Goal: Task Accomplishment & Management: Use online tool/utility

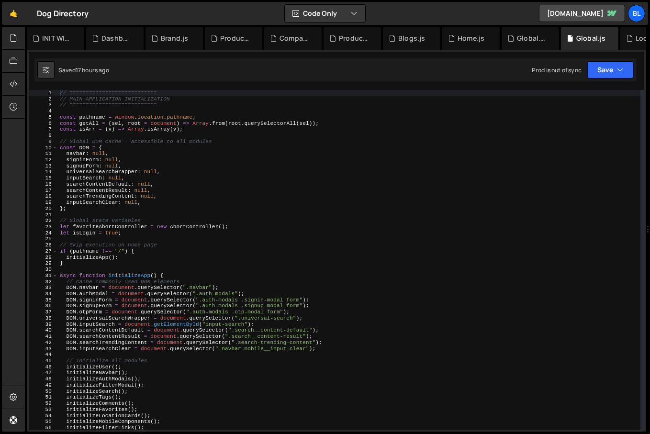
scroll to position [14795, 0]
click at [332, 333] on div "// =========================== // MAIN APPLICATION INITIALIZATION // ==========…" at bounding box center [349, 266] width 583 height 352
type textarea "DOM.searchContentDefault = document.querySelector(".search__content-default");"
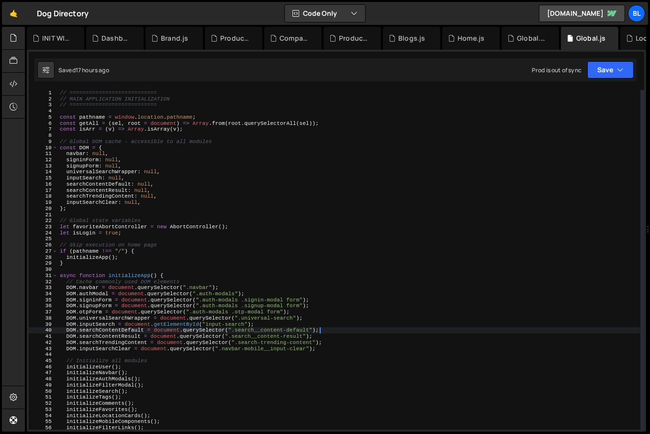
click at [261, 353] on div "// =========================== // MAIN APPLICATION INITIALIZATION // ==========…" at bounding box center [349, 266] width 583 height 352
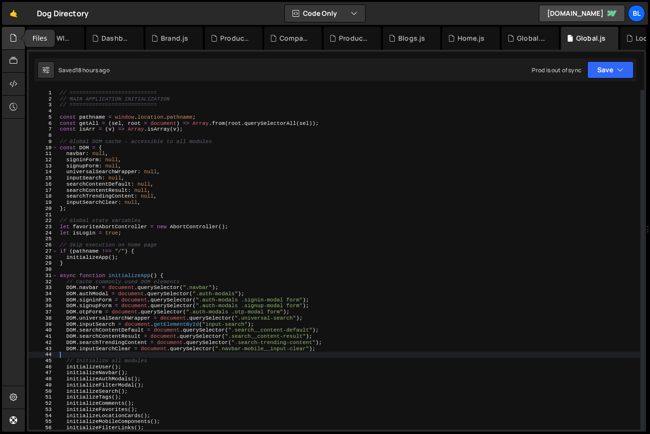
click at [15, 33] on icon at bounding box center [14, 38] width 8 height 11
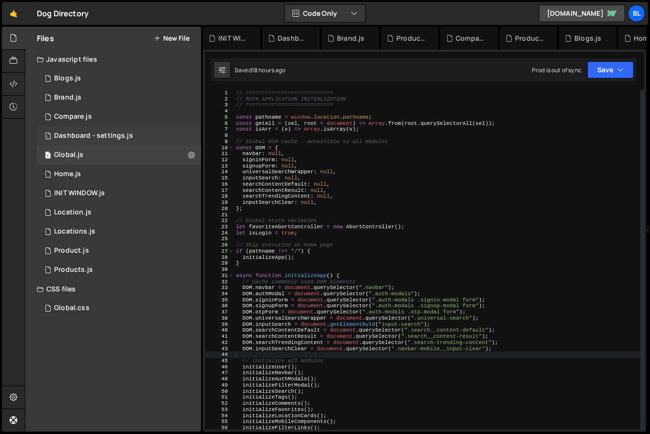
click at [91, 132] on div "Dashboard - settings.js" at bounding box center [93, 136] width 79 height 9
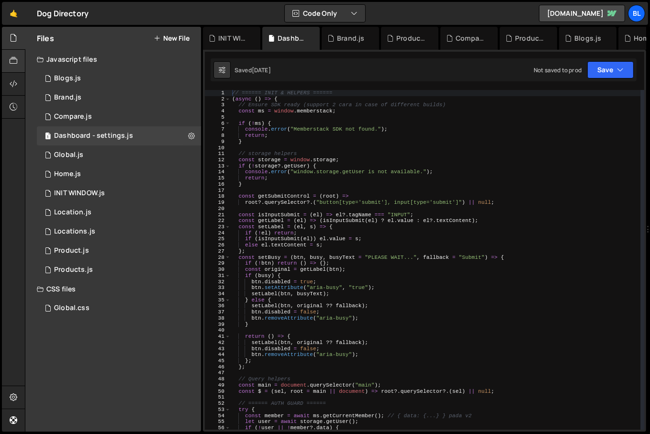
scroll to position [6720, 0]
click at [318, 245] on div "// ====== INIT & HELPERS ====== ( async ( ) => { // Ensure SDK ready (support 2…" at bounding box center [435, 266] width 411 height 352
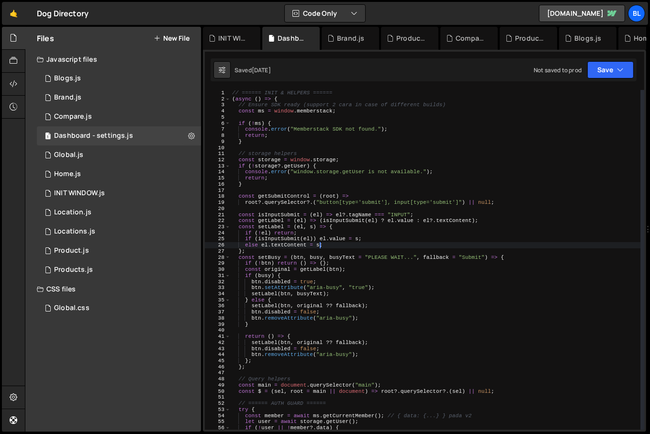
type textarea "else el.textContent = sp;"
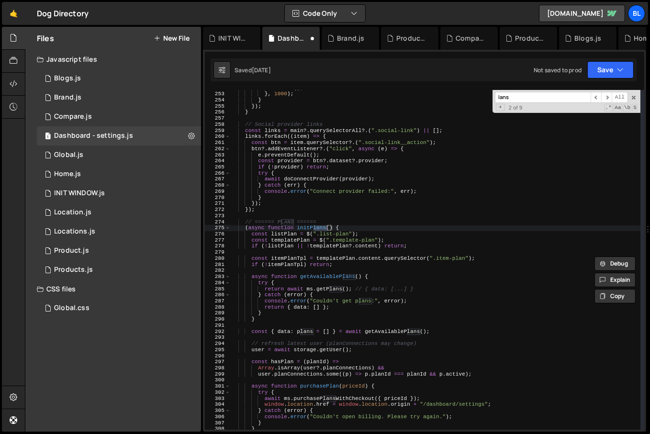
scroll to position [1537, 0]
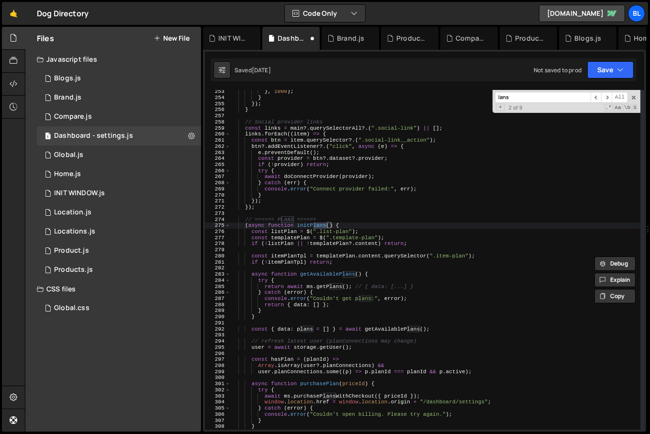
type input "lans"
click at [375, 303] on div "} , 1000 ) ; } }) ; } // Social provider links const links = main ?. querySelec…" at bounding box center [435, 265] width 411 height 352
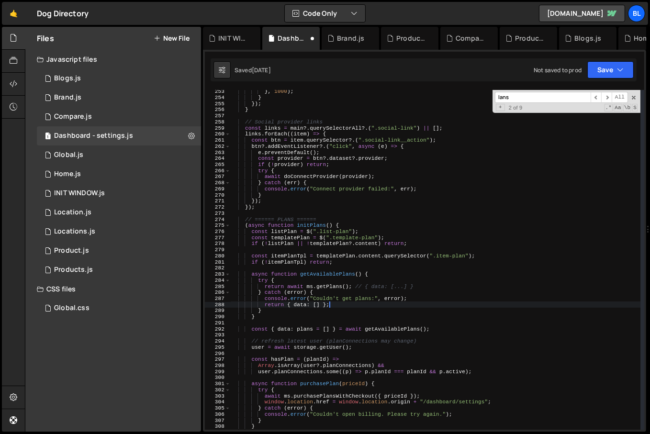
click at [416, 284] on div "} , 1000 ) ; } }) ; } // Social provider links const links = main ?. querySelec…" at bounding box center [435, 265] width 411 height 352
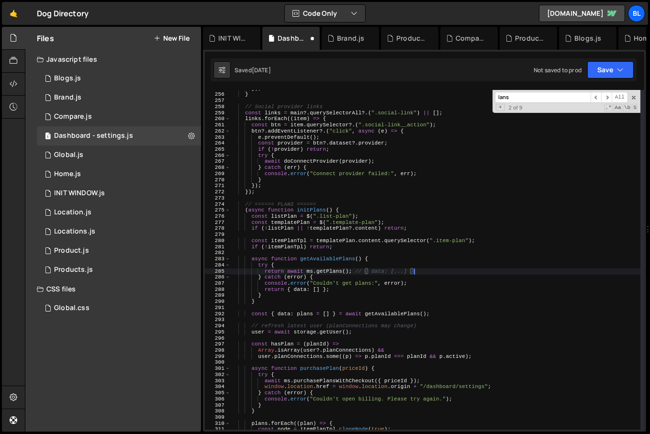
click at [391, 347] on div "}) ; } // Social provider links const links = main ?. querySelectorAll ?. ( ".s…" at bounding box center [435, 262] width 411 height 352
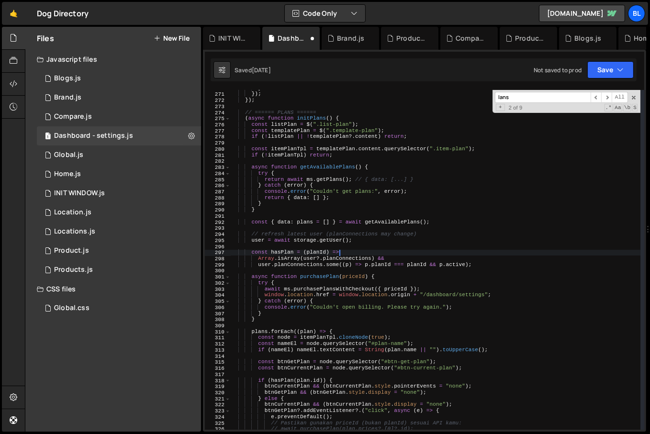
scroll to position [1645, 0]
click at [635, 95] on span at bounding box center [634, 97] width 7 height 7
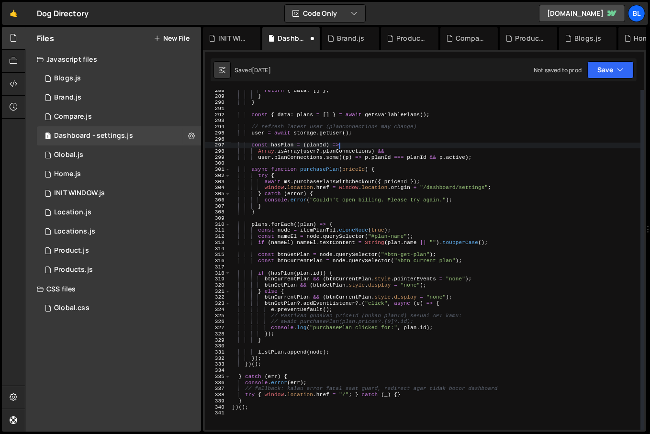
scroll to position [1751, 0]
click at [268, 352] on div "return { data : [ ] } ; } } const { data : plans = [ ] } = await getAvailablePl…" at bounding box center [435, 264] width 411 height 352
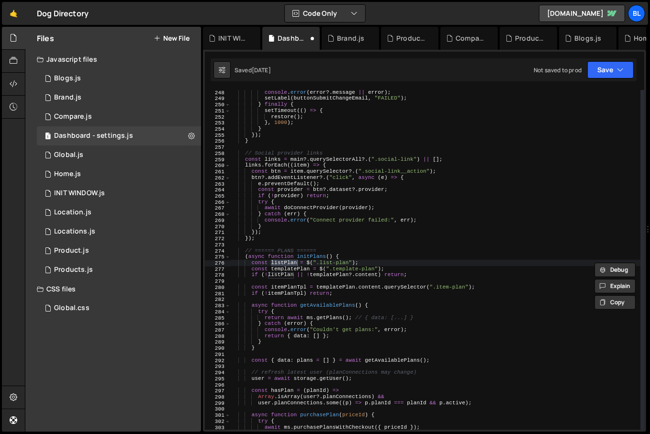
scroll to position [1506, 0]
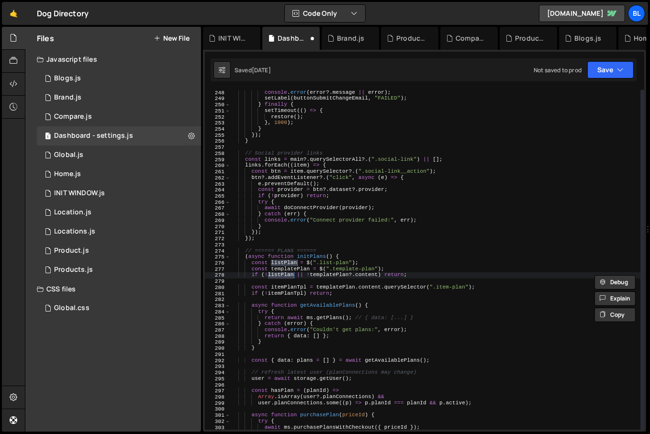
type textarea "listPlan.append(node);"
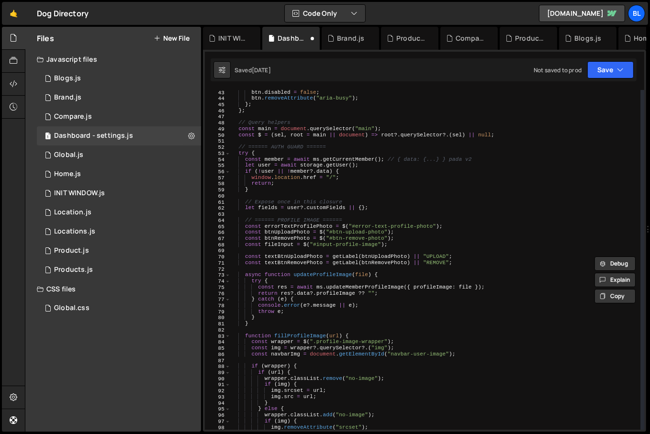
scroll to position [256, 0]
click at [346, 361] on div "btn . disabled = false ; btn . removeAttribute ( "aria-busy" ) ; } ; } ; // Que…" at bounding box center [435, 266] width 411 height 352
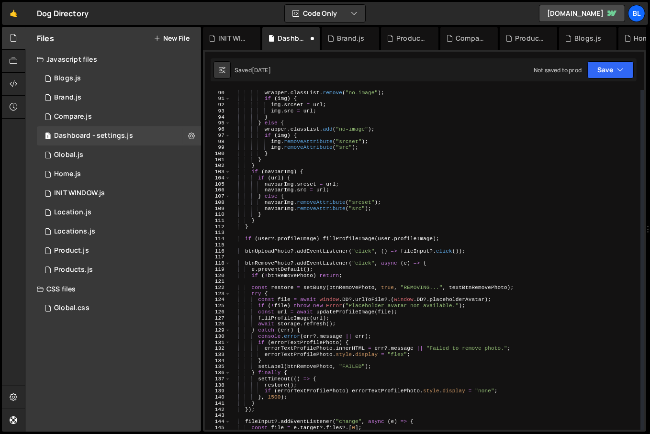
scroll to position [543, 0]
click at [327, 295] on div "wrapper . classList . remove ( "no-image" ) ; if ( img ) { img . srcset = url ;…" at bounding box center [435, 266] width 411 height 352
type textarea "try {"
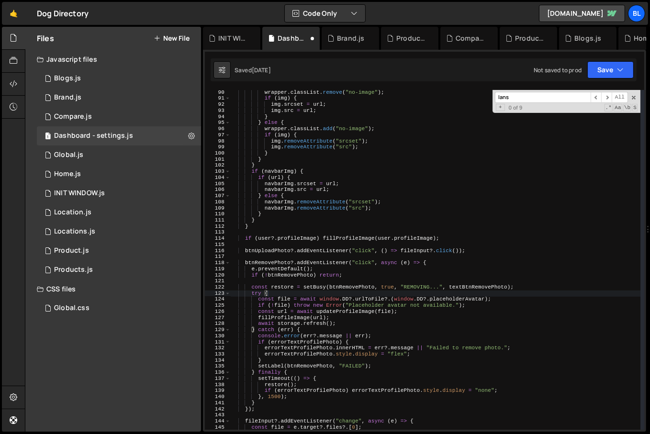
paste input "purchasePlan"
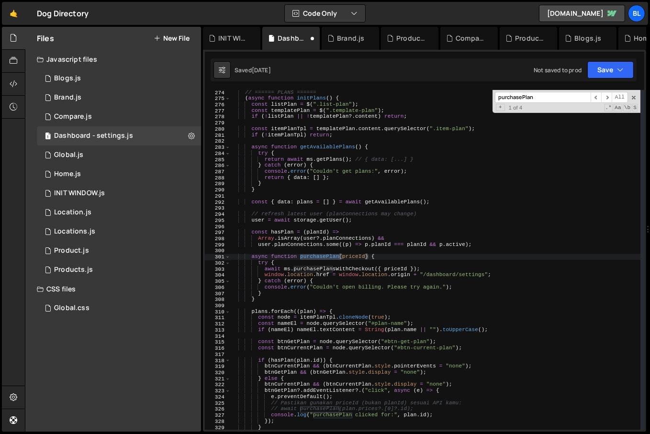
type input "purchasePlan"
click at [291, 267] on div "// ====== PLANS ====== ( async function initPlans ( ) { const listPlan = $ ( ".…" at bounding box center [435, 266] width 411 height 352
click at [310, 267] on div "// ====== PLANS ====== ( async function initPlans ( ) { const listPlan = $ ( ".…" at bounding box center [435, 266] width 411 height 352
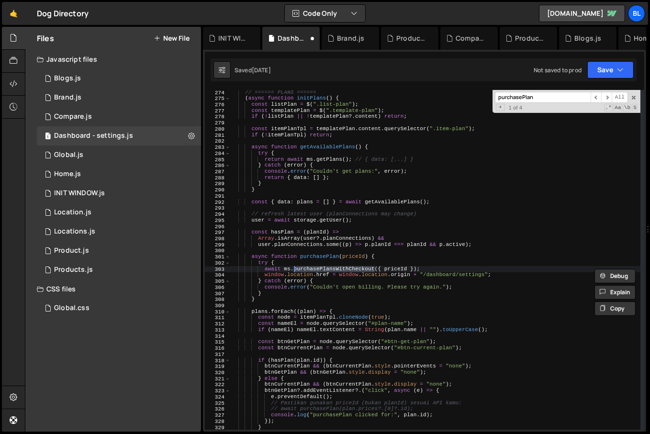
click at [343, 281] on div "// ====== PLANS ====== ( async function initPlans ( ) { const listPlan = $ ( ".…" at bounding box center [435, 266] width 411 height 352
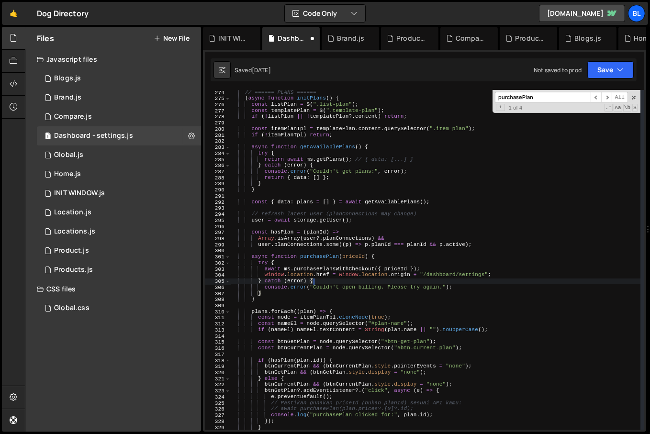
click at [329, 281] on div "// ====== PLANS ====== ( async function initPlans ( ) { const listPlan = $ ( ".…" at bounding box center [435, 266] width 411 height 352
click at [328, 261] on div "// ====== PLANS ====== ( async function initPlans ( ) { const listPlan = $ ( ".…" at bounding box center [435, 266] width 411 height 352
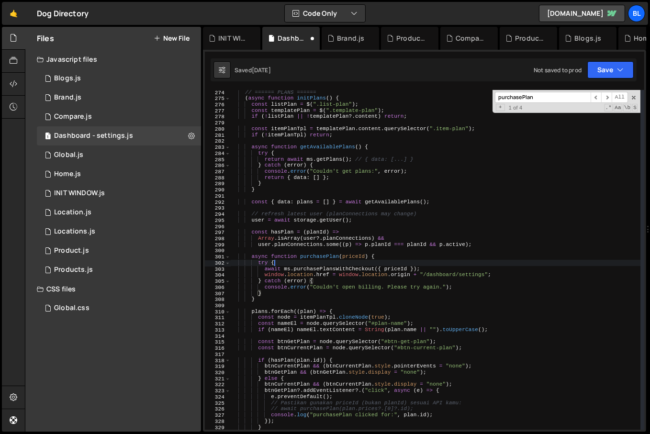
click at [328, 261] on div "// ====== PLANS ====== ( async function initPlans ( ) { const listPlan = $ ( ".…" at bounding box center [435, 266] width 411 height 352
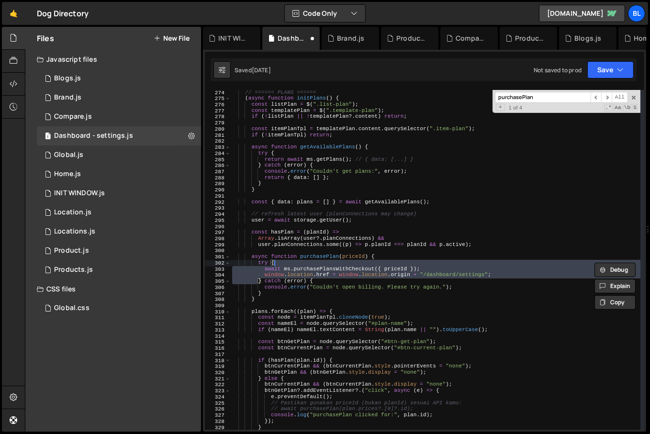
click at [318, 254] on div "// ====== PLANS ====== ( async function initPlans ( ) { const listPlan = $ ( ".…" at bounding box center [435, 266] width 411 height 352
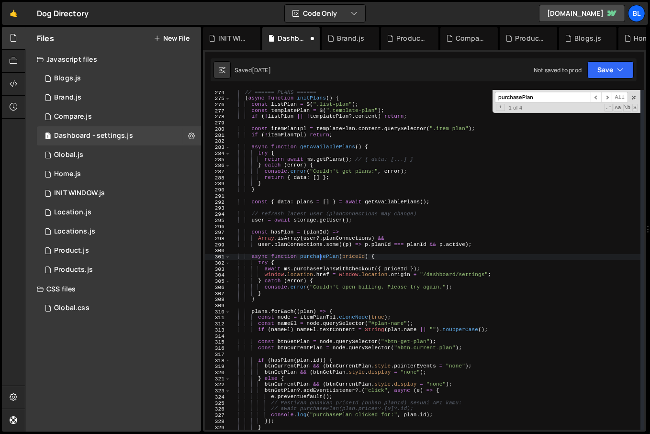
click at [318, 254] on div "// ====== PLANS ====== ( async function initPlans ( ) { const listPlan = $ ( ".…" at bounding box center [435, 266] width 411 height 352
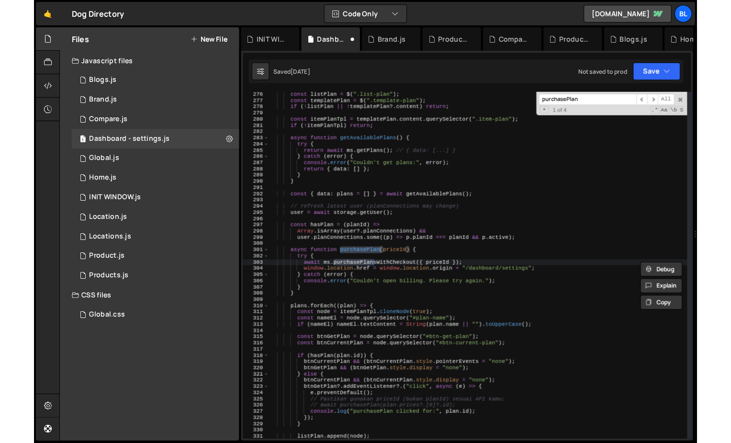
scroll to position [1676, 0]
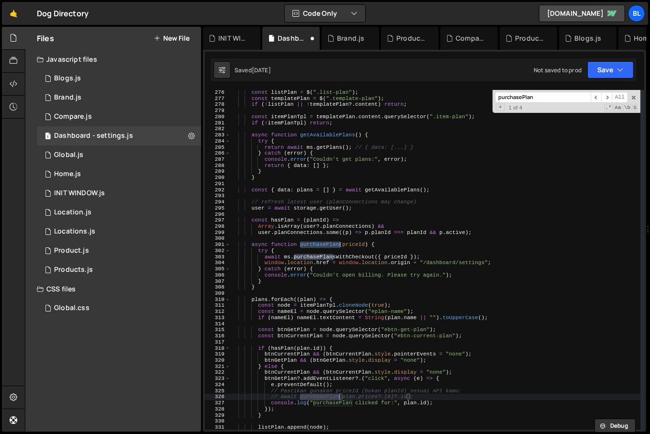
click at [341, 405] on div "const listPlan = $ ( ".list-plan" ) ; const templatePlan = $ ( ".template-plan"…" at bounding box center [435, 266] width 411 height 352
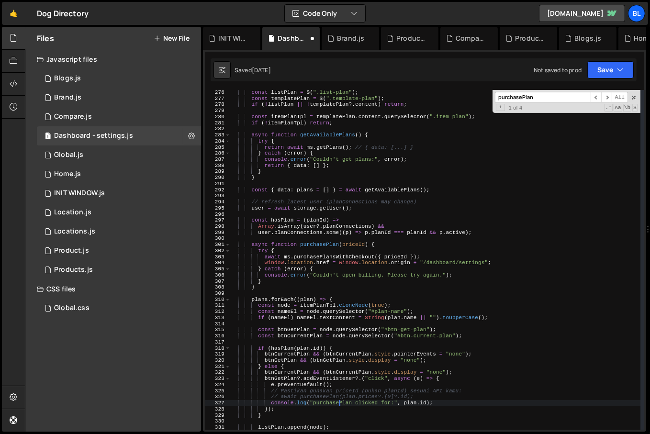
click at [360, 397] on div "const listPlan = $ ( ".list-plan" ) ; const templatePlan = $ ( ".template-plan"…" at bounding box center [435, 266] width 411 height 352
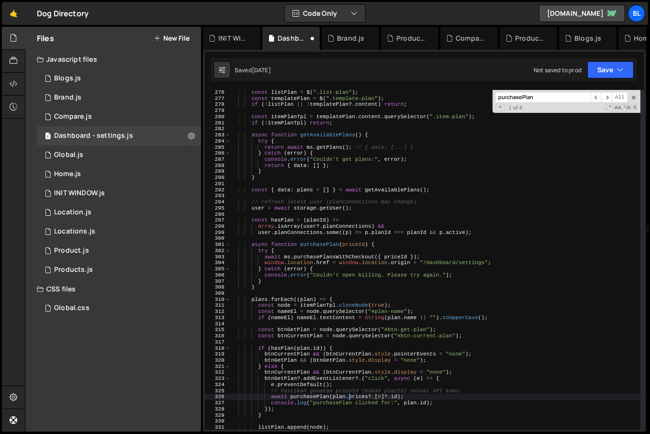
click at [370, 403] on div "const listPlan = $ ( ".list-plan" ) ; const templatePlan = $ ( ".template-plan"…" at bounding box center [435, 266] width 411 height 352
click at [331, 407] on div "const listPlan = $ ( ".list-plan" ) ; const templatePlan = $ ( ".template-plan"…" at bounding box center [435, 266] width 411 height 352
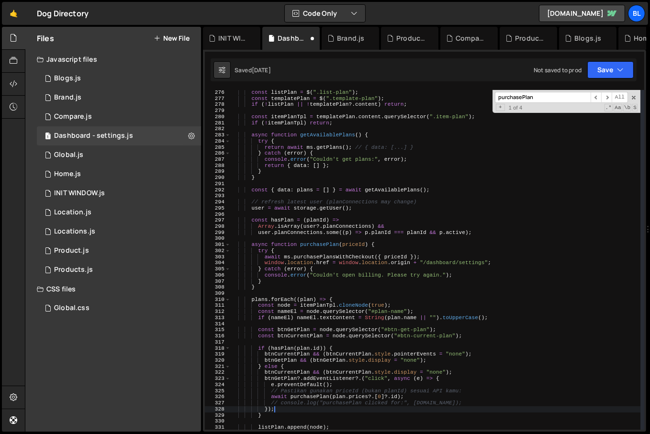
click at [353, 405] on div "const listPlan = $ ( ".list-plan" ) ; const templatePlan = $ ( ".template-plan"…" at bounding box center [435, 266] width 411 height 352
click at [335, 400] on div "const listPlan = $ ( ".list-plan" ) ; const templatePlan = $ ( ".template-plan"…" at bounding box center [435, 266] width 411 height 352
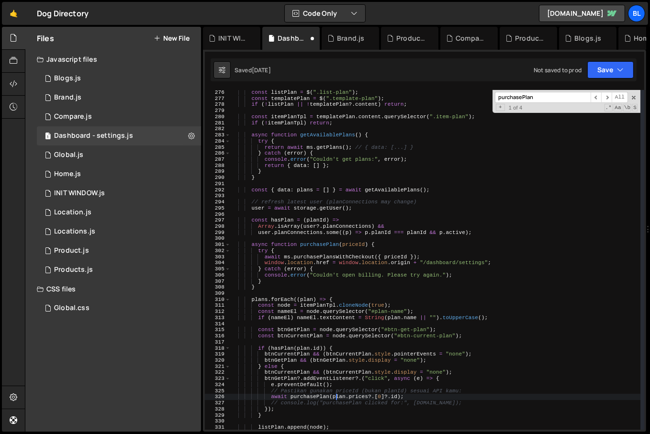
click at [354, 403] on div "const listPlan = $ ( ".list-plan" ) ; const templatePlan = $ ( ".template-plan"…" at bounding box center [435, 266] width 411 height 352
click at [368, 402] on div "const listPlan = $ ( ".list-plan" ) ; const templatePlan = $ ( ".template-plan"…" at bounding box center [435, 266] width 411 height 352
click at [334, 404] on div "const listPlan = $ ( ".list-plan" ) ; const templatePlan = $ ( ".template-plan"…" at bounding box center [435, 266] width 411 height 352
click at [318, 401] on div "const listPlan = $ ( ".list-plan" ) ; const templatePlan = $ ( ".template-plan"…" at bounding box center [435, 266] width 411 height 352
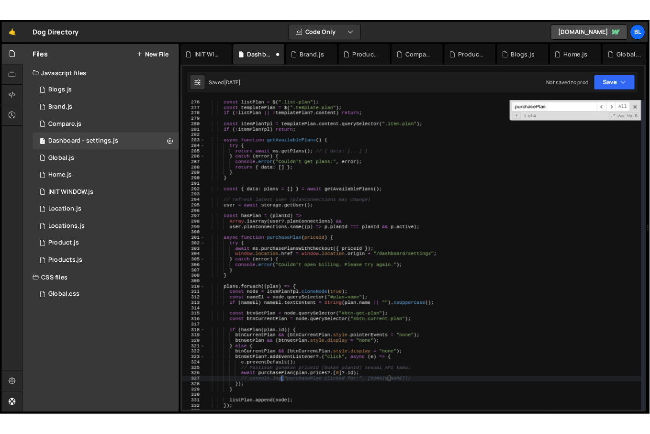
scroll to position [6712, 0]
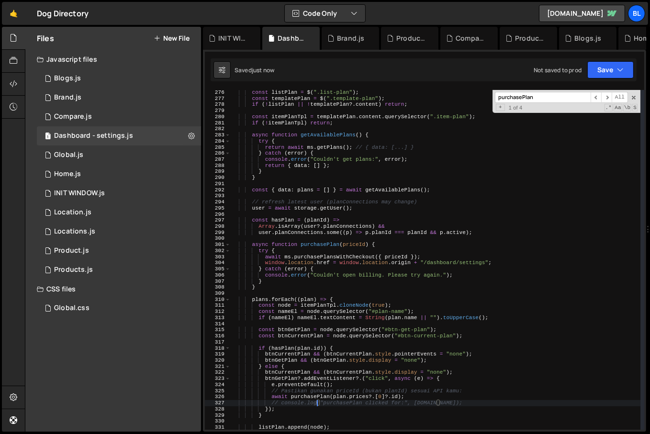
click at [337, 402] on div "const listPlan = $ ( ".list-plan" ) ; const templatePlan = $ ( ".template-plan"…" at bounding box center [436, 266] width 410 height 352
click at [340, 398] on div "const listPlan = $ ( ".list-plan" ) ; const templatePlan = $ ( ".template-plan"…" at bounding box center [436, 266] width 410 height 352
click at [425, 408] on div "const listPlan = $ ( ".list-plan" ) ; const templatePlan = $ ( ".template-plan"…" at bounding box center [436, 266] width 410 height 352
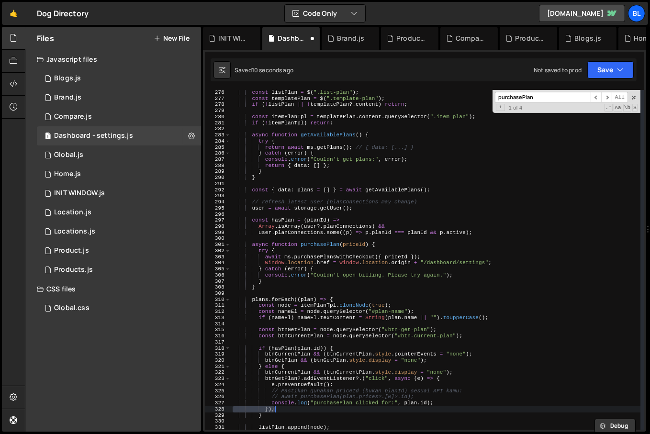
click at [426, 403] on div "const listPlan = $ ( ".list-plan" ) ; const templatePlan = $ ( ".template-plan"…" at bounding box center [436, 266] width 410 height 352
type textarea "console.log("purchasePlan clicked for:", plan);"
click at [636, 98] on span at bounding box center [634, 97] width 7 height 7
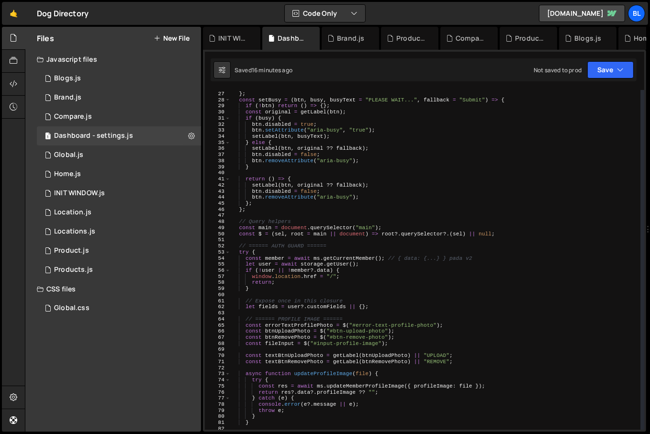
scroll to position [158, 0]
click at [335, 310] on div "else el . textContent = sp ; } ; const setBusy = ( btn , busy , busyText = "PLE…" at bounding box center [436, 261] width 410 height 352
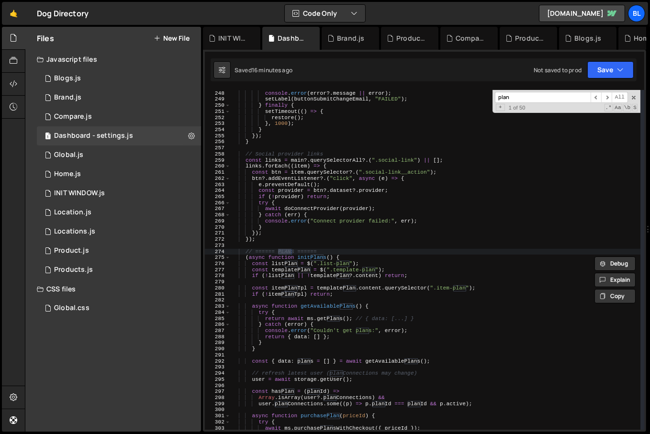
scroll to position [1505, 0]
type input "plan"
click at [313, 257] on div "console . error ( error ?. message || error ) ; setLabel ( buttonSubmitChangeEm…" at bounding box center [436, 266] width 410 height 352
click at [287, 267] on div "console . error ( error ?. message || error ) ; setLabel ( buttonSubmitChangeEm…" at bounding box center [436, 266] width 410 height 352
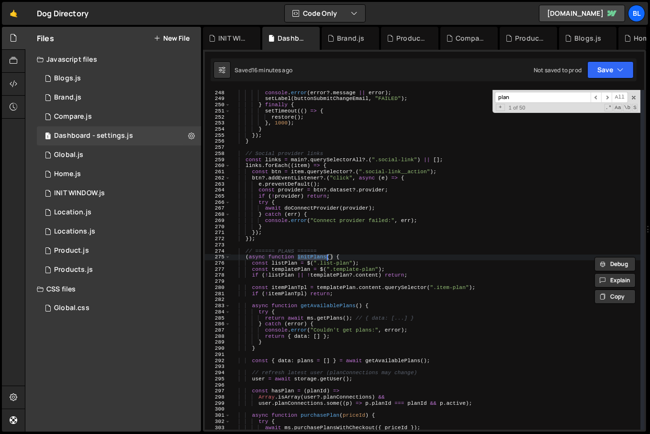
click at [287, 267] on div "console . error ( error ?. message || error ) ; setLabel ( buttonSubmitChangeEm…" at bounding box center [436, 266] width 410 height 352
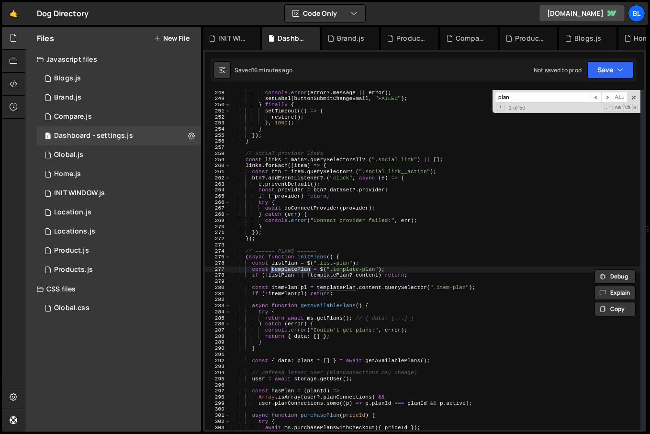
click at [289, 265] on div "console . error ( error ?. message || error ) ; setLabel ( buttonSubmitChangeEm…" at bounding box center [436, 266] width 410 height 352
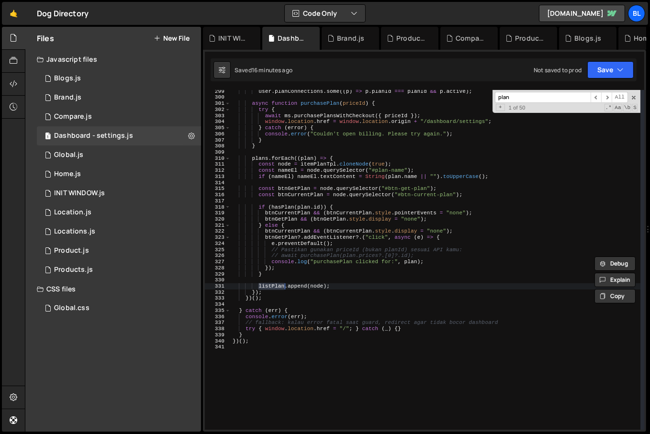
scroll to position [1805, 0]
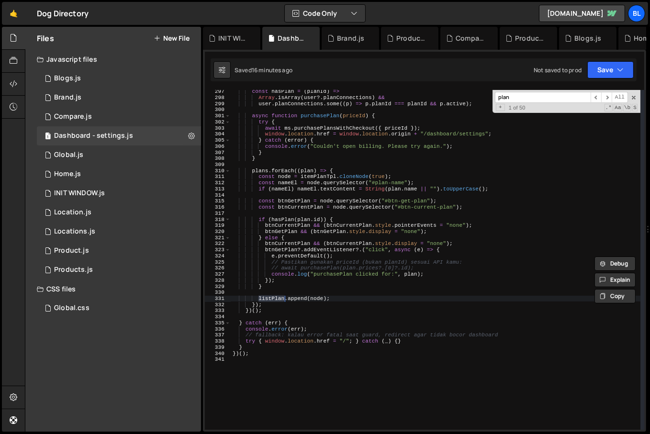
click at [260, 169] on div "const hasPlan = ( planId ) => Array . isArray ( user ?. planConnections ) && us…" at bounding box center [436, 265] width 410 height 352
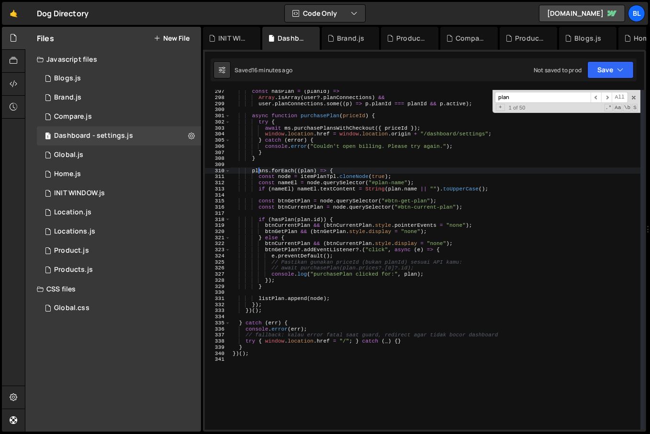
click at [260, 169] on div "const hasPlan = ( planId ) => Array . isArray ( user ?. planConnections ) && us…" at bounding box center [436, 265] width 410 height 352
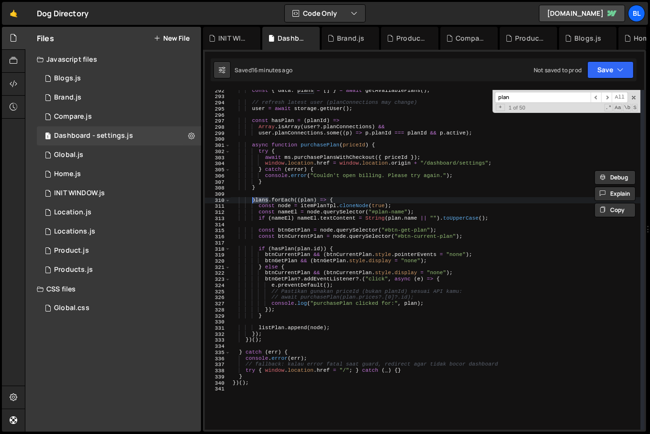
scroll to position [1770, 0]
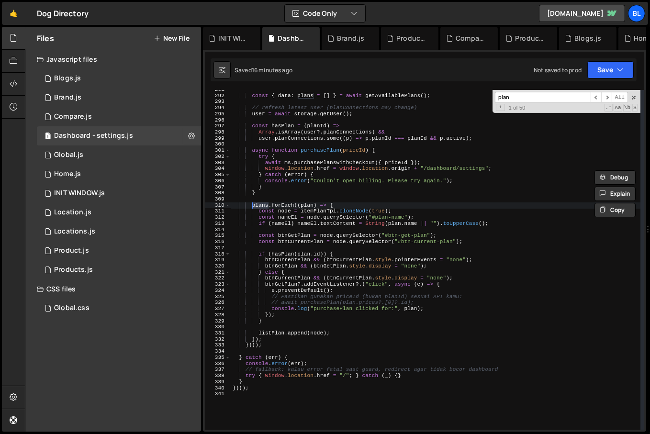
click at [348, 225] on div "const { data : plans = [ ] } = await getAvailablePlans ( ) ; // refresh latest …" at bounding box center [436, 263] width 410 height 352
type textarea "if (nameEl) nameEl.textContent = String([DOMAIN_NAME] || "").toUpperCase();"
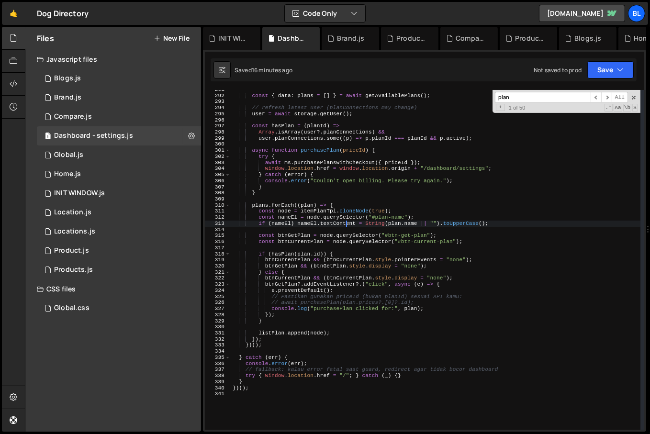
click at [400, 224] on div "const { data : plans = [ ] } = await getAvailablePlans ( ) ; // refresh latest …" at bounding box center [436, 263] width 410 height 352
click at [413, 223] on div "const { data : plans = [ ] } = await getAvailablePlans ( ) ; // refresh latest …" at bounding box center [436, 263] width 410 height 352
click at [392, 228] on div "const { data : plans = [ ] } = await getAvailablePlans ( ) ; // refresh latest …" at bounding box center [436, 263] width 410 height 352
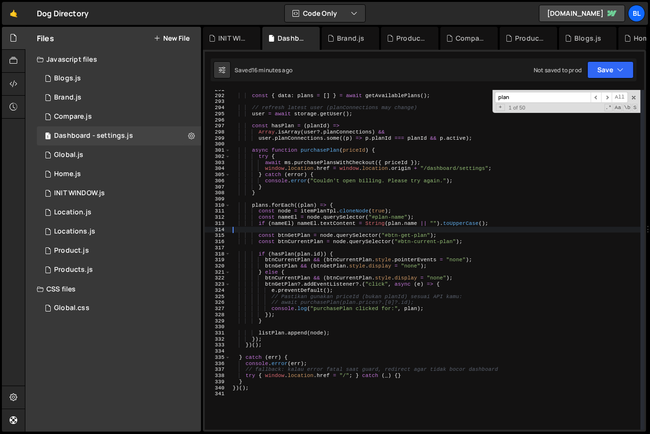
click at [398, 224] on div "const { data : plans = [ ] } = await getAvailablePlans ( ) ; // refresh latest …" at bounding box center [436, 263] width 410 height 352
type textarea "if (nameEl) nameEl.textContent = String([DOMAIN_NAME] || "").toUpperCase();"
click at [398, 224] on div "const { data : plans = [ ] } = await getAvailablePlans ( ) ; // refresh latest …" at bounding box center [436, 263] width 410 height 352
click at [359, 232] on div "const { data : plans = [ ] } = await getAvailablePlans ( ) ; // refresh latest …" at bounding box center [436, 263] width 410 height 352
click at [260, 205] on div "const { data : plans = [ ] } = await getAvailablePlans ( ) ; // refresh latest …" at bounding box center [436, 263] width 410 height 352
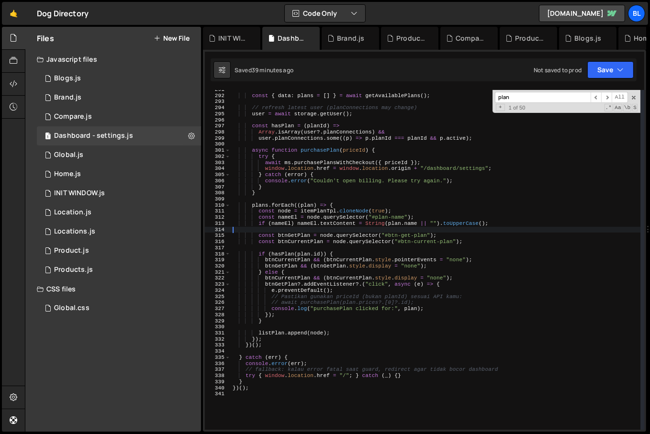
type textarea "plans.forEach((plan) => {"
click at [260, 205] on div "const { data : plans = [ ] } = await getAvailablePlans ( ) ; // refresh latest …" at bounding box center [436, 263] width 410 height 352
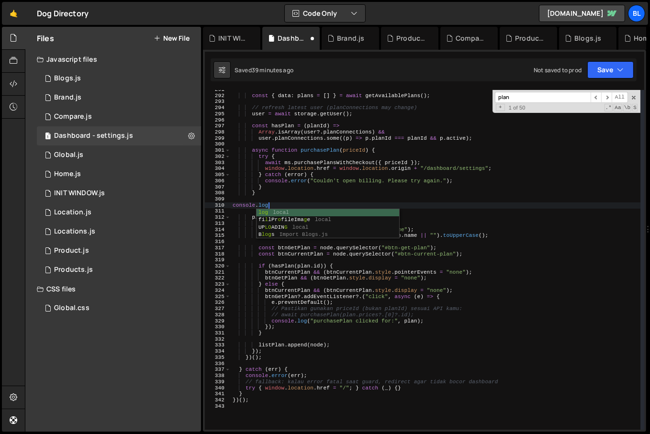
paste textarea "plans)"
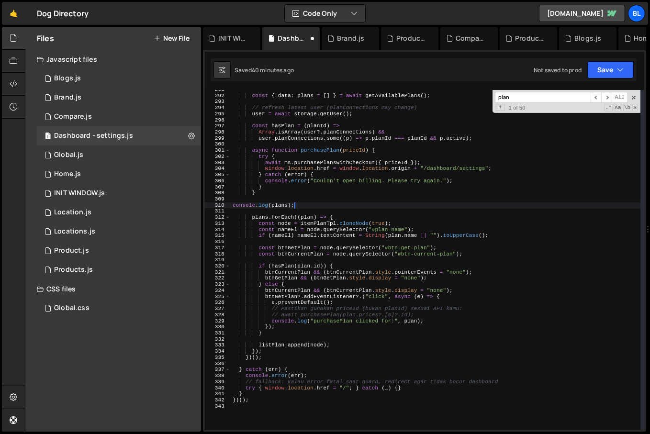
scroll to position [0, 5]
type textarea "console.log(plans);"
click at [300, 202] on div "const { data : plans = [ ] } = await getAvailablePlans ( ) ; // refresh latest …" at bounding box center [436, 263] width 410 height 352
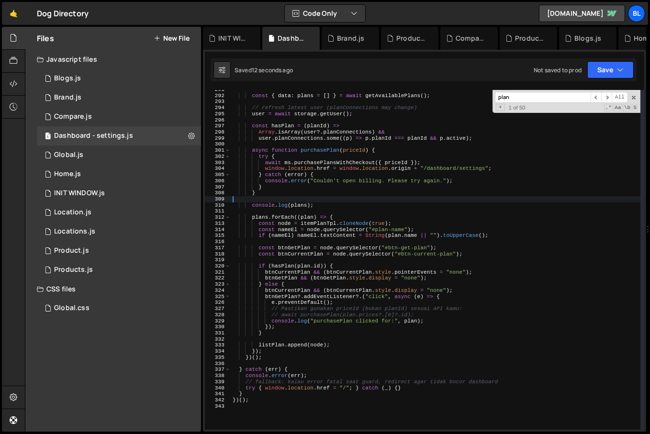
click at [303, 207] on div "const { data : plans = [ ] } = await getAvailablePlans ( ) ; // refresh latest …" at bounding box center [436, 263] width 410 height 352
type textarea "console.log(plans);"
click at [303, 207] on div "const { data : plans = [ ] } = await getAvailablePlans ( ) ; // refresh latest …" at bounding box center [436, 263] width 410 height 352
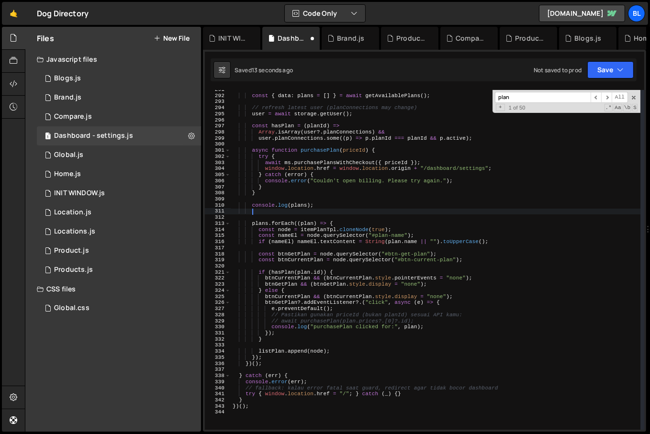
paste textarea "plans"
type textarea "console.log(plans);"
click at [307, 247] on div "const { data : plans = [ ] } = await getAvailablePlans ( ) ; // refresh latest …" at bounding box center [436, 263] width 410 height 352
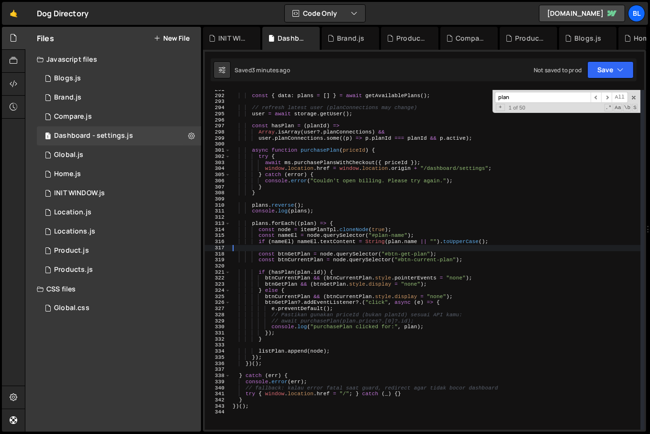
scroll to position [0, 0]
click at [323, 211] on div "const { data : plans = [ ] } = await getAvailablePlans ( ) ; // refresh latest …" at bounding box center [436, 263] width 410 height 352
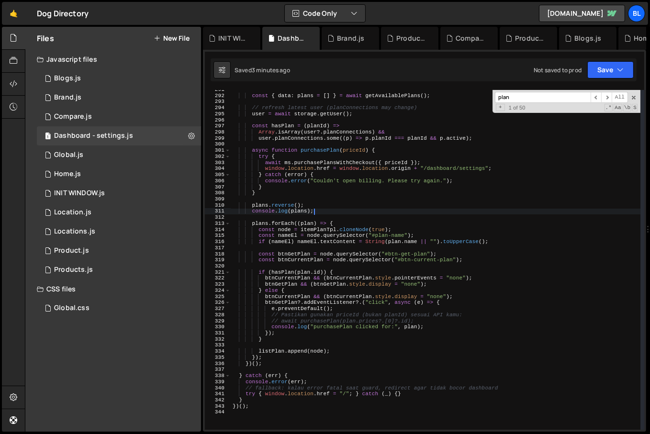
click at [315, 204] on div "const { data : plans = [ ] } = await getAvailablePlans ( ) ; // refresh latest …" at bounding box center [436, 263] width 410 height 352
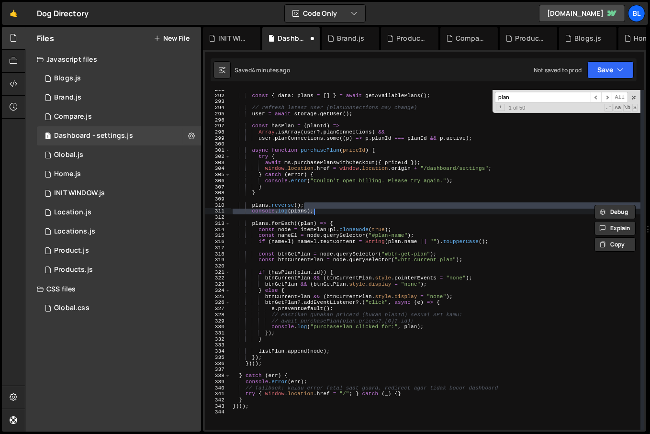
click at [345, 262] on div "const { data : plans = [ ] } = await getAvailablePlans ( ) ; // refresh latest …" at bounding box center [436, 263] width 410 height 352
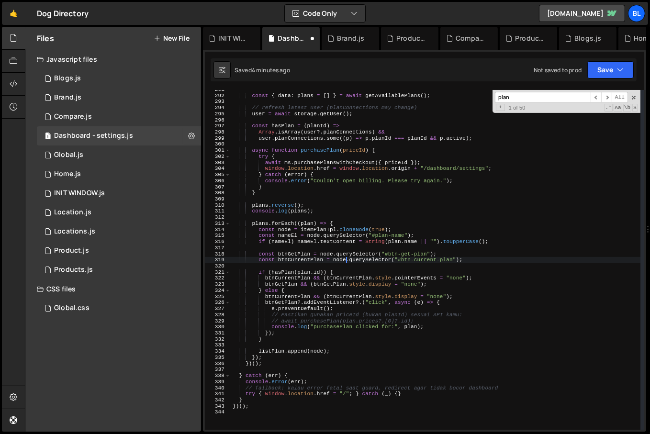
click at [465, 258] on div "const { data : plans = [ ] } = await getAvailablePlans ( ) ; // refresh latest …" at bounding box center [436, 263] width 410 height 352
click at [462, 285] on div "const { data : plans = [ ] } = await getAvailablePlans ( ) ; // refresh latest …" at bounding box center [436, 263] width 410 height 352
click at [424, 239] on div "const { data : plans = [ ] } = await getAvailablePlans ( ) ; // refresh latest …" at bounding box center [436, 263] width 410 height 352
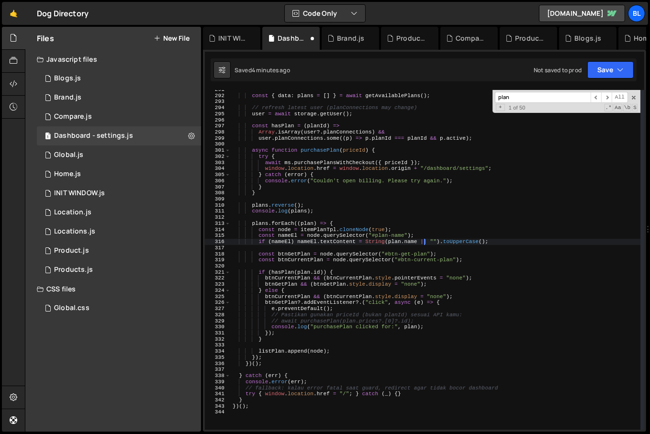
click at [419, 237] on div "const { data : plans = [ ] } = await getAvailablePlans ( ) ; // refresh latest …" at bounding box center [436, 263] width 410 height 352
type textarea "const nameEl = node.querySelector("#plan-name");"
click at [306, 269] on div "const { data : plans = [ ] } = await getAvailablePlans ( ) ; // refresh latest …" at bounding box center [436, 263] width 410 height 352
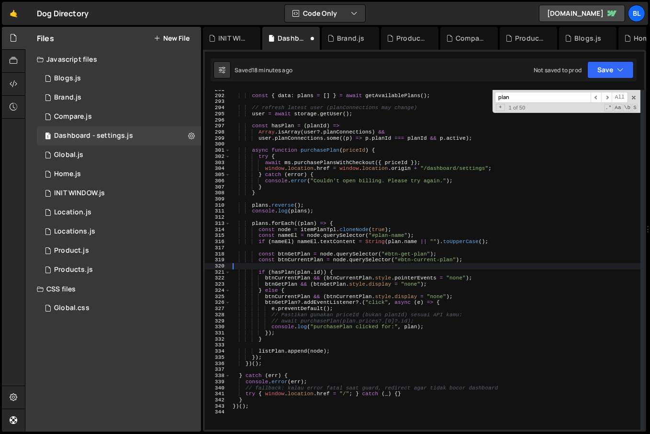
click at [320, 215] on div "const { data : plans = [ ] } = await getAvailablePlans ( ) ; // refresh latest …" at bounding box center [436, 263] width 410 height 352
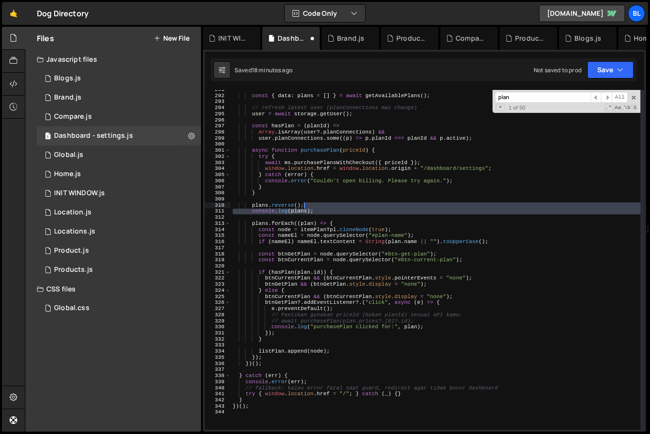
drag, startPoint x: 320, startPoint y: 215, endPoint x: 323, endPoint y: 205, distance: 10.0
click at [323, 205] on div "const { data : plans = [ ] } = await getAvailablePlans ( ) ; // refresh latest …" at bounding box center [436, 263] width 410 height 352
click at [348, 251] on div "const { data : plans = [ ] } = await getAvailablePlans ( ) ; // refresh latest …" at bounding box center [436, 263] width 410 height 352
type textarea "const btnGetPlan = node.querySelector("#btn-get-plan");"
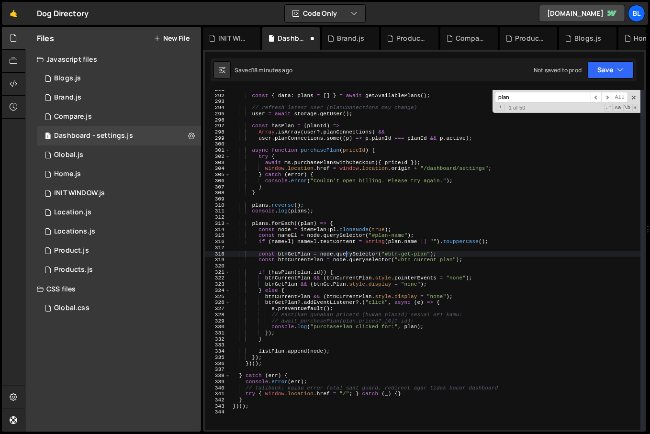
click at [368, 250] on div "const { data : plans = [ ] } = await getAvailablePlans ( ) ; // refresh latest …" at bounding box center [436, 263] width 410 height 352
click at [412, 239] on div "const { data : plans = [ ] } = await getAvailablePlans ( ) ; // refresh latest …" at bounding box center [436, 263] width 410 height 352
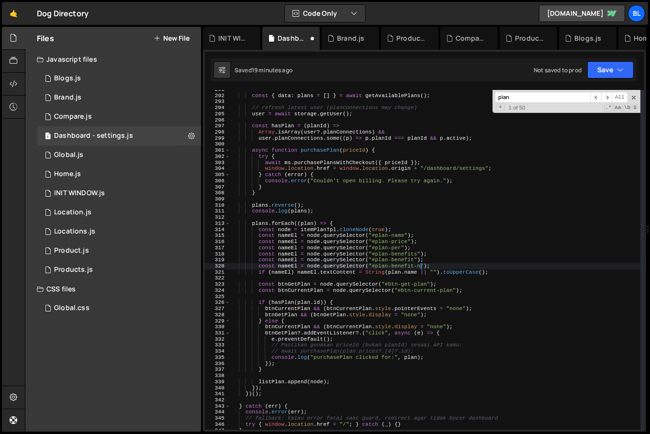
scroll to position [0, 17]
click at [284, 255] on div "const { data : plans = [ ] } = await getAvailablePlans ( ) ; // refresh latest …" at bounding box center [436, 263] width 410 height 352
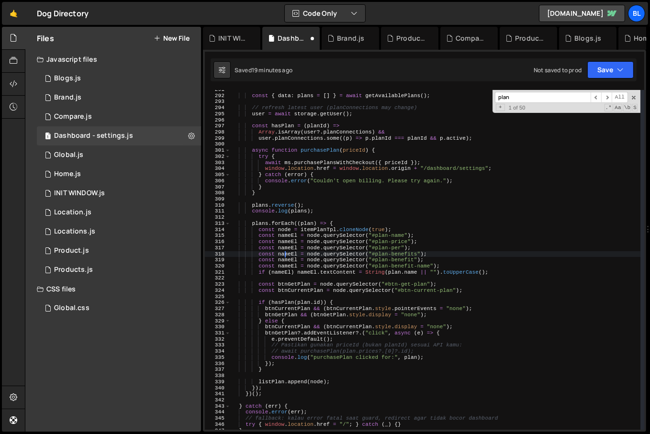
scroll to position [0, 17]
click at [291, 265] on div "const { data : plans = [ ] } = await getAvailablePlans ( ) ; // refresh latest …" at bounding box center [436, 263] width 410 height 352
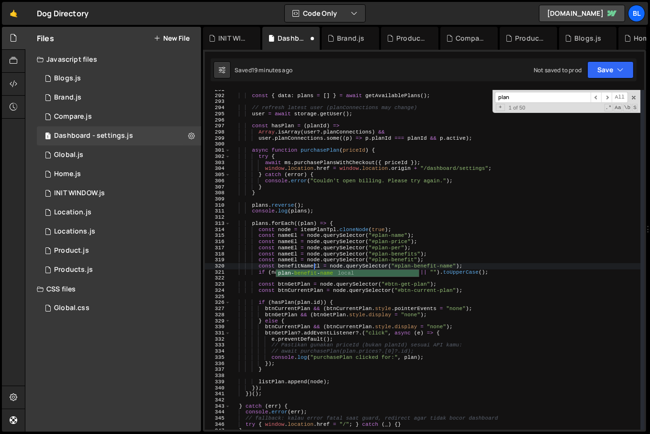
scroll to position [0, 7]
click at [295, 264] on div "const { data : plans = [ ] } = await getAvailablePlans ( ) ; // refresh latest …" at bounding box center [436, 263] width 410 height 352
click at [289, 259] on div "const { data : plans = [ ] } = await getAvailablePlans ( ) ; // refresh latest …" at bounding box center [436, 263] width 410 height 352
click at [291, 261] on div "const { data : plans = [ ] } = await getAvailablePlans ( ) ; // refresh latest …" at bounding box center [436, 263] width 410 height 352
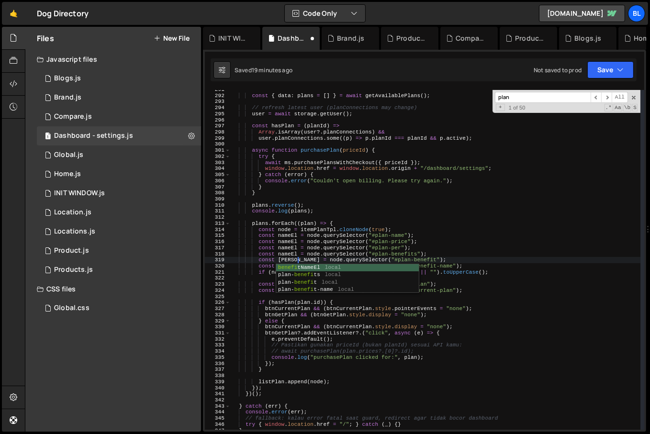
scroll to position [0, 6]
click at [291, 253] on div "const { data : plans = [ ] } = await getAvailablePlans ( ) ; // refresh latest …" at bounding box center [436, 263] width 410 height 352
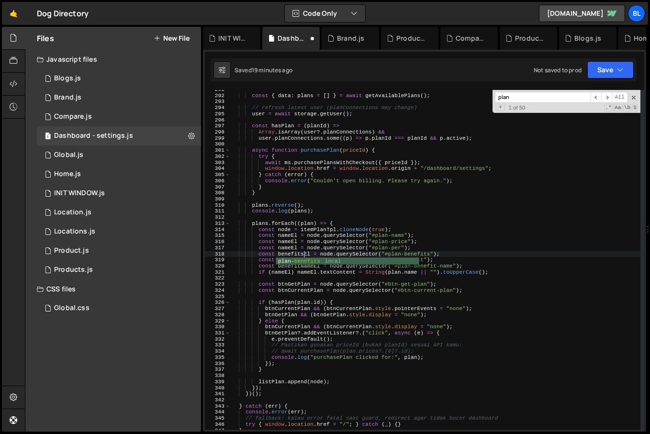
click at [292, 248] on div "const { data : plans = [ ] } = await getAvailablePlans ( ) ; // refresh latest …" at bounding box center [436, 263] width 410 height 352
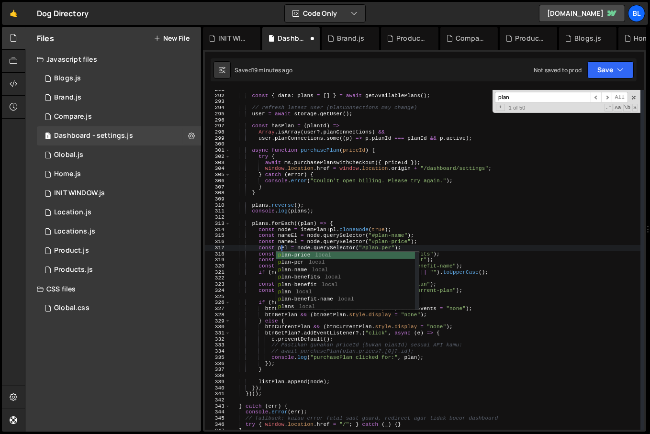
scroll to position [0, 5]
click at [292, 243] on div "const { data : plans = [ ] } = await getAvailablePlans ( ) ; // refresh latest …" at bounding box center [436, 263] width 410 height 352
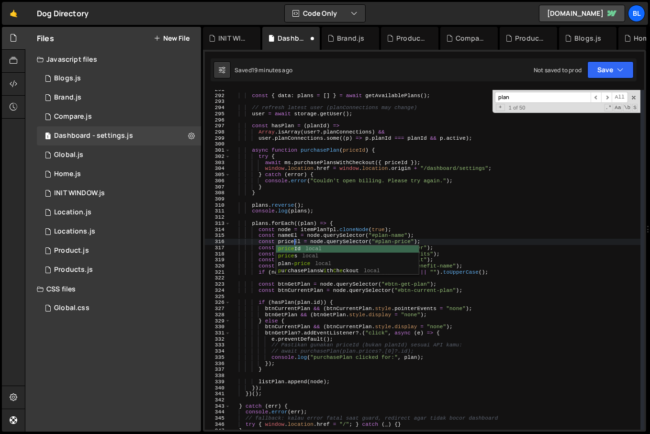
click at [305, 231] on div "const { data : plans = [ ] } = await getAvailablePlans ( ) ; // refresh latest …" at bounding box center [436, 263] width 410 height 352
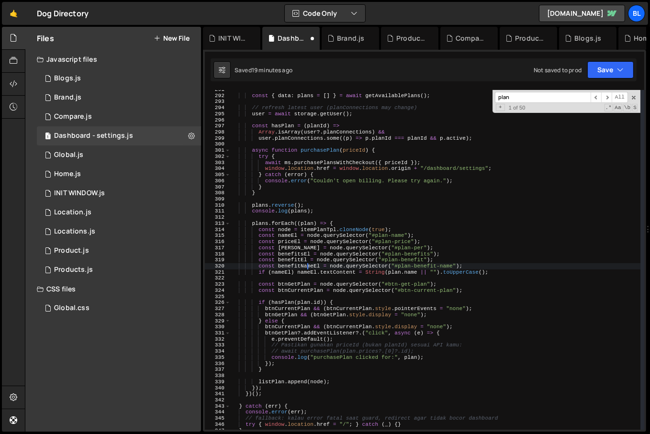
click at [307, 265] on div "const { data : plans = [ ] } = await getAvailablePlans ( ) ; // refresh latest …" at bounding box center [436, 263] width 410 height 352
click at [334, 275] on div "const { data : plans = [ ] } = await getAvailablePlans ( ) ; // refresh latest …" at bounding box center [436, 263] width 410 height 352
type textarea "if (nameEl) nameEl.textContent = String([DOMAIN_NAME] || "").toUpperCase();"
click at [501, 272] on div "const { data : plans = [ ] } = await getAvailablePlans ( ) ; // refresh latest …" at bounding box center [436, 263] width 410 height 352
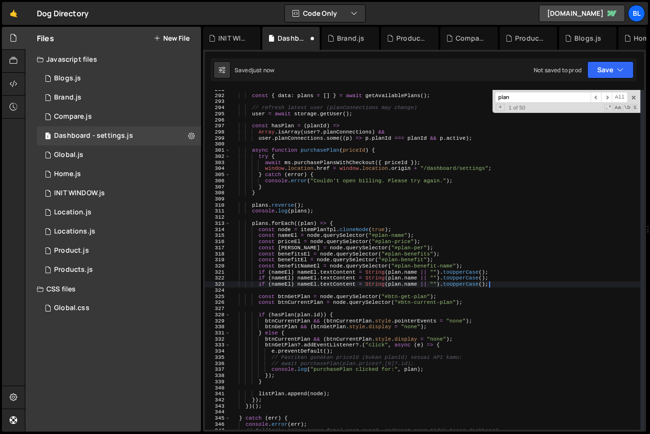
click at [289, 278] on div "const { data : plans = [ ] } = await getAvailablePlans ( ) ; // refresh latest …" at bounding box center [436, 263] width 410 height 352
click at [348, 289] on div "const { data : plans = [ ] } = await getAvailablePlans ( ) ; // refresh latest …" at bounding box center [436, 263] width 410 height 352
click at [291, 274] on div "const { data : plans = [ ] } = await getAvailablePlans ( ) ; // refresh latest …" at bounding box center [436, 263] width 410 height 352
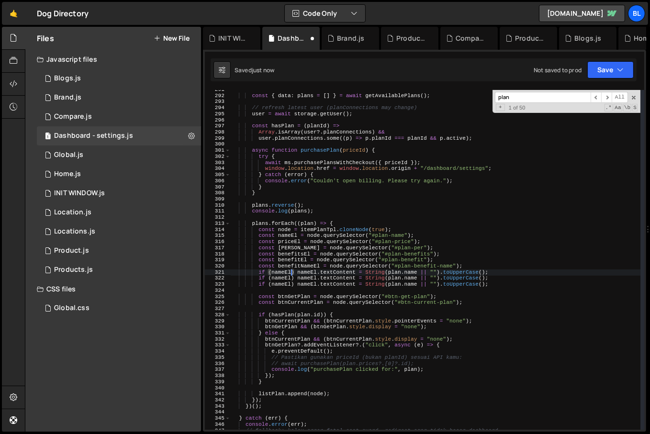
click at [291, 274] on div "const { data : plans = [ ] } = await getAvailablePlans ( ) ; // refresh latest …" at bounding box center [436, 263] width 410 height 352
click at [317, 261] on div "const { data : plans = [ ] } = await getAvailablePlans ( ) ; // refresh latest …" at bounding box center [436, 263] width 410 height 352
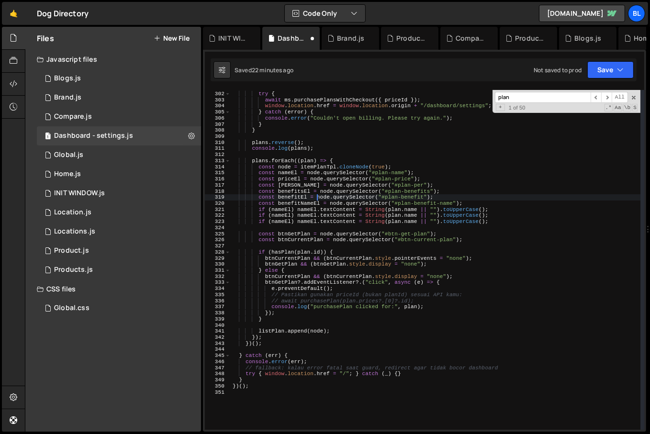
scroll to position [1916, 0]
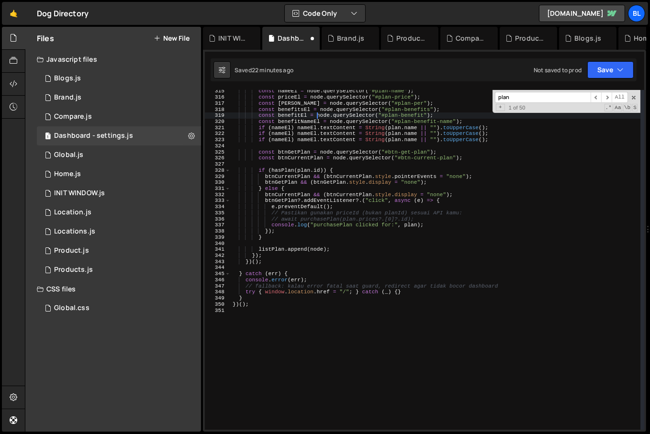
click at [459, 206] on div "const nameEl = node . querySelector ( "#plan-name" ) ; const priceEl = node . q…" at bounding box center [436, 264] width 410 height 352
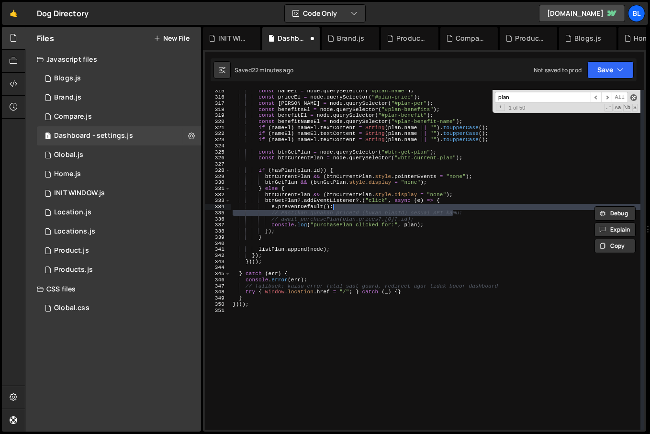
click at [636, 96] on span at bounding box center [634, 97] width 7 height 7
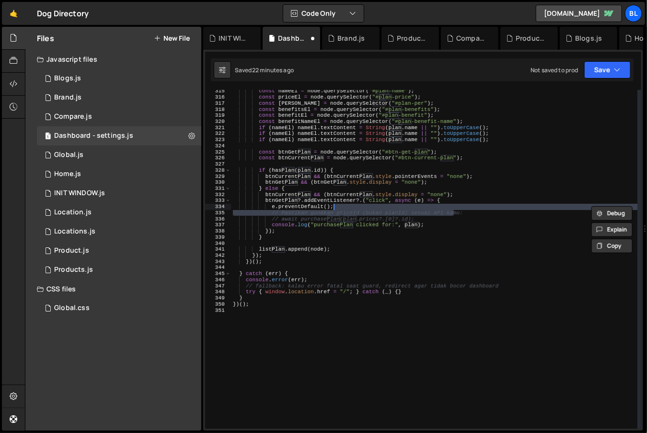
click at [420, 195] on div "const nameEl = node . querySelector ( "#plan-name" ) ; const priceEl = node . q…" at bounding box center [436, 264] width 410 height 352
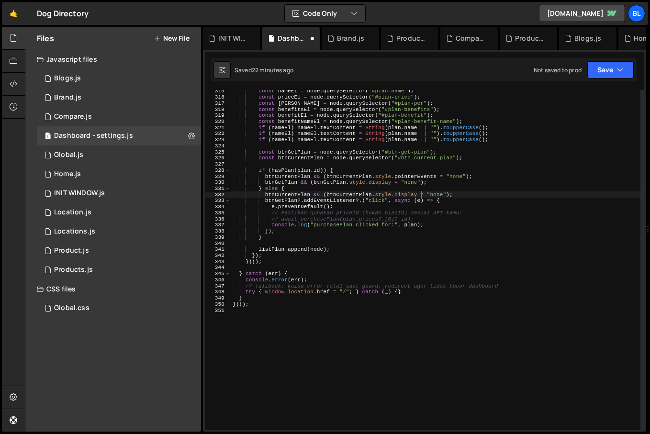
scroll to position [1815, 0]
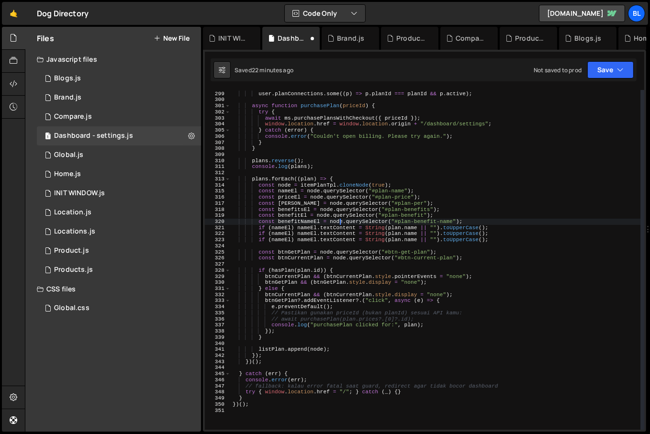
click at [339, 224] on div "Array . isArray ( user ?. planConnections ) && user . planConnections . some ((…" at bounding box center [436, 261] width 410 height 352
click at [375, 216] on div "Array . isArray ( user ?. planConnections ) && user . planConnections . some ((…" at bounding box center [436, 261] width 410 height 352
type textarea "const benefitEl = node.querySelector("#plan-benefit");"
click at [91, 159] on div "1 Global.js 0" at bounding box center [119, 155] width 164 height 19
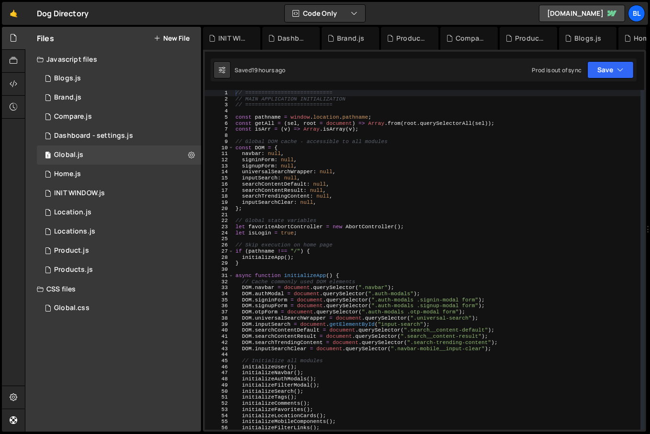
type textarea "inputSearchClear: null,"
click at [424, 203] on div "// =========================== // MAIN APPLICATION INITIALIZATION // ==========…" at bounding box center [438, 266] width 408 height 352
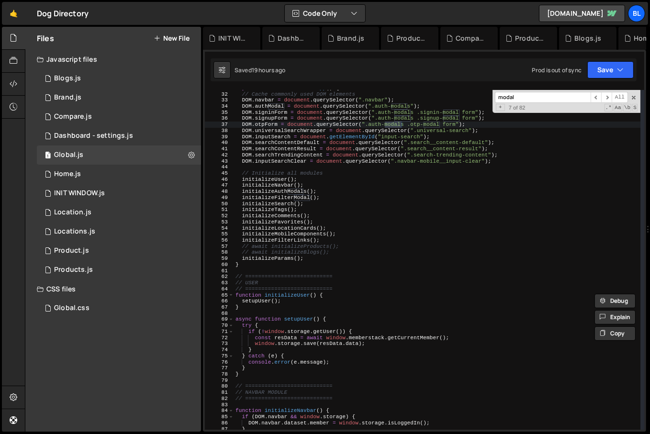
scroll to position [169, 0]
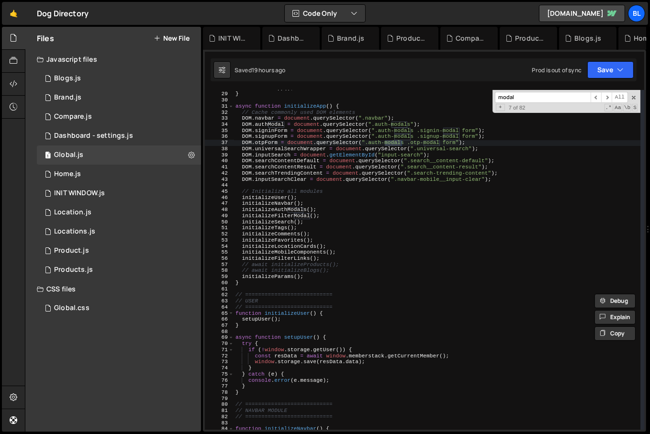
type input "modal"
click at [277, 236] on div "initializeApp ( ) ; } async function initializeApp ( ) { // Cache commonly used…" at bounding box center [438, 261] width 408 height 352
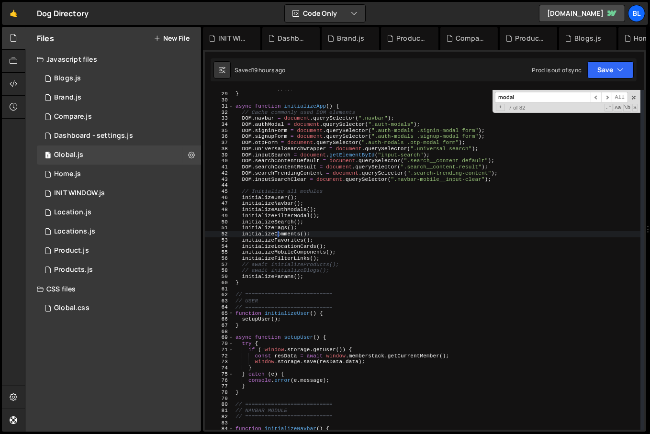
click at [274, 216] on div "initializeApp ( ) ; } async function initializeApp ( ) { // Cache commonly used…" at bounding box center [438, 261] width 408 height 352
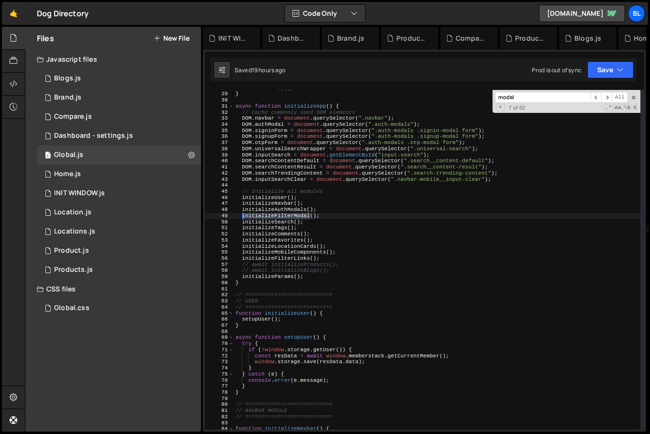
click at [274, 216] on div "initializeApp ( ) ; } async function initializeApp ( ) { // Cache commonly used…" at bounding box center [438, 261] width 408 height 352
click at [279, 213] on div "initializeApp ( ) ; } async function initializeApp ( ) { // Cache commonly used…" at bounding box center [438, 261] width 408 height 352
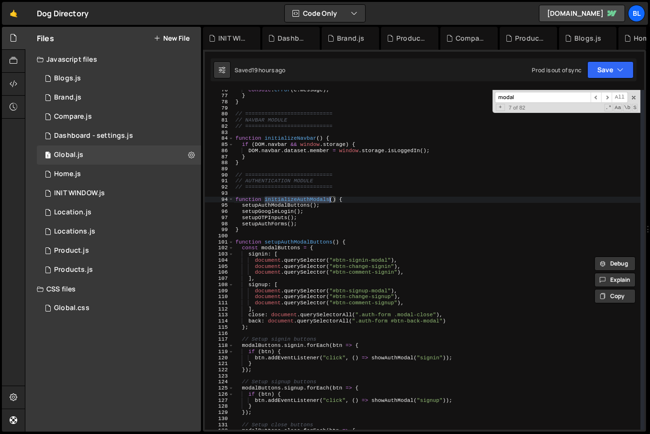
click at [315, 318] on div "console . error ( e . message ) ; } } // =========================== // NAVBAR …" at bounding box center [438, 263] width 408 height 352
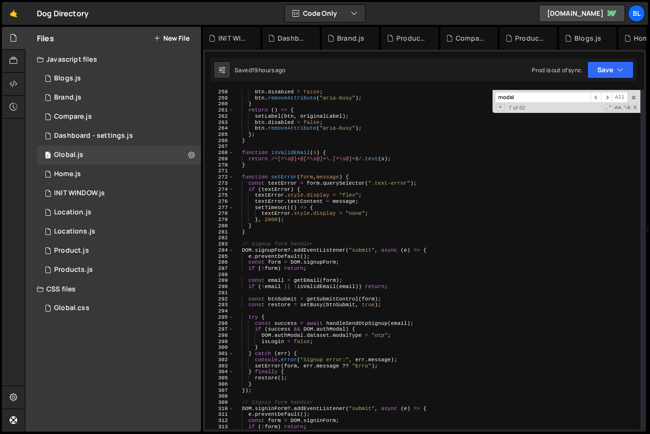
scroll to position [1595, 0]
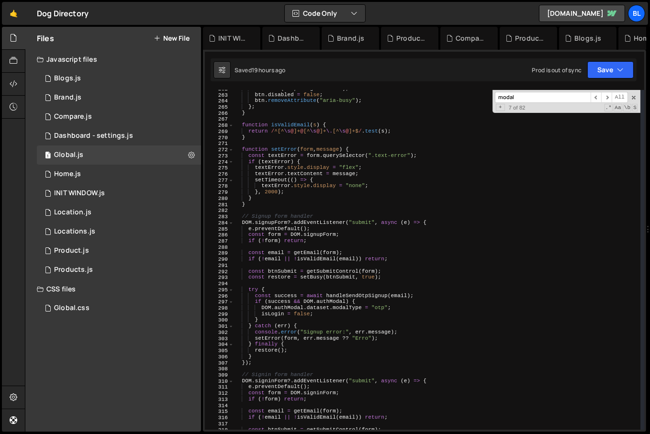
click at [293, 193] on div "setLabel ( btn , originalLabel ) ; btn . disabled = false ; btn . removeAttribu…" at bounding box center [438, 262] width 408 height 352
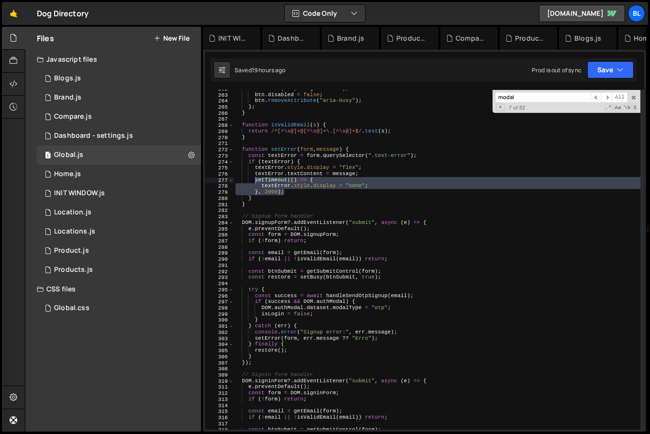
type textarea "// setTimeout(() => { // textError.style.display = "none";"
drag, startPoint x: 293, startPoint y: 193, endPoint x: 278, endPoint y: 179, distance: 20.4
click at [278, 179] on div "setLabel ( btn , originalLabel ) ; btn . disabled = false ; btn . removeAttribu…" at bounding box center [438, 262] width 408 height 352
click at [339, 210] on div "setLabel ( btn , originalLabel ) ; btn . disabled = false ; btn . removeAttribu…" at bounding box center [438, 262] width 408 height 352
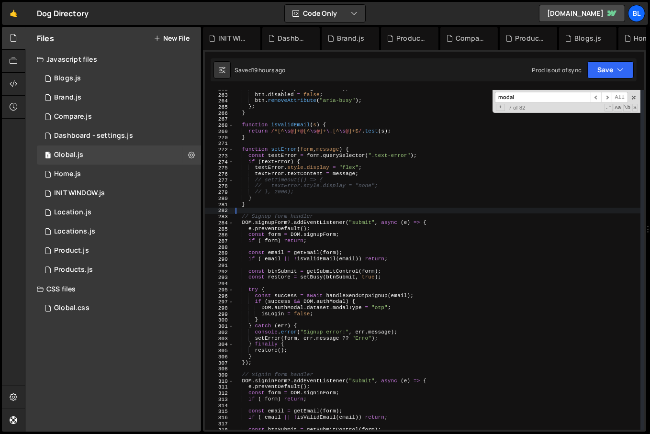
click at [336, 198] on div "setLabel ( btn , originalLabel ) ; btn . disabled = false ; btn . removeAttribu…" at bounding box center [438, 262] width 408 height 352
click at [634, 95] on span at bounding box center [634, 97] width 7 height 7
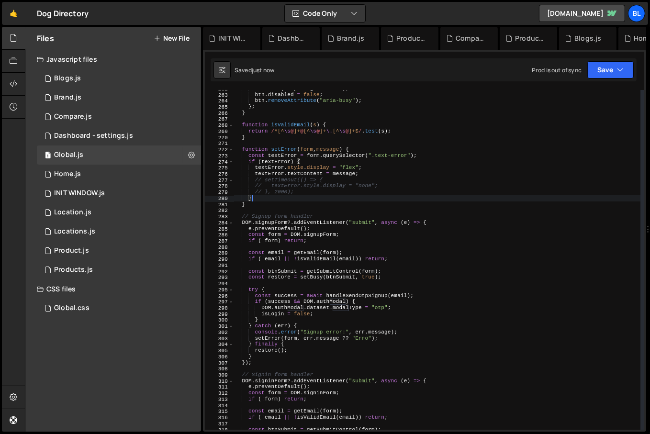
click at [317, 182] on div "setLabel ( btn , originalLabel ) ; btn . disabled = false ; btn . removeAttribu…" at bounding box center [438, 262] width 408 height 352
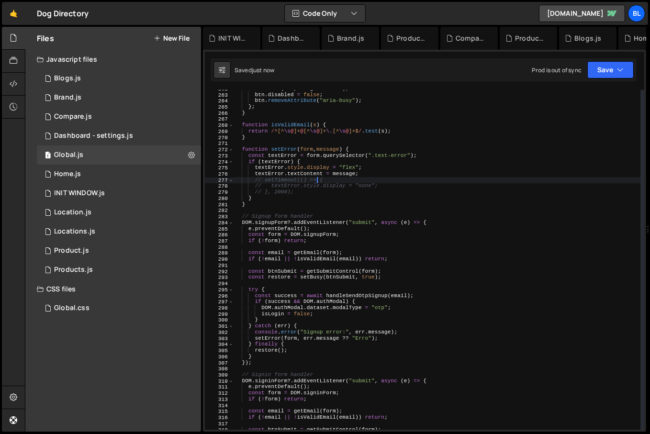
click at [353, 173] on div "setLabel ( btn , originalLabel ) ; btn . disabled = false ; btn . removeAttribu…" at bounding box center [438, 262] width 408 height 352
click at [371, 176] on div "setLabel ( btn , originalLabel ) ; btn . disabled = false ; btn . removeAttribu…" at bounding box center [438, 262] width 408 height 352
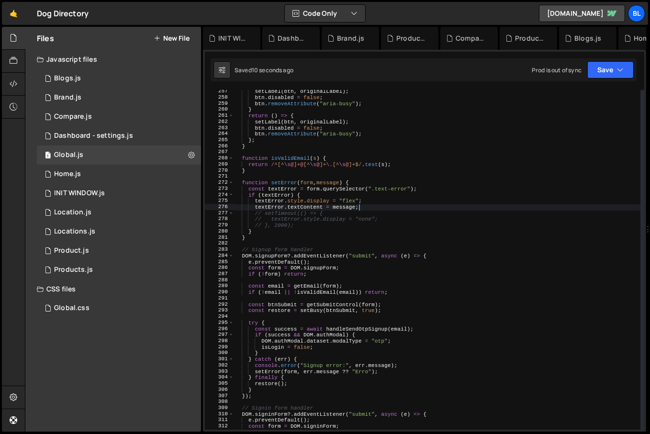
scroll to position [1562, 0]
click at [280, 190] on div "setLabel ( btn , originalLabel ) ; btn . disabled = false ; btn . removeAttribu…" at bounding box center [438, 265] width 408 height 352
click at [284, 186] on div "setLabel ( btn , originalLabel ) ; btn . disabled = false ; btn . removeAttribu…" at bounding box center [438, 265] width 408 height 352
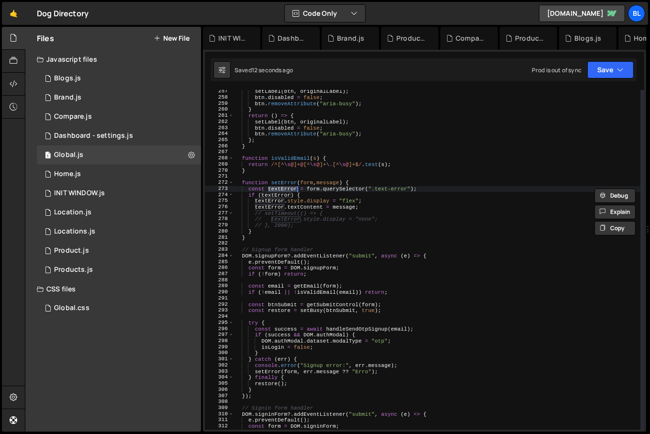
click at [289, 183] on div "setLabel ( btn , originalLabel ) ; btn . disabled = false ; btn . removeAttribu…" at bounding box center [438, 265] width 408 height 352
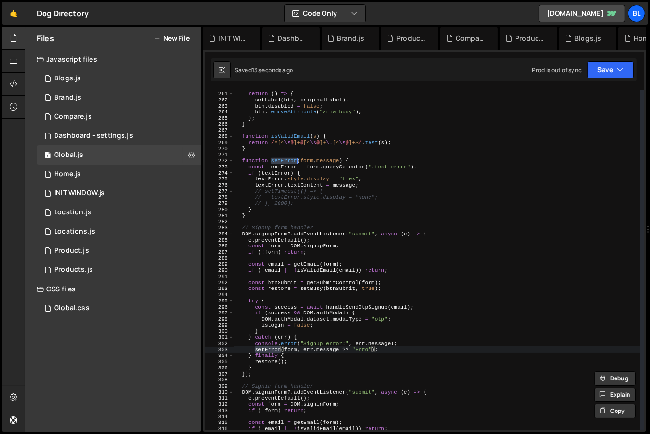
scroll to position [1584, 0]
click at [383, 351] on div "} return ( ) => { setLabel ( btn , originalLabel ) ; btn . disabled = false ; b…" at bounding box center [438, 260] width 408 height 352
click at [295, 163] on div "} return ( ) => { setLabel ( btn , originalLabel ) ; btn . disabled = false ; b…" at bounding box center [438, 260] width 408 height 352
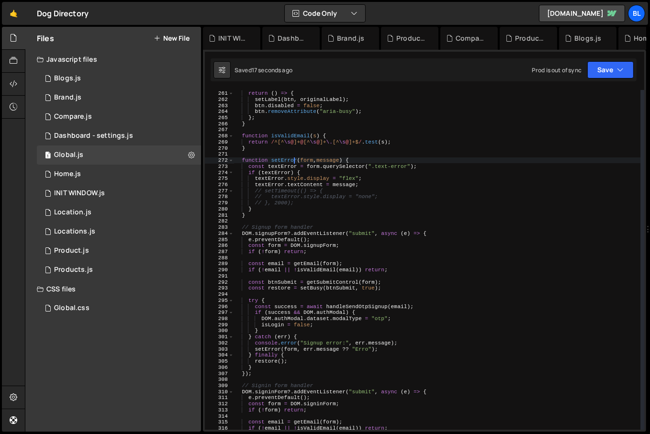
click at [317, 167] on div "} return ( ) => { setLabel ( btn , originalLabel ) ; btn . disabled = false ; b…" at bounding box center [438, 260] width 408 height 352
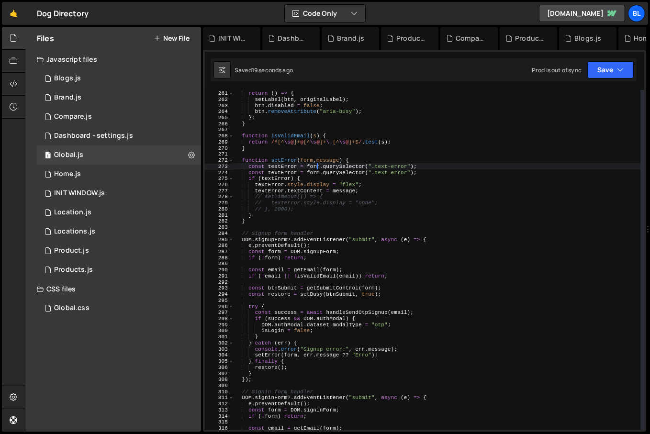
click at [393, 168] on div "} return ( ) => { setLabel ( btn , originalLabel ) ; btn . disabled = false ; b…" at bounding box center [438, 260] width 408 height 352
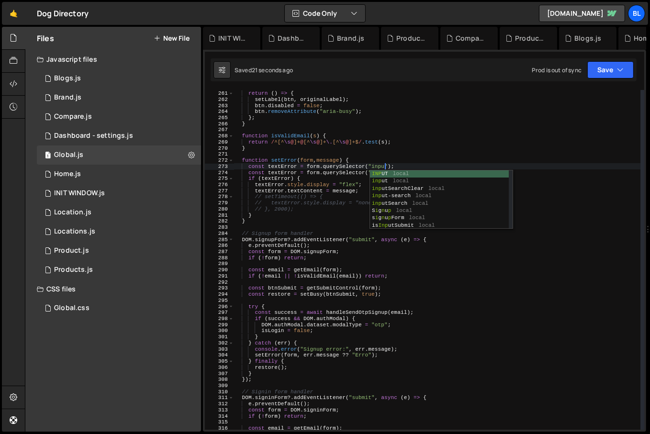
scroll to position [0, 13]
click at [344, 170] on div "} return ( ) => { setLabel ( btn , originalLabel ) ; btn . disabled = false ; b…" at bounding box center [438, 260] width 408 height 352
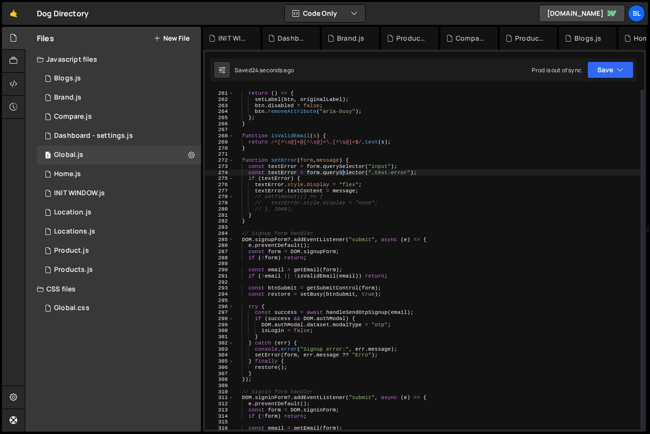
click at [281, 163] on div "} return ( ) => { setLabel ( btn , originalLabel ) ; btn . disabled = false ; b…" at bounding box center [438, 260] width 408 height 352
click at [286, 167] on div "} return ( ) => { setLabel ( btn , originalLabel ) ; btn . disabled = false ; b…" at bounding box center [438, 260] width 408 height 352
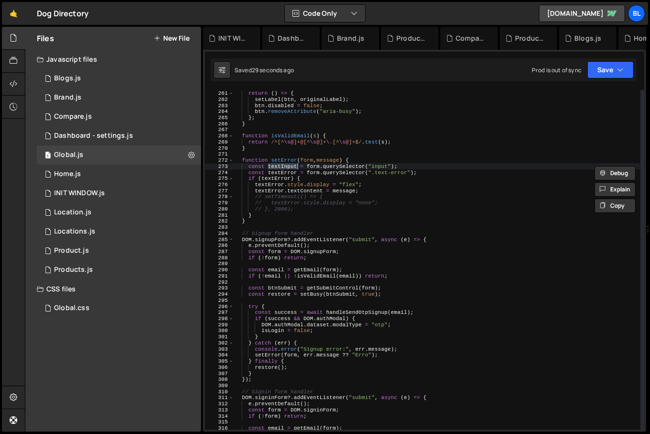
click at [265, 211] on div "} return ( ) => { setLabel ( btn , originalLabel ) ; btn . disabled = false ; b…" at bounding box center [438, 260] width 408 height 352
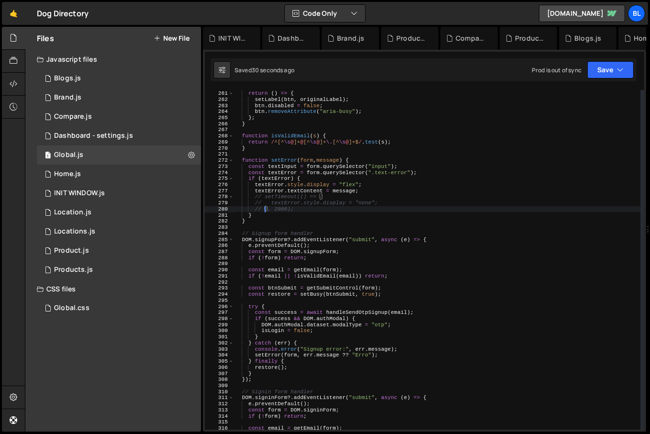
click at [259, 215] on div "} return ( ) => { setLabel ( btn , originalLabel ) ; btn . disabled = false ; b…" at bounding box center [438, 260] width 408 height 352
type textarea "}"
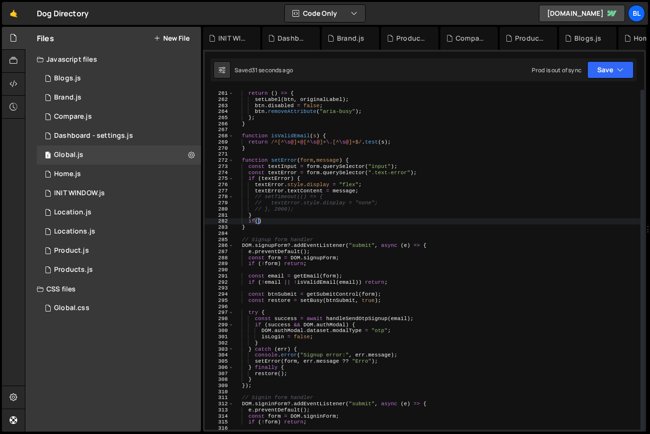
paste textarea "textInput)"
type textarea "if(textInput){"
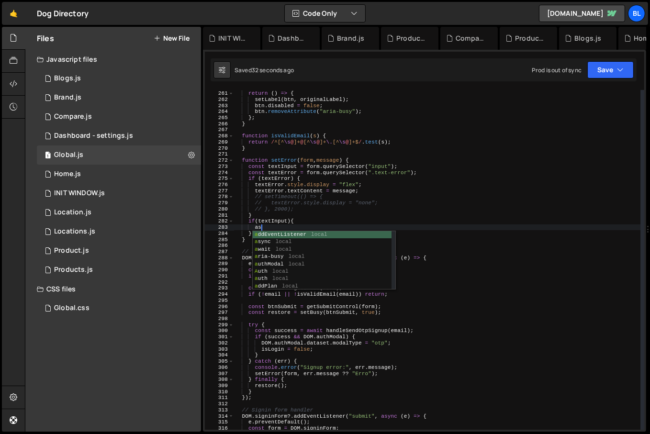
type textarea "a"
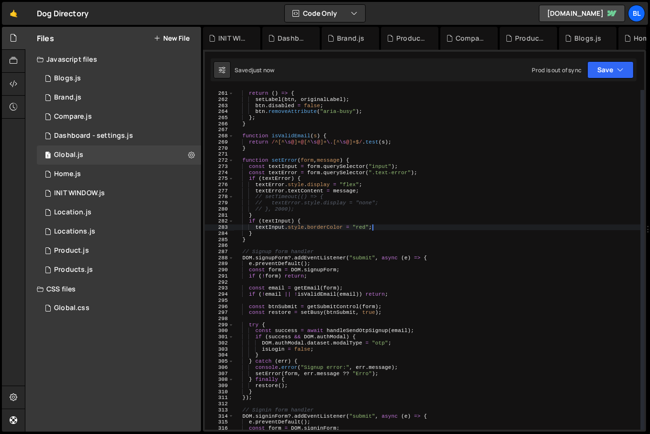
scroll to position [14786, 0]
click at [338, 230] on div "} return ( ) => { setLabel ( btn , originalLabel ) ; btn . disabled = false ; b…" at bounding box center [437, 260] width 407 height 352
click at [370, 229] on div "} return ( ) => { setLabel ( btn , originalLabel ) ; btn . disabled = false ; b…" at bounding box center [437, 260] width 407 height 352
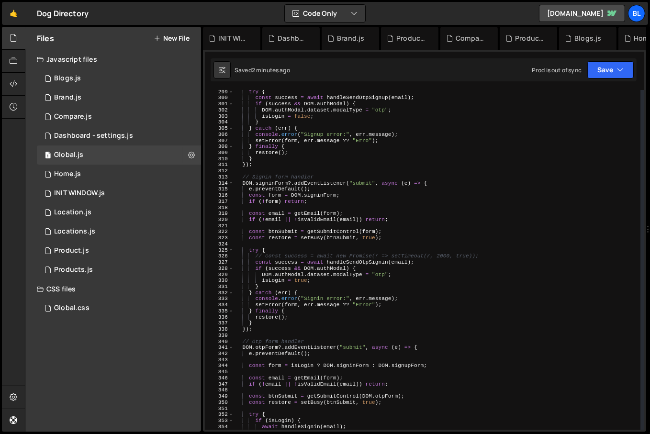
scroll to position [2055, 0]
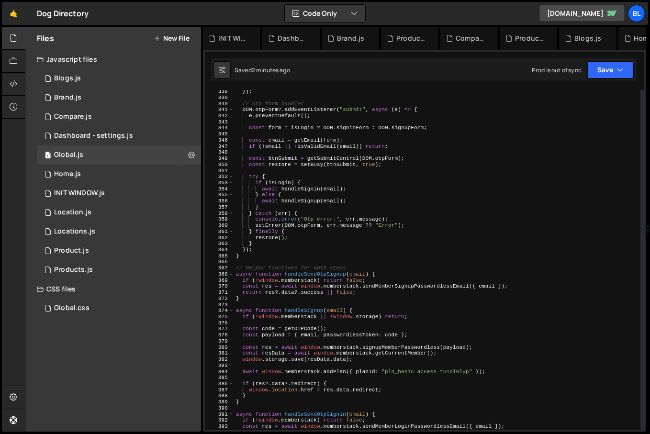
click at [331, 281] on div "}) ; // Otp form handler DOM . otpForm ?. addEventListener ( "submit" , async (…" at bounding box center [437, 265] width 407 height 352
type textarea "if (!window.memberstack) return false;"
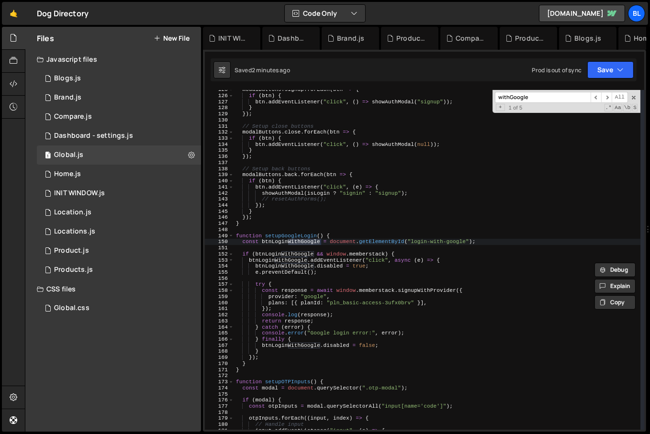
scroll to position [762, 0]
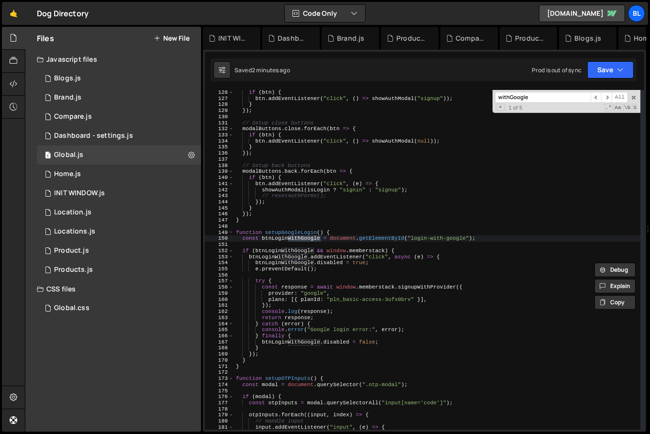
type input "withGoogle"
click at [320, 343] on div "if ( btn ) { btn . addEventListener ( "click" , ( ) => showAuthModal ( "signup"…" at bounding box center [437, 266] width 407 height 352
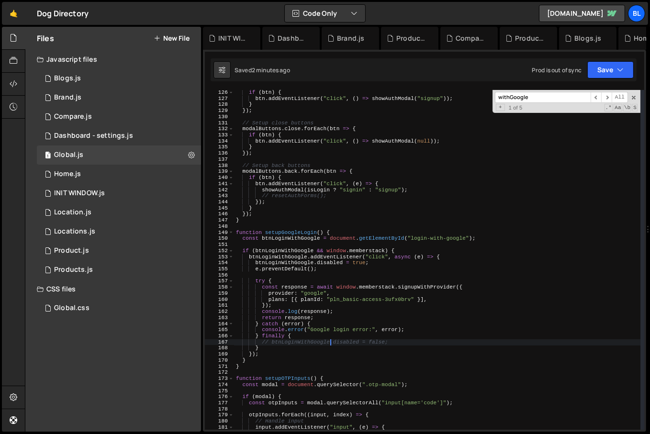
click at [355, 288] on div "if ( btn ) { btn . addEventListener ( "click" , ( ) => showAuthModal ( "signup"…" at bounding box center [437, 266] width 407 height 352
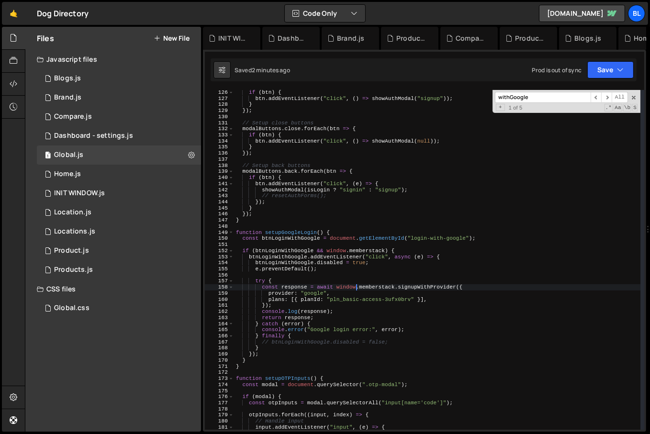
click at [338, 263] on div "if ( btn ) { btn . addEventListener ( "click" , ( ) => showAuthModal ( "signup"…" at bounding box center [437, 266] width 407 height 352
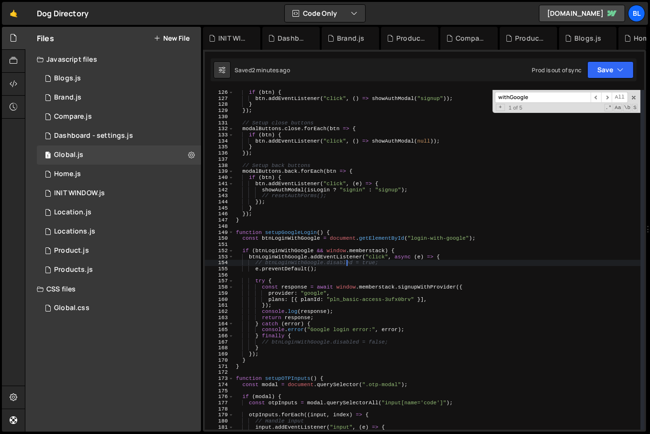
click at [358, 340] on div "if ( btn ) { btn . addEventListener ( "click" , ( ) => showAuthModal ( "signup"…" at bounding box center [437, 266] width 407 height 352
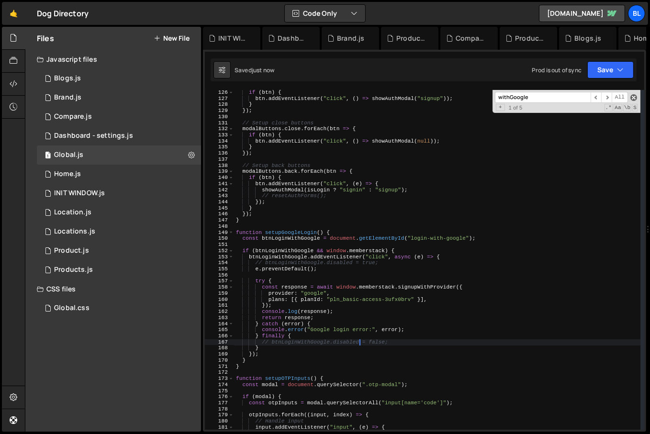
click at [635, 97] on span at bounding box center [634, 97] width 7 height 7
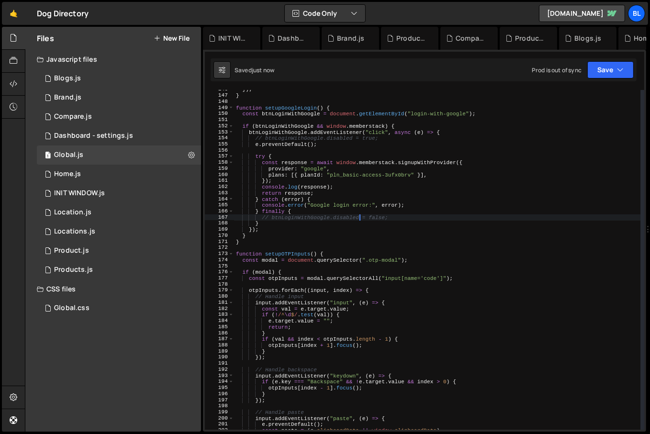
scroll to position [856, 0]
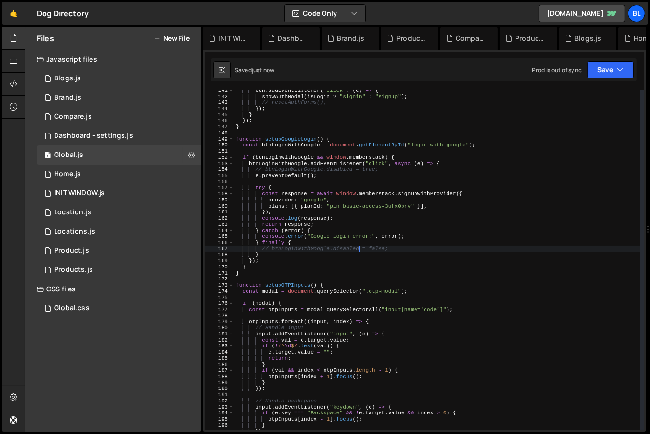
drag, startPoint x: 373, startPoint y: 252, endPoint x: 368, endPoint y: 233, distance: 19.6
click at [372, 252] on div "btn . addEventListener ( "click" , ( e ) => { showAuthModal ( isLogin ? "signin…" at bounding box center [437, 264] width 407 height 352
click at [363, 223] on div "btn . addEventListener ( "click" , ( e ) => { showAuthModal ( isLogin ? "signin…" at bounding box center [437, 264] width 407 height 352
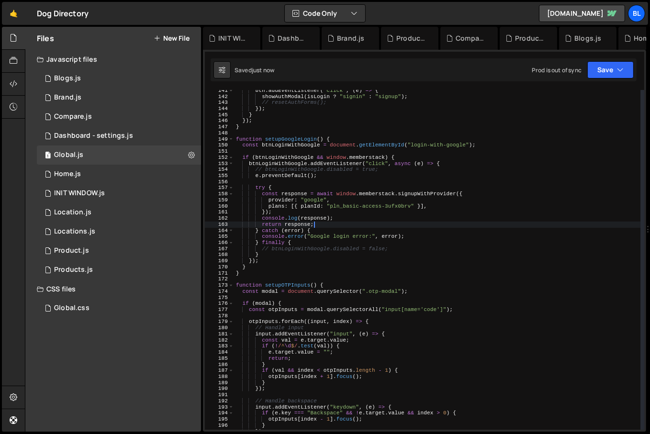
click at [362, 217] on div "btn . addEventListener ( "click" , ( e ) => { showAuthModal ( isLogin ? "signin…" at bounding box center [437, 264] width 407 height 352
click at [360, 207] on div "btn . addEventListener ( "click" , ( e ) => { showAuthModal ( isLogin ? "signin…" at bounding box center [437, 264] width 407 height 352
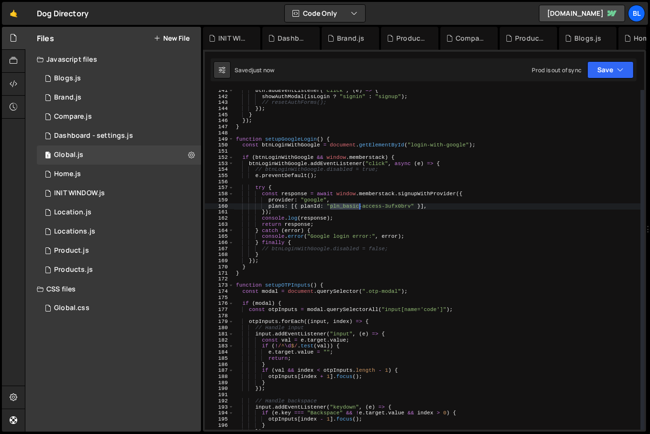
click at [360, 207] on div "btn . addEventListener ( "click" , ( e ) => { showAuthModal ( isLogin ? "signin…" at bounding box center [437, 264] width 407 height 352
click at [419, 190] on div "btn . addEventListener ( "click" , ( e ) => { showAuthModal ( isLogin ? "signin…" at bounding box center [437, 264] width 407 height 352
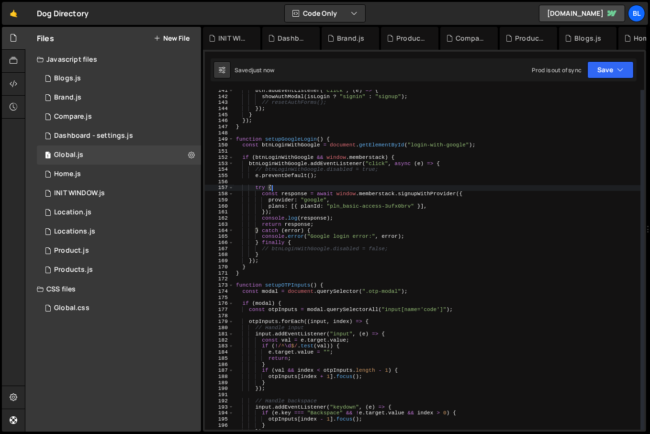
click at [289, 196] on div "btn . addEventListener ( "click" , ( e ) => { showAuthModal ( isLogin ? "signin…" at bounding box center [437, 264] width 407 height 352
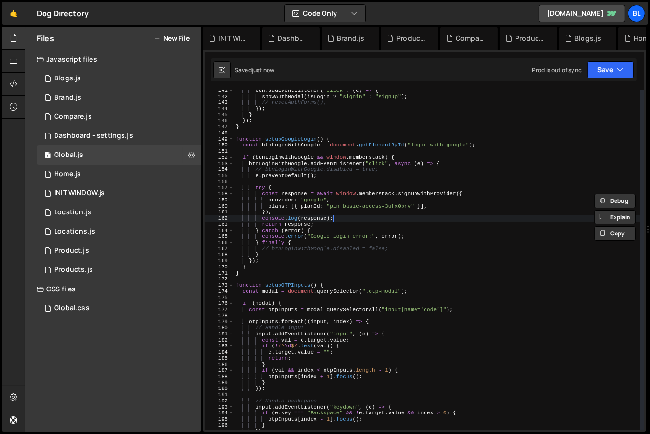
click at [368, 221] on div "btn . addEventListener ( "click" , ( e ) => { showAuthModal ( isLogin ? "signin…" at bounding box center [437, 264] width 407 height 352
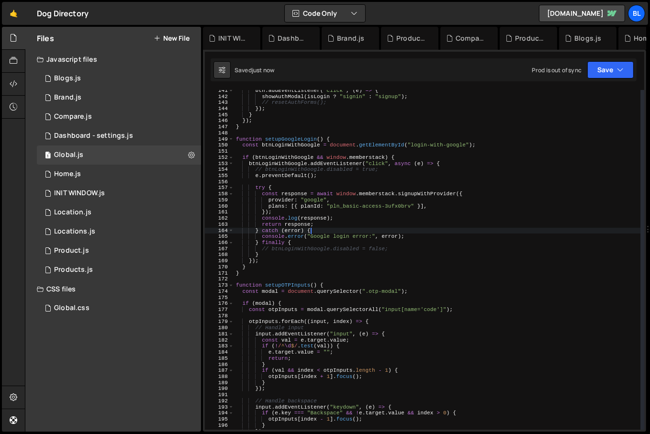
click at [321, 229] on div "btn . addEventListener ( "click" , ( e ) => { showAuthModal ( isLogin ? "signin…" at bounding box center [437, 264] width 407 height 352
click at [293, 141] on div "btn . addEventListener ( "click" , ( e ) => { showAuthModal ( isLogin ? "signin…" at bounding box center [437, 264] width 407 height 352
type textarea "function setupGoogleLogin() {"
click at [293, 141] on div "btn . addEventListener ( "click" , ( e ) => { showAuthModal ( isLogin ? "signin…" at bounding box center [437, 264] width 407 height 352
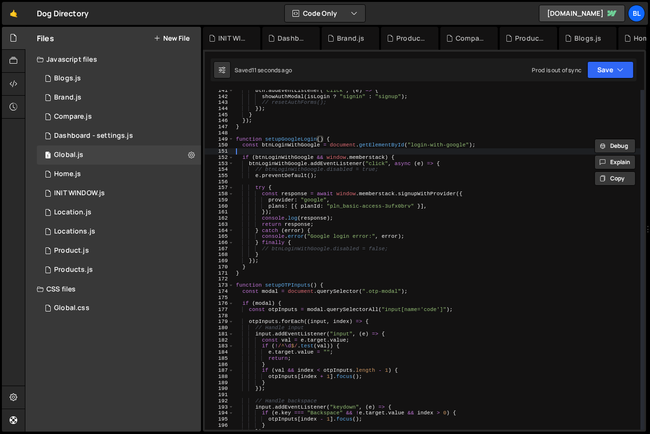
click at [283, 154] on div "btn . addEventListener ( "click" , ( e ) => { showAuthModal ( isLogin ? "signin…" at bounding box center [437, 264] width 407 height 352
click at [282, 162] on div "btn . addEventListener ( "click" , ( e ) => { showAuthModal ( isLogin ? "signin…" at bounding box center [437, 264] width 407 height 352
type textarea "btnLoginWithGoogle.addEventListener("click", async (e) => {"
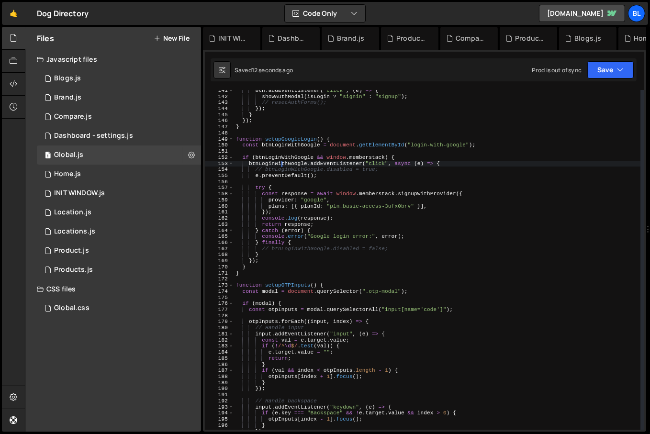
click at [284, 151] on div "btn . addEventListener ( "click" , ( e ) => { showAuthModal ( isLogin ? "signin…" at bounding box center [437, 264] width 407 height 352
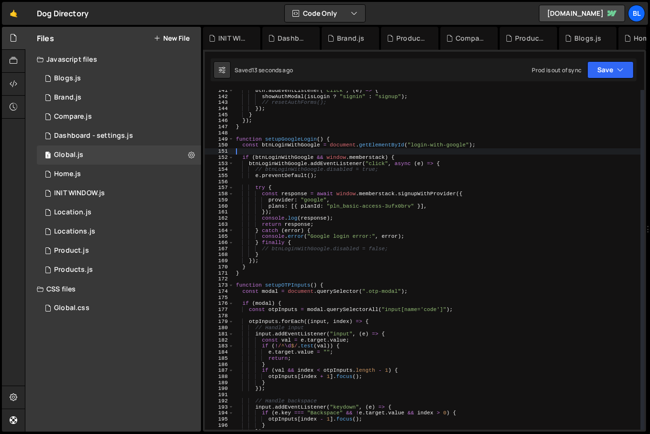
click at [292, 143] on div "btn . addEventListener ( "click" , ( e ) => { showAuthModal ( isLogin ? "signin…" at bounding box center [437, 264] width 407 height 352
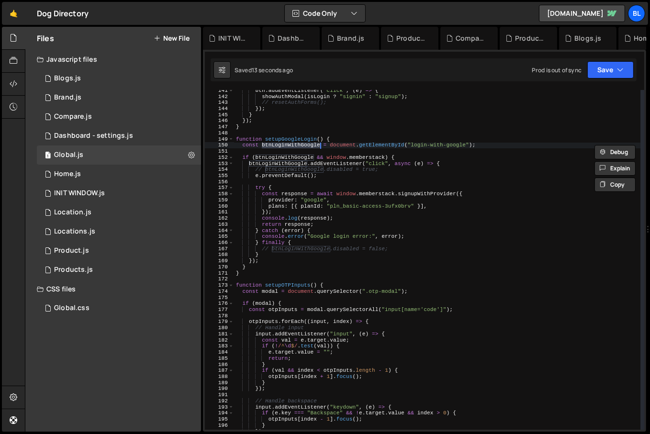
click at [294, 141] on div "btn . addEventListener ( "click" , ( e ) => { showAuthModal ( isLogin ? "signin…" at bounding box center [437, 264] width 407 height 352
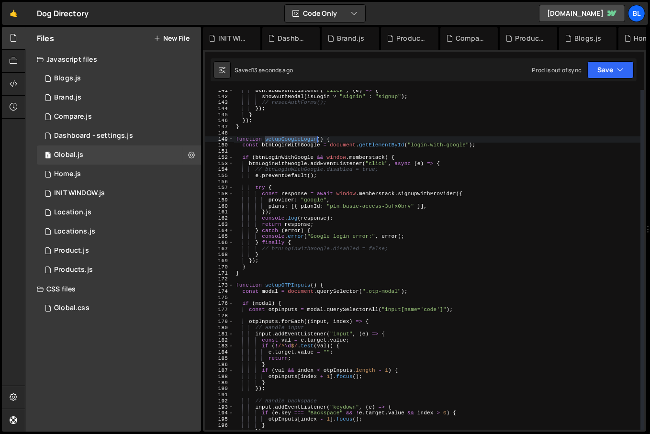
click at [294, 141] on div "btn . addEventListener ( "click" , ( e ) => { showAuthModal ( isLogin ? "signin…" at bounding box center [437, 264] width 407 height 352
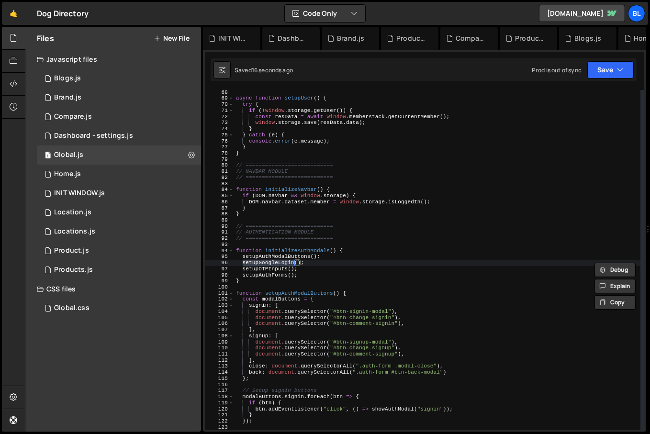
scroll to position [737, 0]
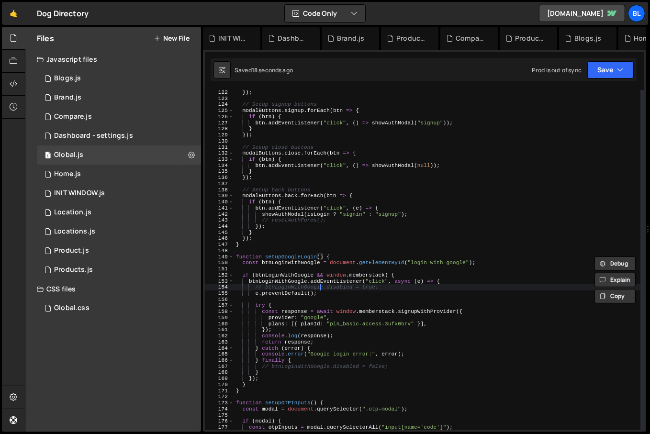
click at [319, 289] on div "}) ; // Setup signup buttons modalButtons . signup . forEach ( btn => { if ( bt…" at bounding box center [437, 266] width 407 height 352
drag, startPoint x: 340, startPoint y: 330, endPoint x: 348, endPoint y: 333, distance: 9.2
click at [340, 330] on div "}) ; // Setup signup buttons modalButtons . signup . forEach ( btn => { if ( bt…" at bounding box center [437, 266] width 407 height 352
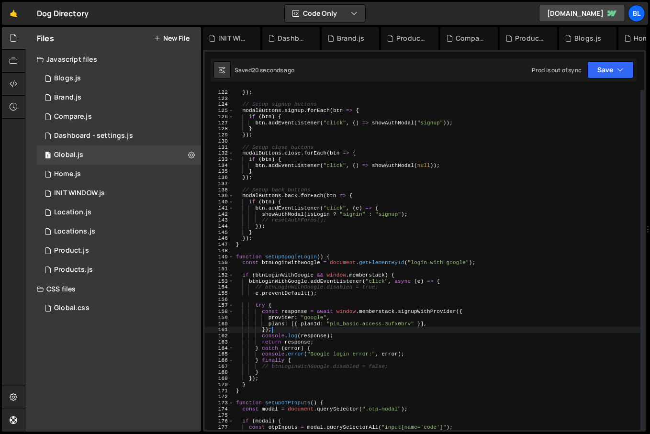
click at [363, 338] on div "}) ; // Setup signup buttons modalButtons . signup . forEach ( btn => { if ( bt…" at bounding box center [437, 266] width 407 height 352
type textarea "console.log(response);"
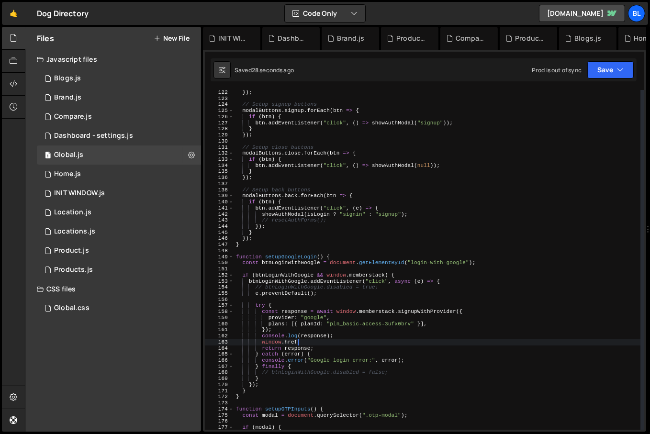
scroll to position [0, 4]
type textarea "window"
type textarea "console.log(response);"
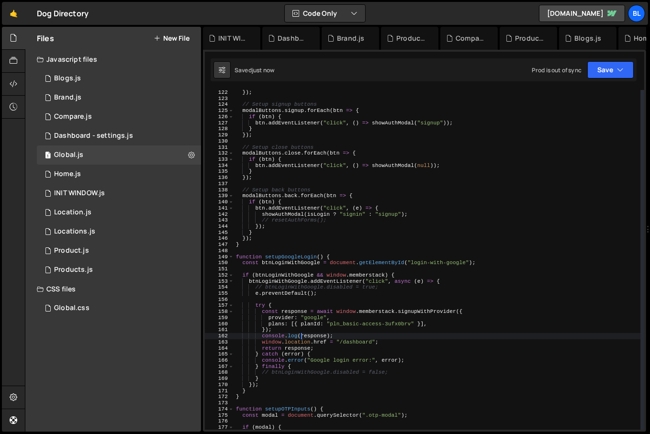
click at [302, 335] on div "}) ; // Setup signup buttons modalButtons . signup . forEach ( btn => { if ( bt…" at bounding box center [437, 266] width 407 height 352
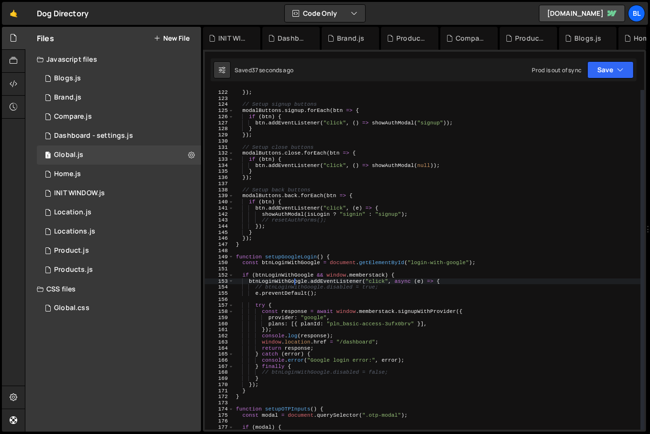
click at [294, 284] on div "}) ; // Setup signup buttons modalButtons . signup . forEach ( btn => { if ( bt…" at bounding box center [437, 266] width 407 height 352
type textarea "btnLoginWithGoogle.addEventListener("click", async (e) => {"
click at [373, 299] on div "}) ; // Setup signup buttons modalButtons . signup . forEach ( btn => { if ( bt…" at bounding box center [437, 266] width 407 height 352
click at [402, 286] on div "}) ; // Setup signup buttons modalButtons . signup . forEach ( btn => { if ( bt…" at bounding box center [437, 266] width 407 height 352
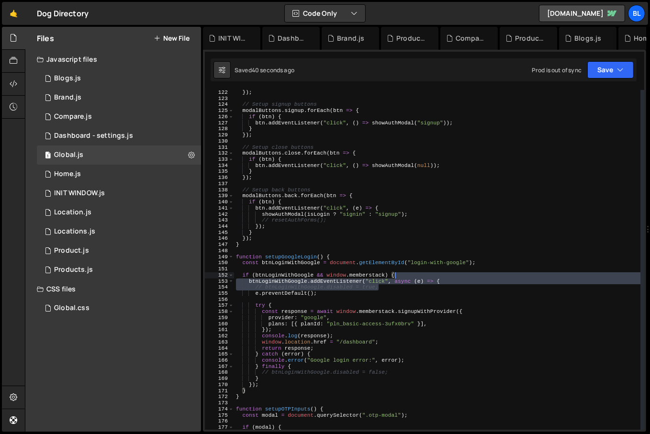
click at [457, 278] on div "}) ; // Setup signup buttons modalButtons . signup . forEach ( btn => { if ( bt…" at bounding box center [437, 266] width 407 height 352
click at [373, 317] on div "}) ; // Setup signup buttons modalButtons . signup . forEach ( btn => { if ( bt…" at bounding box center [437, 266] width 407 height 352
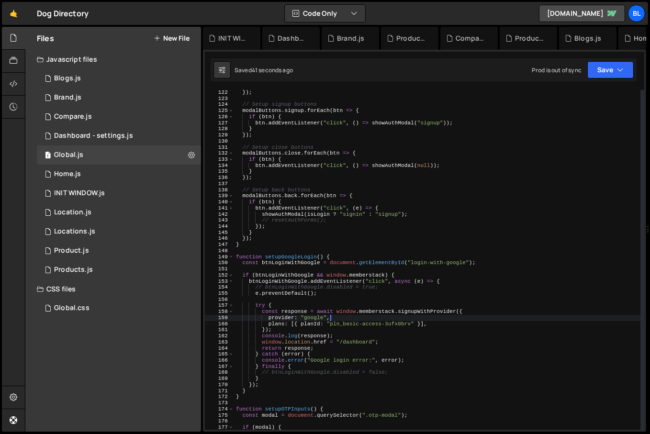
click at [350, 340] on div "}) ; // Setup signup buttons modalButtons . signup . forEach ( btn => { if ( bt…" at bounding box center [437, 266] width 407 height 352
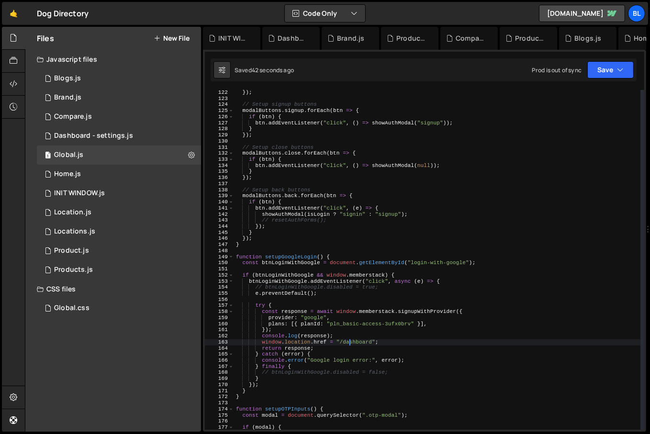
click at [346, 349] on div "}) ; // Setup signup buttons modalButtons . signup . forEach ( btn => { if ( bt…" at bounding box center [437, 266] width 407 height 352
click at [340, 350] on div "}) ; // Setup signup buttons modalButtons . signup . forEach ( btn => { if ( bt…" at bounding box center [437, 266] width 407 height 352
click at [331, 350] on div "}) ; // Setup signup buttons modalButtons . signup . forEach ( btn => { if ( bt…" at bounding box center [437, 266] width 407 height 352
click at [335, 342] on div "}) ; // Setup signup buttons modalButtons . signup . forEach ( btn => { if ( bt…" at bounding box center [437, 266] width 407 height 352
click at [343, 330] on div "}) ; // Setup signup buttons modalButtons . signup . forEach ( btn => { if ( bt…" at bounding box center [437, 266] width 407 height 352
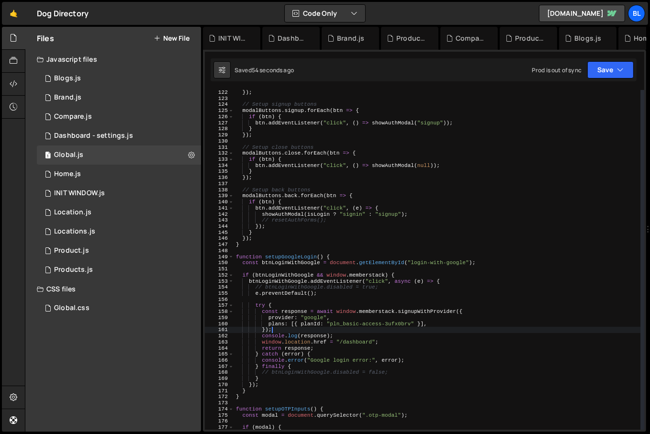
click at [337, 310] on div "}) ; // Setup signup buttons modalButtons . signup . forEach ( btn => { if ( bt…" at bounding box center [437, 266] width 407 height 352
click at [334, 334] on div "}) ; // Setup signup buttons modalButtons . signup . forEach ( btn => { if ( bt…" at bounding box center [437, 266] width 407 height 352
click at [345, 327] on div "}) ; // Setup signup buttons modalButtons . signup . forEach ( btn => { if ( bt…" at bounding box center [437, 266] width 407 height 352
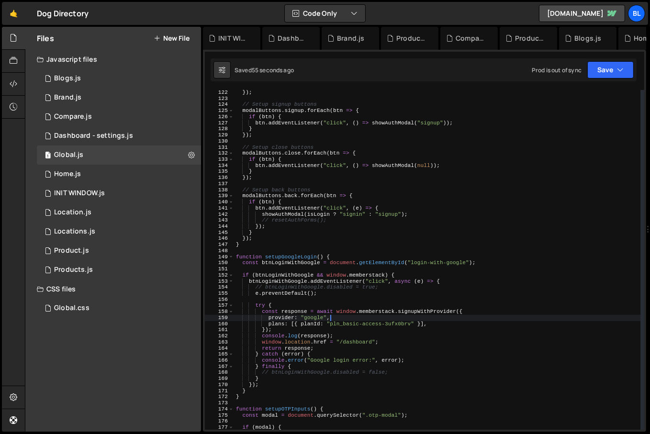
click at [342, 319] on div "}) ; // Setup signup buttons modalButtons . signup . forEach ( btn => { if ( bt…" at bounding box center [437, 266] width 407 height 352
click at [339, 312] on div "}) ; // Setup signup buttons modalButtons . signup . forEach ( btn => { if ( bt…" at bounding box center [437, 266] width 407 height 352
click at [336, 305] on div "}) ; // Setup signup buttons modalButtons . signup . forEach ( btn => { if ( bt…" at bounding box center [437, 266] width 407 height 352
type textarea "try {"
click at [334, 300] on div "}) ; // Setup signup buttons modalButtons . signup . forEach ( btn => { if ( bt…" at bounding box center [437, 266] width 407 height 352
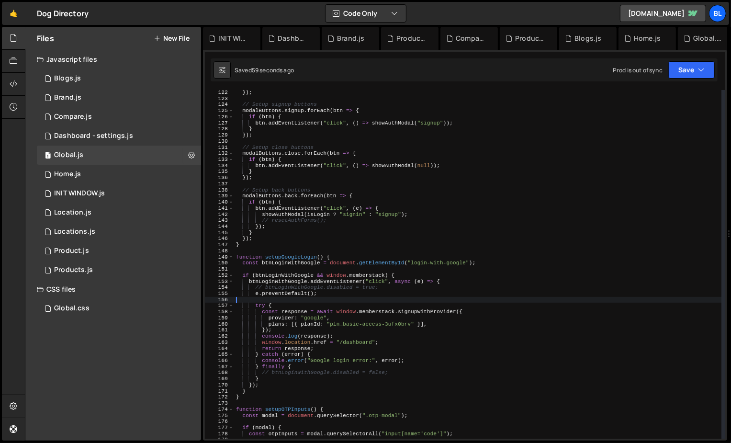
click at [416, 371] on div "}) ; // Setup signup buttons modalButtons . signup . forEach ( btn => { if ( bt…" at bounding box center [478, 270] width 488 height 361
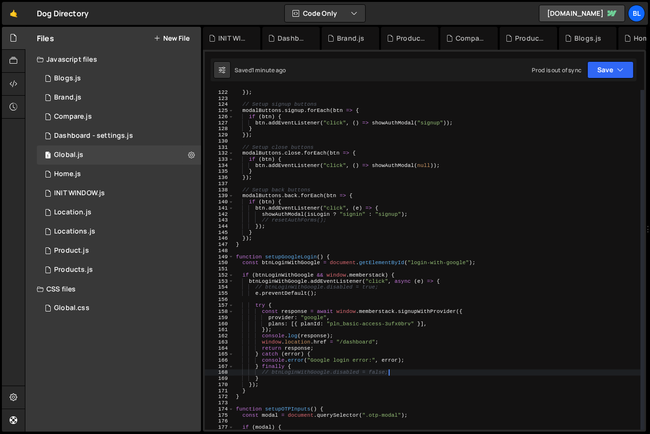
click at [339, 366] on div "}) ; // Setup signup buttons modalButtons . signup . forEach ( btn => { if ( bt…" at bounding box center [437, 266] width 407 height 352
type textarea "} finally {"
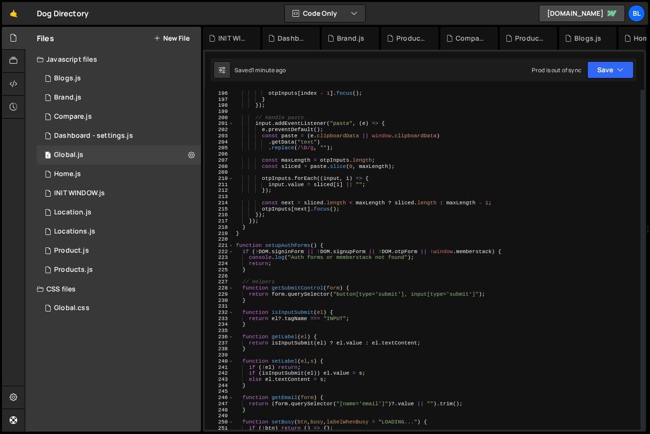
scroll to position [1245, 0]
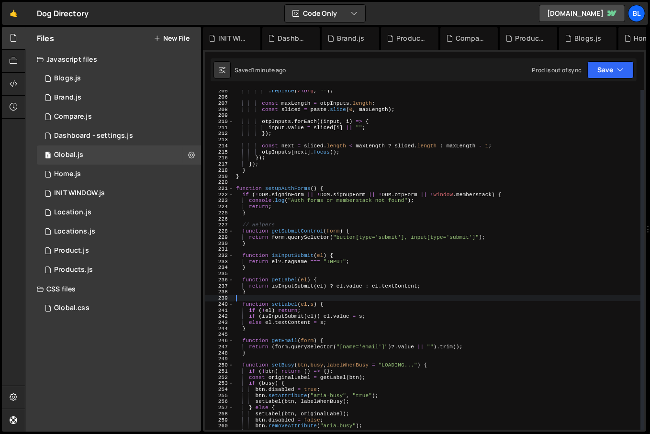
click at [342, 297] on div ". replace ( / \D /g , "" ) ; const maxLength = otpInputs . length ; const slice…" at bounding box center [437, 264] width 407 height 352
click at [102, 129] on div "1 Dashboard - settings.js 0" at bounding box center [119, 135] width 164 height 19
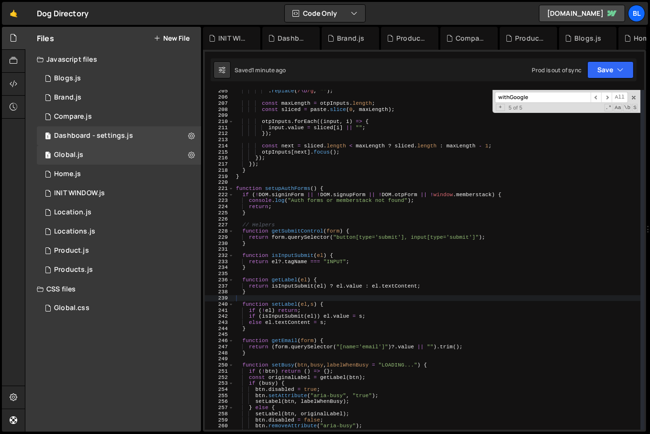
scroll to position [0, 0]
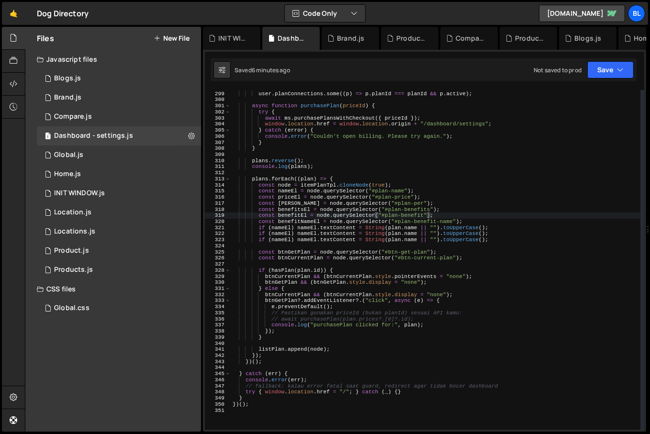
click at [391, 248] on div "Array . isArray ( user ?. planConnections ) && user . planConnections . some ((…" at bounding box center [436, 261] width 410 height 352
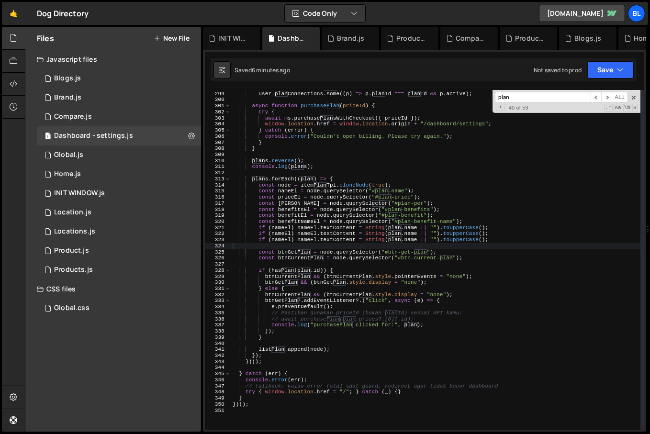
scroll to position [6720, 0]
click at [351, 214] on div "Array . isArray ( user ?. planConnections ) && user . planConnections . some ((…" at bounding box center [436, 261] width 410 height 352
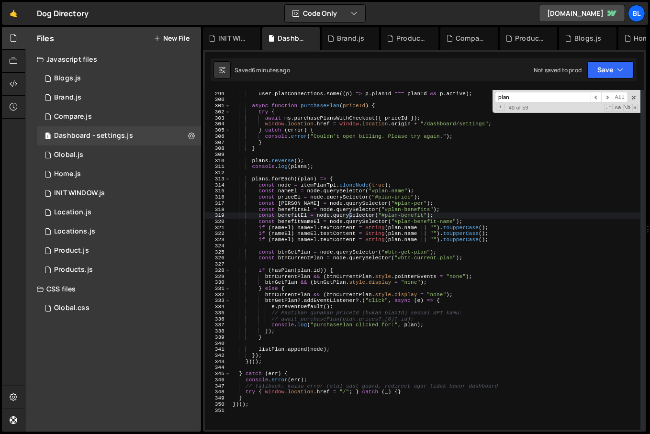
click at [305, 226] on div "Array . isArray ( user ?. planConnections ) && user . planConnections . some ((…" at bounding box center [436, 261] width 410 height 352
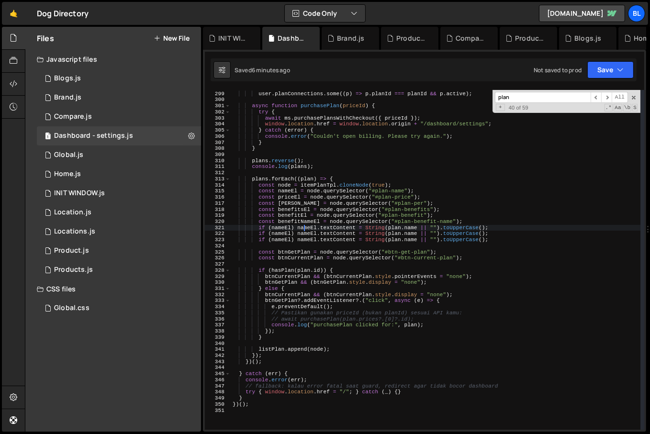
click at [285, 228] on div "Array . isArray ( user ?. planConnections ) && user . planConnections . some ((…" at bounding box center [436, 261] width 410 height 352
click at [312, 233] on div "Array . isArray ( user ?. planConnections ) && user . planConnections . some ((…" at bounding box center [436, 261] width 410 height 352
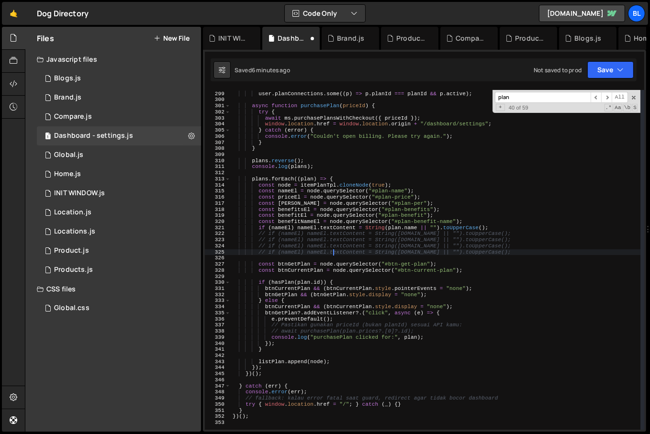
click at [288, 193] on div "Array . isArray ( user ?. planConnections ) && user . planConnections . some ((…" at bounding box center [436, 261] width 410 height 352
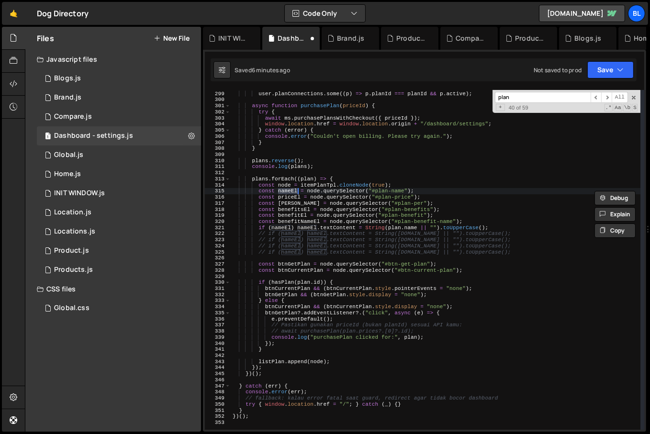
click at [291, 231] on div "Array . isArray ( user ?. planConnections ) && user . planConnections . some ((…" at bounding box center [436, 261] width 410 height 352
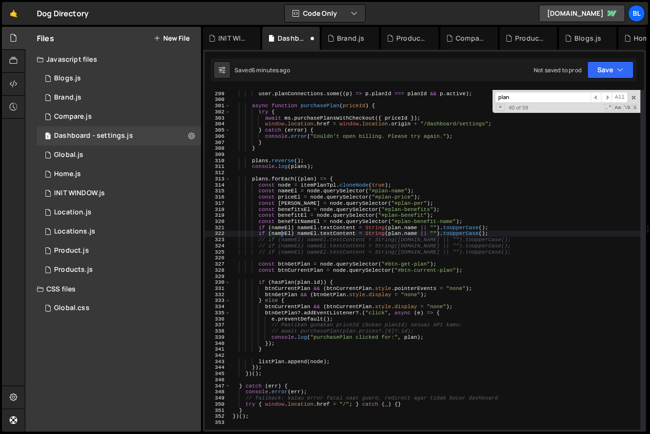
click at [290, 200] on div "Array . isArray ( user ?. planConnections ) && user . planConnections . some ((…" at bounding box center [436, 261] width 410 height 352
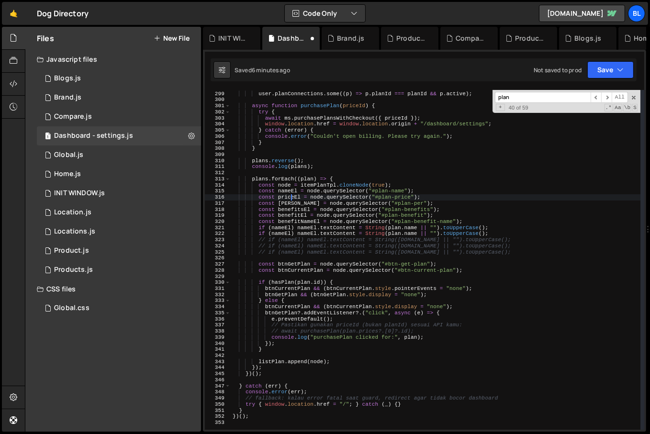
click at [290, 200] on div "Array . isArray ( user ?. planConnections ) && user . planConnections . some ((…" at bounding box center [436, 261] width 410 height 352
click at [278, 236] on div "Array . isArray ( user ?. planConnections ) && user . planConnections . some ((…" at bounding box center [436, 261] width 410 height 352
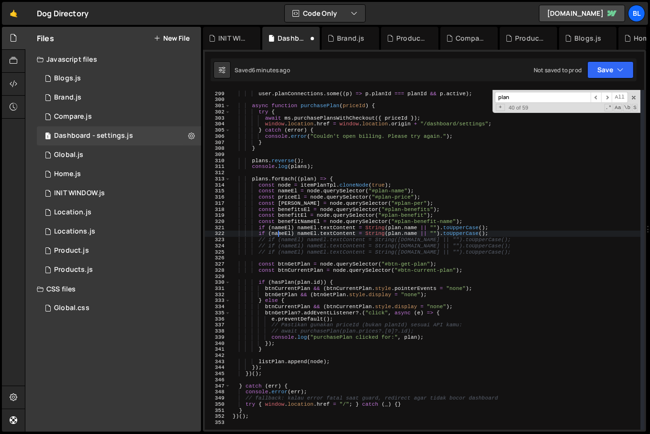
click at [278, 236] on div "Array . isArray ( user ?. planConnections ) && user . planConnections . some ((…" at bounding box center [436, 261] width 410 height 352
paste textarea "pric"
click at [314, 235] on div "Array . isArray ( user ?. planConnections ) && user . planConnections . some ((…" at bounding box center [436, 261] width 410 height 352
paste textarea "pric"
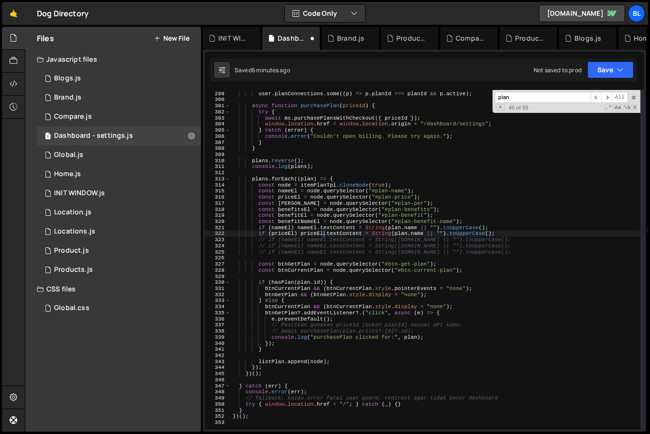
click at [362, 232] on div "Array . isArray ( user ?. planConnections ) && user . planConnections . some ((…" at bounding box center [436, 261] width 410 height 352
click at [409, 234] on div "Array . isArray ( user ?. planConnections ) && user . planConnections . some ((…" at bounding box center [436, 261] width 410 height 352
click at [410, 233] on div "Array . isArray ( user ?. planConnections ) && user . planConnections . some ((…" at bounding box center [436, 261] width 410 height 352
click at [416, 234] on div "Array . isArray ( user ?. planConnections ) && user . planConnections . some ((…" at bounding box center [436, 261] width 410 height 352
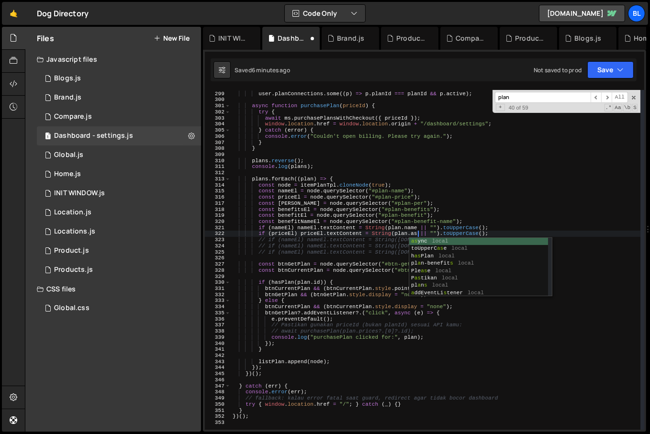
scroll to position [0, 16]
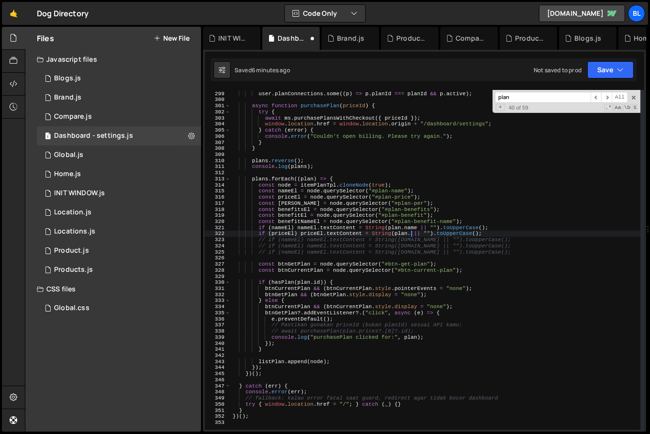
click at [453, 233] on div "Array . isArray ( user ?. planConnections ) && user . planConnections . some ((…" at bounding box center [436, 261] width 410 height 352
click at [378, 262] on div "Array . isArray ( user ?. planConnections ) && user . planConnections . some ((…" at bounding box center [436, 261] width 410 height 352
click at [481, 231] on div "Array . isArray ( user ?. planConnections ) && user . planConnections . some ((…" at bounding box center [436, 261] width 410 height 352
click at [510, 230] on div "Array . isArray ( user ?. planConnections ) && user . planConnections . some ((…" at bounding box center [436, 261] width 410 height 352
type textarea "if (priceEl) priceEl.textContent = String(plan. || "").toUpperCase();"
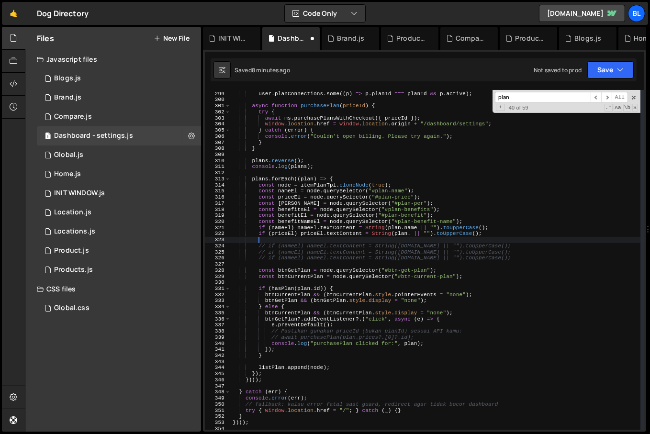
scroll to position [0, 2]
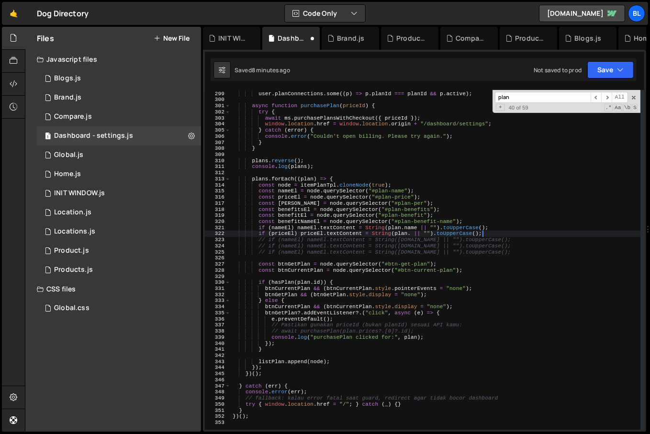
click at [300, 230] on div "Array . isArray ( user ?. planConnections ) && user . planConnections . some ((…" at bounding box center [436, 261] width 410 height 352
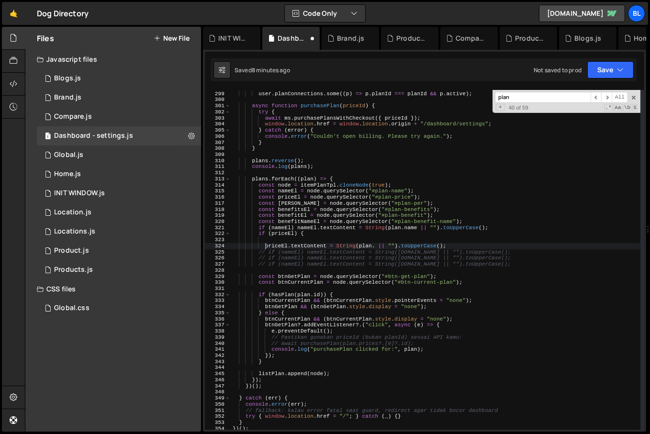
type textarea "}priceEl.textContent = String(plan. || "").toUpperCase();"
paste textarea "),"
click at [282, 234] on div "Array . isArray ( user ?. planConnections ) && user . planConnections . some ((…" at bounding box center [436, 261] width 410 height 352
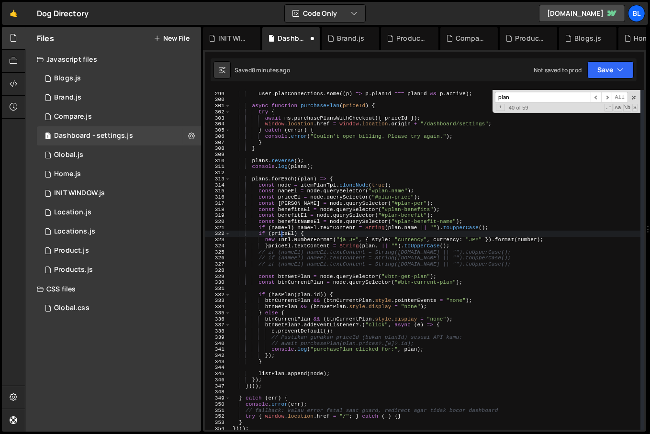
click at [282, 234] on div "Array . isArray ( user ?. planConnections ) && user . planConnections . some ((…" at bounding box center [436, 261] width 410 height 352
click at [520, 241] on div "Array . isArray ( user ?. planConnections ) && user . planConnections . some ((…" at bounding box center [436, 261] width 410 height 352
click at [477, 239] on div "Array . isArray ( user ?. planConnections ) && user . planConnections . some ((…" at bounding box center [436, 261] width 410 height 352
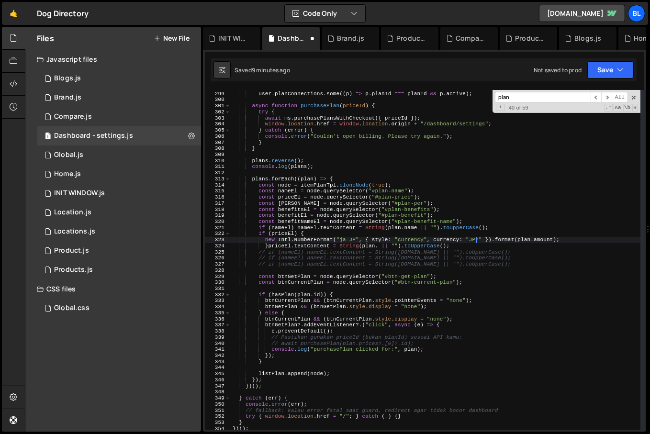
click at [477, 239] on div "Array . isArray ( user ?. planConnections ) && user . planConnections . some ((…" at bounding box center [436, 261] width 410 height 352
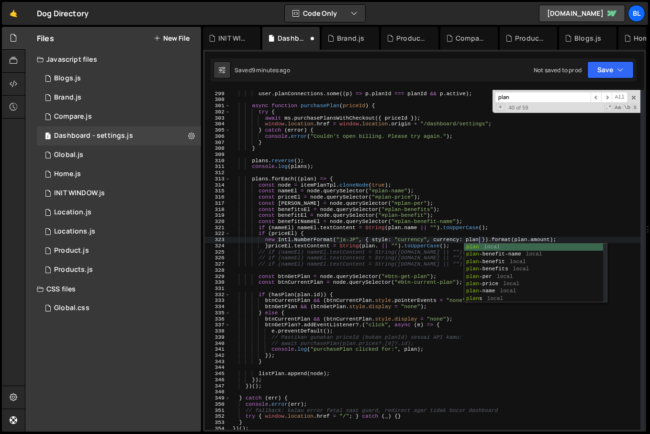
scroll to position [0, 22]
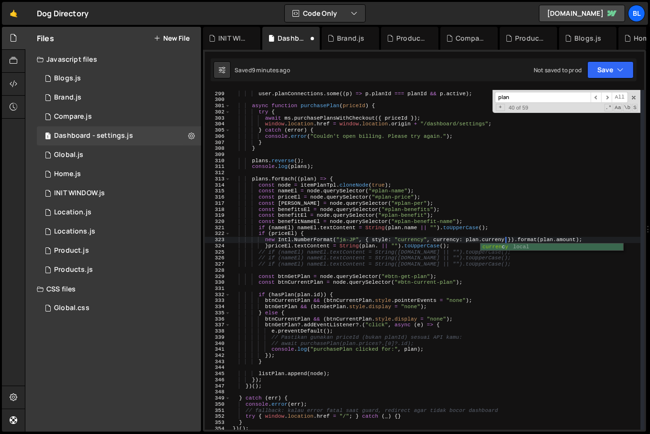
click at [446, 237] on div "Array . isArray ( user ?. planConnections ) && user . planConnections . some ((…" at bounding box center [436, 261] width 410 height 352
click at [343, 238] on div "Array . isArray ( user ?. planConnections ) && user . planConnections . some ((…" at bounding box center [436, 261] width 410 height 352
click at [359, 238] on div "Array . isArray ( user ?. planConnections ) && user . planConnections . some ((…" at bounding box center [436, 261] width 410 height 352
paste textarea "en-AU"
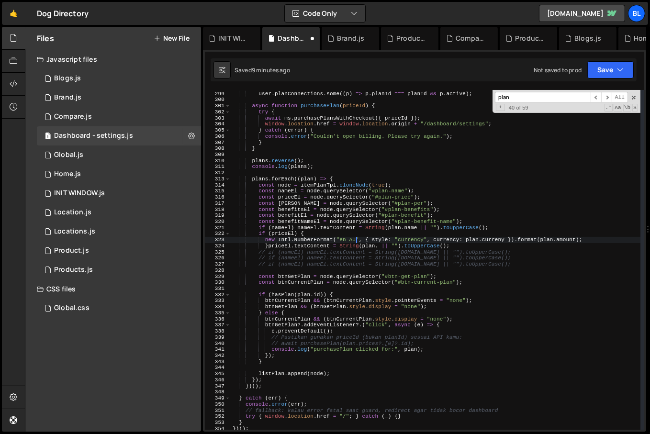
click at [313, 236] on div "Array . isArray ( user ?. planConnections ) && user . planConnections . some ((…" at bounding box center [436, 261] width 410 height 352
click at [262, 236] on div "Array . isArray ( user ?. planConnections ) && user . planConnections . some ((…" at bounding box center [436, 261] width 410 height 352
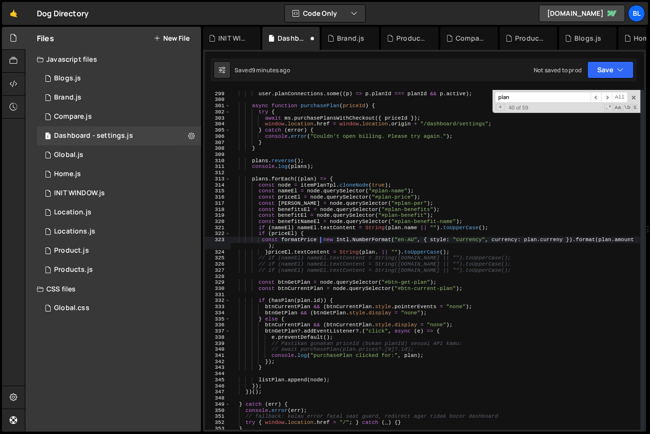
scroll to position [0, 8]
click at [310, 238] on div "Array . isArray ( user ?. planConnections ) && user . planConnections . some ((…" at bounding box center [436, 261] width 410 height 352
click at [269, 250] on div "Array . isArray ( user ?. planConnections ) && user . planConnections . some ((…" at bounding box center [436, 261] width 410 height 352
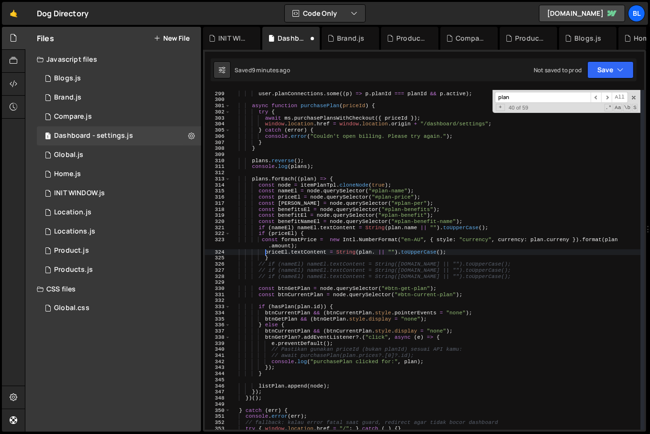
scroll to position [0, 2]
click at [373, 251] on div "Array . isArray ( user ?. planConnections ) && user . planConnections . some ((…" at bounding box center [436, 261] width 410 height 352
paste textarea "formatPrice"
drag, startPoint x: 445, startPoint y: 250, endPoint x: 337, endPoint y: 253, distance: 108.3
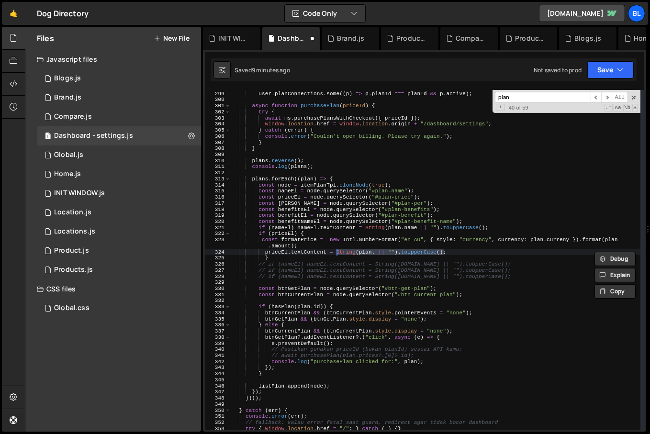
click at [337, 253] on div "Array . isArray ( user ?. planConnections ) && user . planConnections . some ((…" at bounding box center [436, 261] width 410 height 352
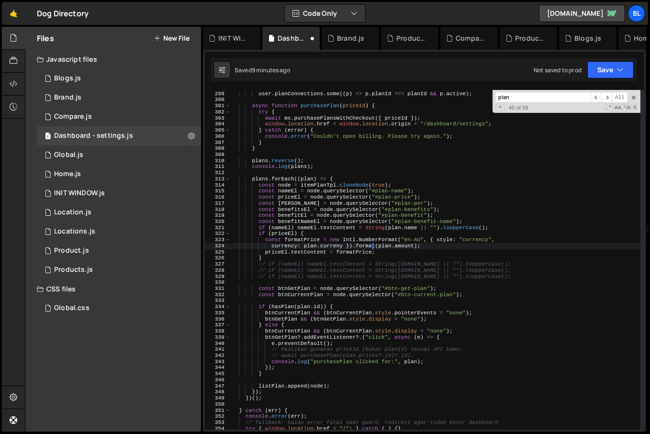
click at [310, 257] on div "Array . isArray ( user ?. planConnections ) && user . planConnections . some ((…" at bounding box center [436, 261] width 410 height 352
click at [296, 201] on div "Array . isArray ( user ?. planConnections ) && user . planConnections . some ((…" at bounding box center [436, 261] width 410 height 352
click at [412, 349] on div "Array . isArray ( user ?. planConnections ) && user . planConnections . some ((…" at bounding box center [436, 261] width 410 height 352
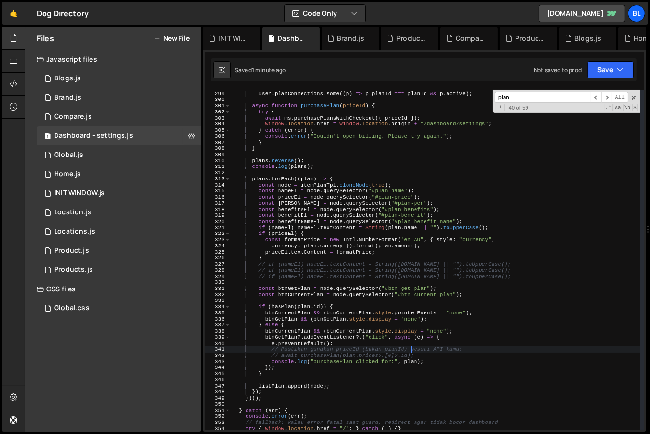
click at [375, 287] on div "Array . isArray ( user ?. planConnections ) && user . planConnections . some ((…" at bounding box center [436, 261] width 410 height 352
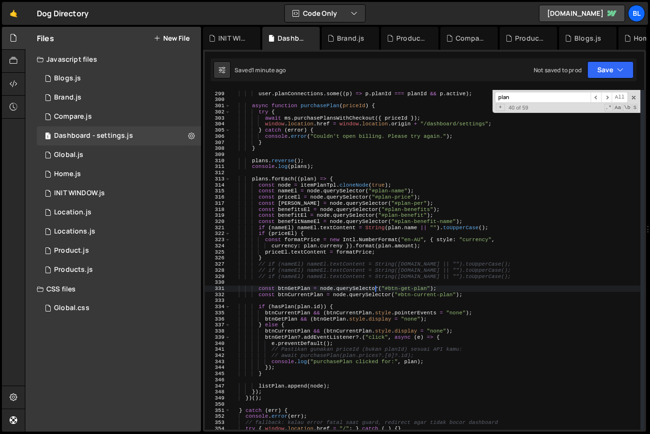
click at [363, 250] on div "Array . isArray ( user ?. planConnections ) && user . planConnections . some ((…" at bounding box center [436, 261] width 410 height 352
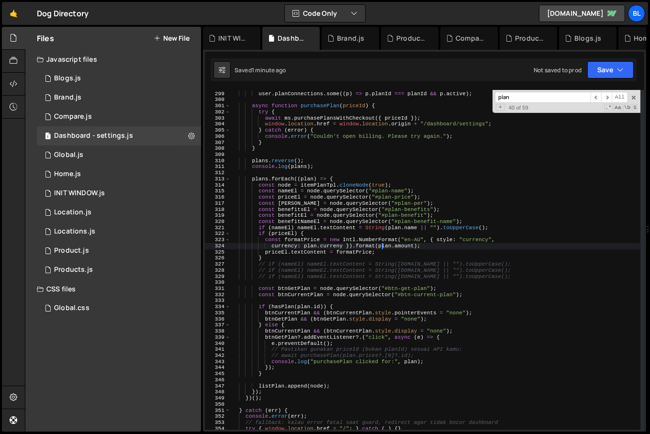
click at [382, 248] on div "Array . isArray ( user ?. planConnections ) && user . planConnections . some ((…" at bounding box center [436, 261] width 410 height 352
click at [404, 241] on div "Array . isArray ( user ?. planConnections ) && user . planConnections . some ((…" at bounding box center [436, 261] width 410 height 352
click at [362, 252] on div "Array . isArray ( user ?. planConnections ) && user . planConnections . some ((…" at bounding box center [436, 261] width 410 height 352
click at [407, 248] on div "Array . isArray ( user ?. planConnections ) && user . planConnections . some ((…" at bounding box center [436, 261] width 410 height 352
click at [467, 243] on div "Array . isArray ( user ?. planConnections ) && user . planConnections . some ((…" at bounding box center [436, 261] width 410 height 352
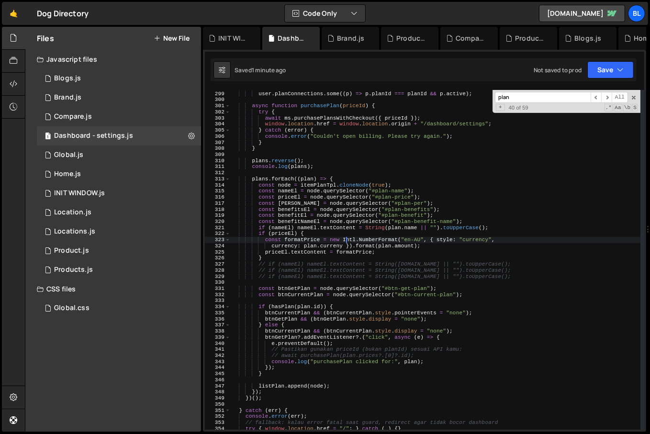
click at [345, 242] on div "Array . isArray ( user ?. planConnections ) && user . planConnections . some ((…" at bounding box center [436, 261] width 410 height 352
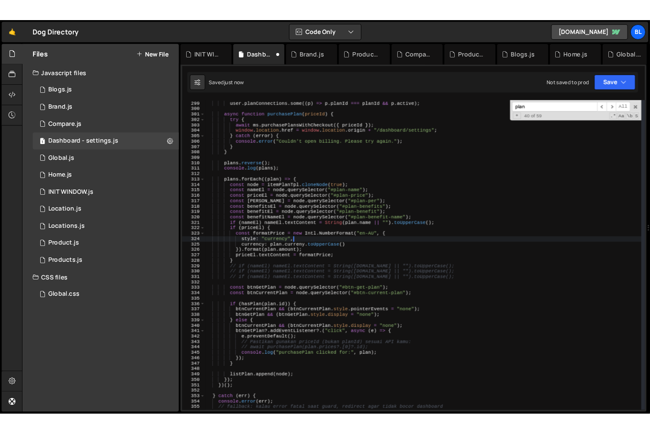
scroll to position [6712, 0]
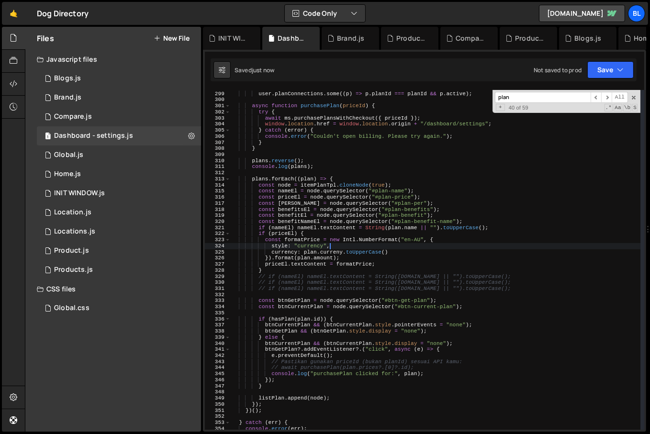
click at [394, 253] on div "Array . isArray ( user ?. planConnections ) && user . planConnections . some ((…" at bounding box center [436, 261] width 410 height 352
click at [378, 265] on div "Array . isArray ( user ?. planConnections ) && user . planConnections . some ((…" at bounding box center [436, 261] width 410 height 352
click at [359, 258] on div "Array . isArray ( user ?. planConnections ) && user . planConnections . some ((…" at bounding box center [436, 261] width 410 height 352
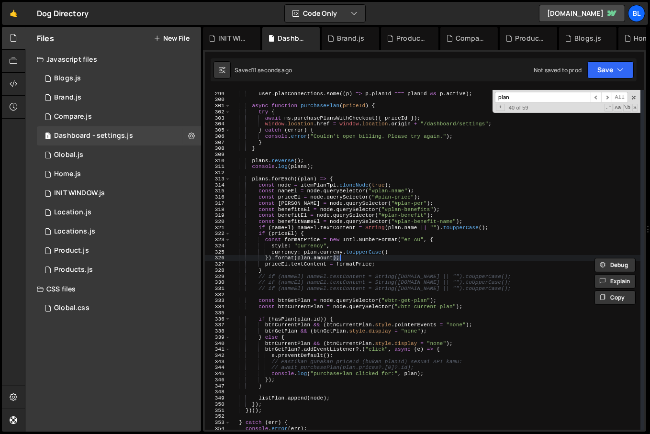
click at [352, 261] on div "Array . isArray ( user ?. planConnections ) && user . planConnections . some ((…" at bounding box center [436, 261] width 410 height 352
click at [333, 263] on div "Array . isArray ( user ?. planConnections ) && user . planConnections . some ((…" at bounding box center [436, 261] width 410 height 352
click at [290, 266] on div "Array . isArray ( user ?. planConnections ) && user . planConnections . some ((…" at bounding box center [436, 261] width 410 height 352
click at [362, 259] on div "Array . isArray ( user ?. planConnections ) && user . planConnections . some ((…" at bounding box center [436, 261] width 410 height 352
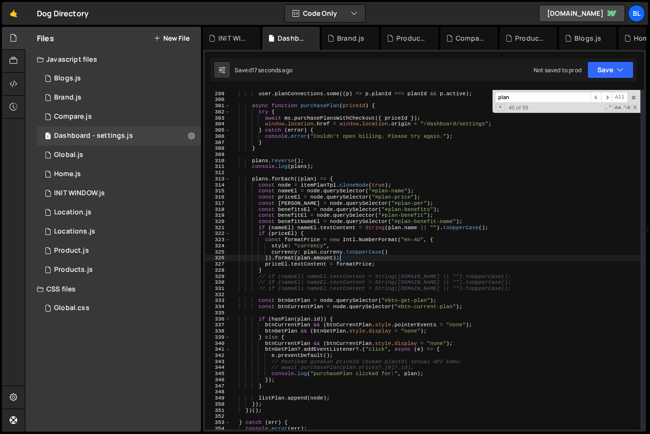
click at [362, 259] on div "Array . isArray ( user ?. planConnections ) && user . planConnections . some ((…" at bounding box center [436, 261] width 410 height 352
click at [269, 258] on div "Array . isArray ( user ?. planConnections ) && user . planConnections . some ((…" at bounding box center [436, 261] width 410 height 352
click at [280, 270] on div "Array . isArray ( user ?. planConnections ) && user . planConnections . some ((…" at bounding box center [436, 261] width 410 height 352
click at [294, 273] on div "Array . isArray ( user ?. planConnections ) && user . planConnections . some ((…" at bounding box center [436, 261] width 410 height 352
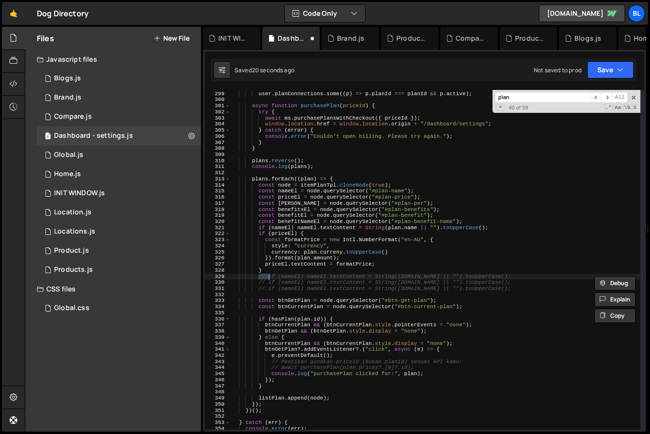
type textarea "}"
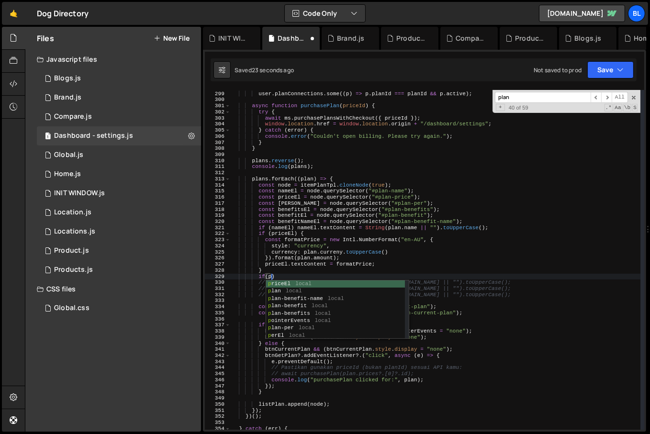
scroll to position [0, 3]
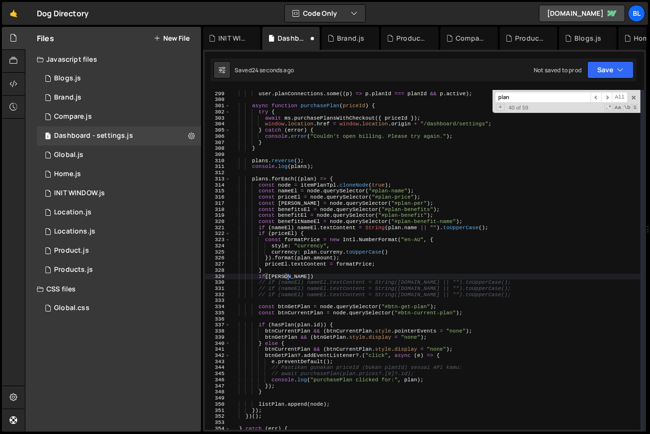
type textarea "if([PERSON_NAME]){"
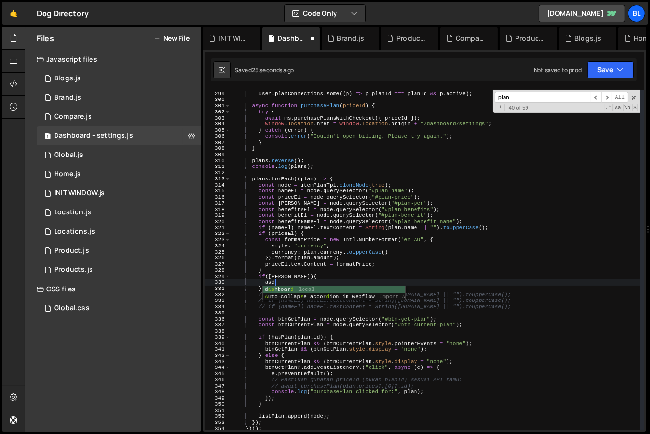
type textarea "a"
paste textarea "interval"
type textarea "const"
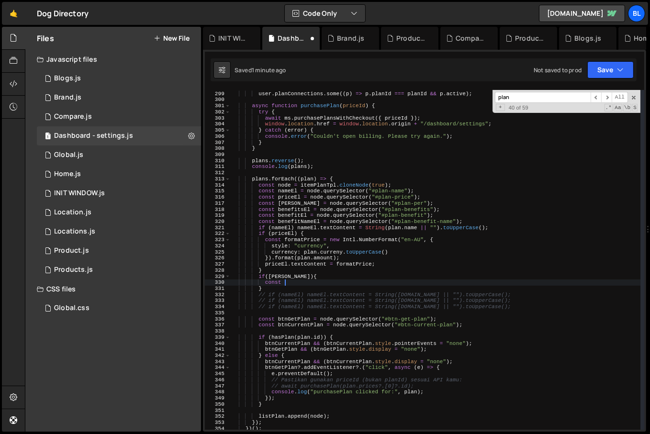
scroll to position [0, 2]
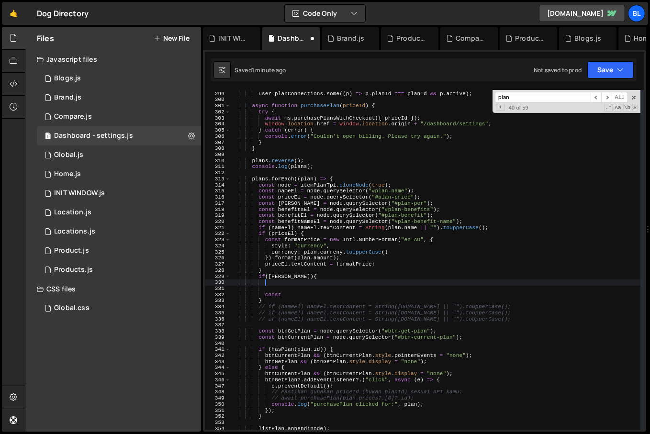
paste textarea "}"
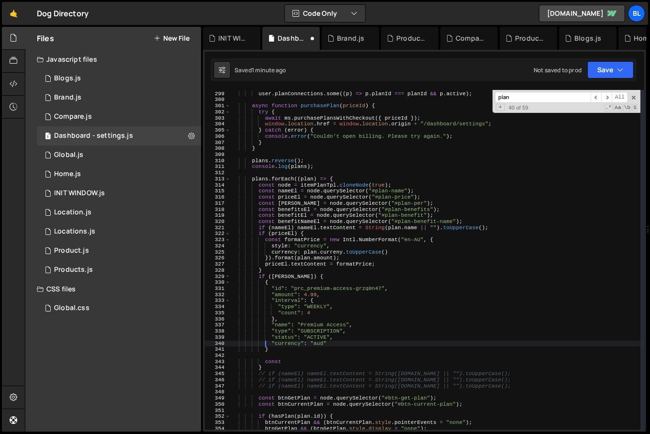
click at [264, 346] on div "Array . isArray ( user ?. planConnections ) && user . planConnections . some ((…" at bounding box center [436, 261] width 410 height 352
click at [273, 348] on div "Array . isArray ( user ?. planConnections ) && user . planConnections . some ((…" at bounding box center [436, 261] width 410 height 352
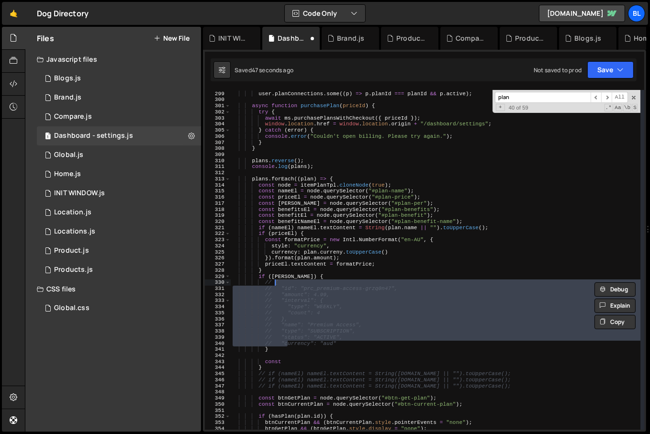
drag, startPoint x: 277, startPoint y: 346, endPoint x: 265, endPoint y: 282, distance: 65.3
click at [265, 282] on div "Array . isArray ( user ?. planConnections ) && user . planConnections . some ((…" at bounding box center [436, 261] width 410 height 352
click at [345, 335] on div "Array . isArray ( user ?. planConnections ) && user . planConnections . some ((…" at bounding box center [436, 261] width 410 height 352
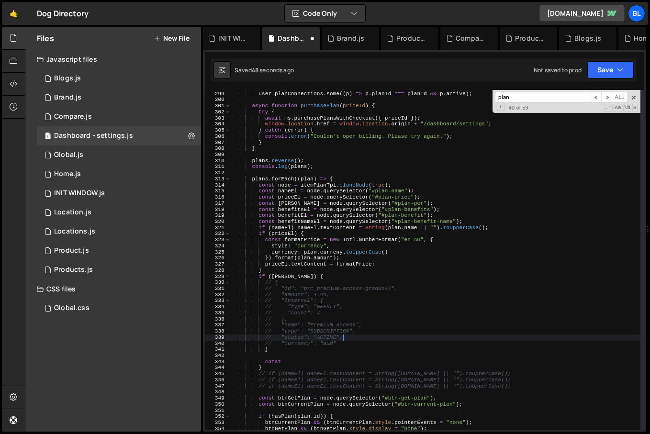
click at [306, 347] on div "Array . isArray ( user ?. planConnections ) && user . planConnections . some ((…" at bounding box center [436, 261] width 410 height 352
type textarea "}"
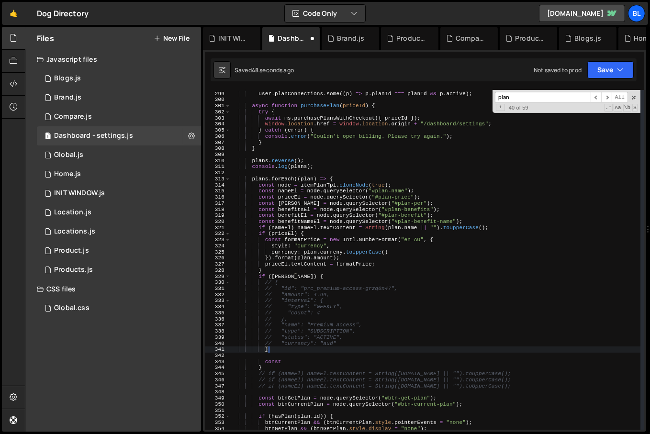
click at [299, 352] on div "Array . isArray ( user ?. planConnections ) && user . planConnections . some ((…" at bounding box center [436, 261] width 410 height 352
click at [295, 354] on div "Array . isArray ( user ?. planConnections ) && user . planConnections . some ((…" at bounding box center [436, 261] width 410 height 352
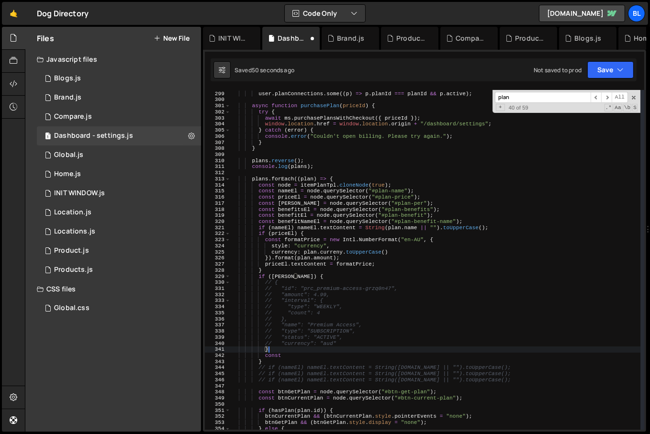
click at [317, 358] on div "Array . isArray ( user ?. planConnections ) && user . planConnections . some ((…" at bounding box center [436, 261] width 410 height 352
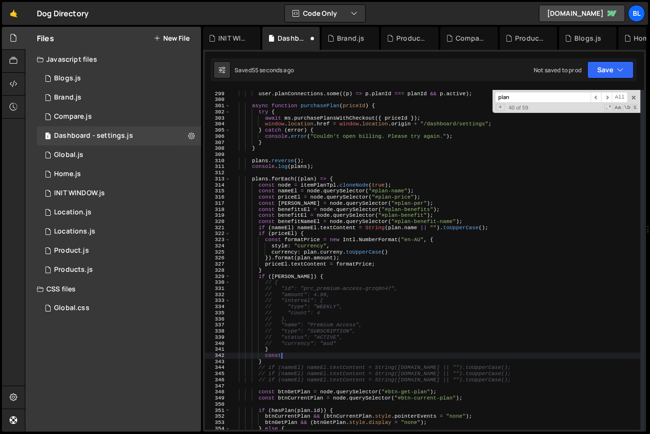
click at [295, 298] on div "Array . isArray ( user ?. planConnections ) && user . planConnections . some ((…" at bounding box center [436, 261] width 410 height 352
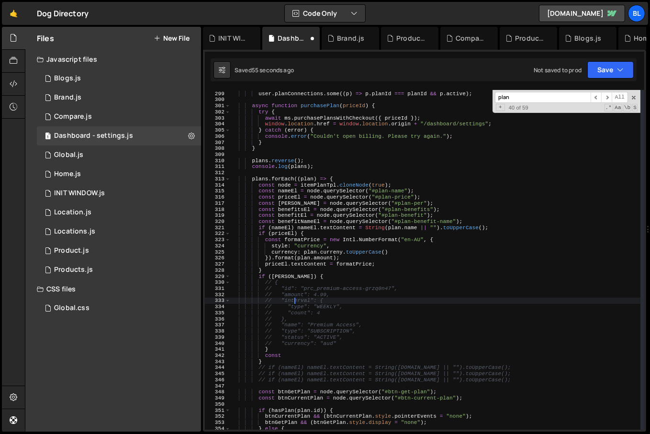
click at [295, 298] on div "Array . isArray ( user ?. planConnections ) && user . planConnections . some ((…" at bounding box center [436, 261] width 410 height 352
click at [300, 352] on div "Array . isArray ( user ?. planConnections ) && user . planConnections . some ((…" at bounding box center [436, 261] width 410 height 352
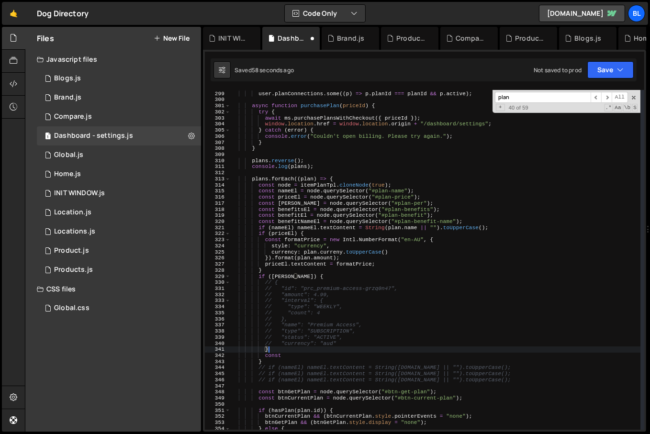
click at [288, 202] on div "Array . isArray ( user ?. planConnections ) && user . planConnections . some ((…" at bounding box center [436, 261] width 410 height 352
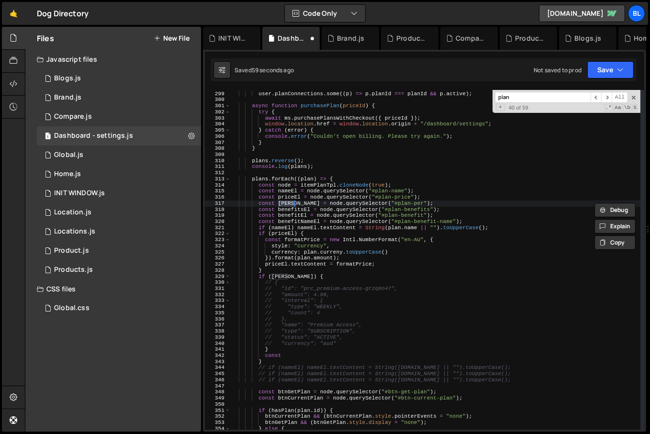
click at [273, 355] on div "Array . isArray ( user ?. planConnections ) && user . planConnections . some ((…" at bounding box center [436, 261] width 410 height 352
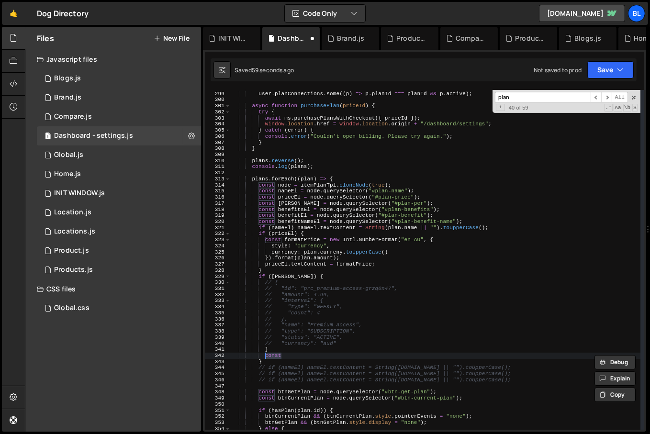
paste textarea "[PERSON_NAME]"
click at [297, 258] on div "Array . isArray ( user ?. planConnections ) && user . planConnections . some ((…" at bounding box center [436, 261] width 410 height 352
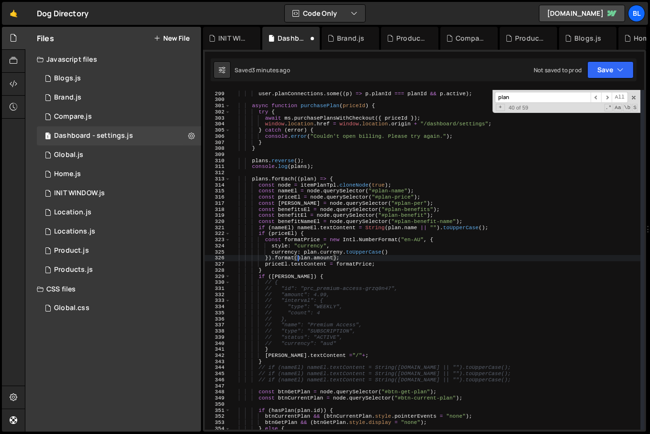
click at [412, 294] on div "Array . isArray ( user ?. planConnections ) && user . planConnections . some ((…" at bounding box center [436, 261] width 410 height 352
click at [415, 289] on div "Array . isArray ( user ?. planConnections ) && user . planConnections . some ((…" at bounding box center [436, 261] width 410 height 352
click at [413, 273] on div "Array . isArray ( user ?. planConnections ) && user . planConnections . some ((…" at bounding box center [436, 261] width 410 height 352
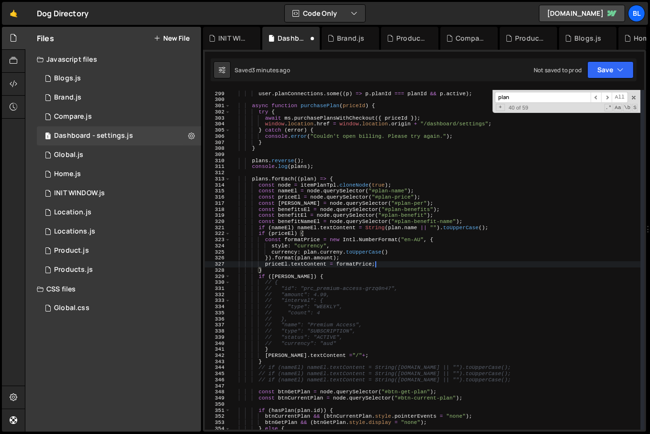
click at [411, 265] on div "Array . isArray ( user ?. planConnections ) && user . planConnections . some ((…" at bounding box center [436, 261] width 410 height 352
click at [411, 263] on div "Array . isArray ( user ?. planConnections ) && user . planConnections . some ((…" at bounding box center [436, 261] width 410 height 352
click at [397, 277] on div "Array . isArray ( user ?. planConnections ) && user . planConnections . some ((…" at bounding box center [436, 261] width 410 height 352
click at [385, 270] on div "Array . isArray ( user ?. planConnections ) && user . planConnections . some ((…" at bounding box center [436, 261] width 410 height 352
click at [383, 272] on div "Array . isArray ( user ?. planConnections ) && user . planConnections . some ((…" at bounding box center [436, 261] width 410 height 352
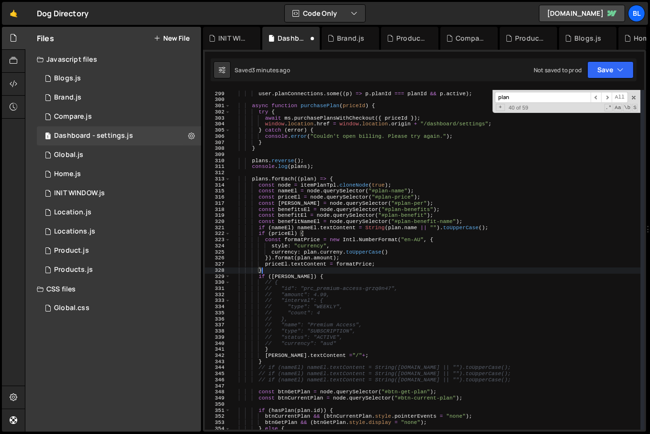
click at [383, 272] on div "Array . isArray ( user ?. planConnections ) && user . planConnections . some ((…" at bounding box center [436, 261] width 410 height 352
click at [387, 257] on div "Array . isArray ( user ?. planConnections ) && user . planConnections . some ((…" at bounding box center [436, 261] width 410 height 352
click at [345, 264] on div "Array . isArray ( user ?. planConnections ) && user . planConnections . some ((…" at bounding box center [436, 261] width 410 height 352
click at [334, 266] on div "Array . isArray ( user ?. planConnections ) && user . planConnections . some ((…" at bounding box center [436, 261] width 410 height 352
click at [323, 269] on div "Array . isArray ( user ?. planConnections ) && user . planConnections . some ((…" at bounding box center [436, 261] width 410 height 352
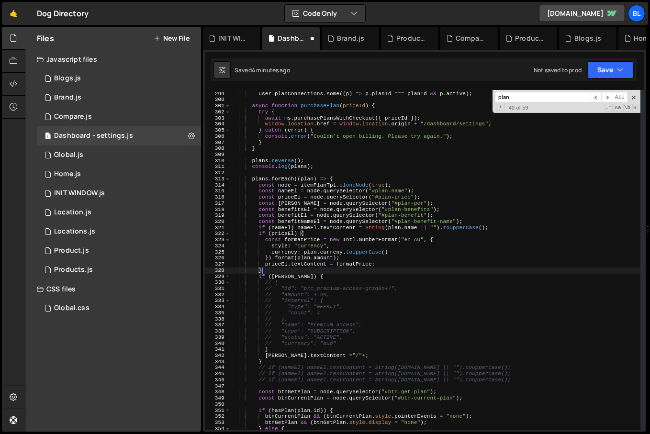
click at [255, 234] on div "Array . isArray ( user ?. planConnections ) && user . planConnections . some ((…" at bounding box center [436, 261] width 410 height 352
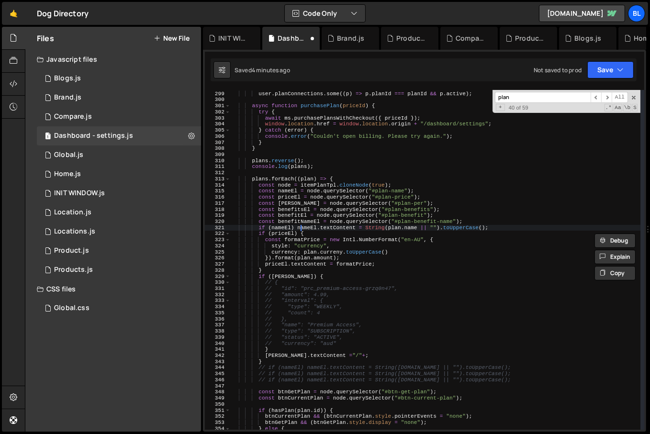
click at [300, 230] on div "Array . isArray ( user ?. planConnections ) && user . planConnections . some ((…" at bounding box center [436, 261] width 410 height 352
click at [336, 231] on div "Array . isArray ( user ?. planConnections ) && user . planConnections . some ((…" at bounding box center [436, 261] width 410 height 352
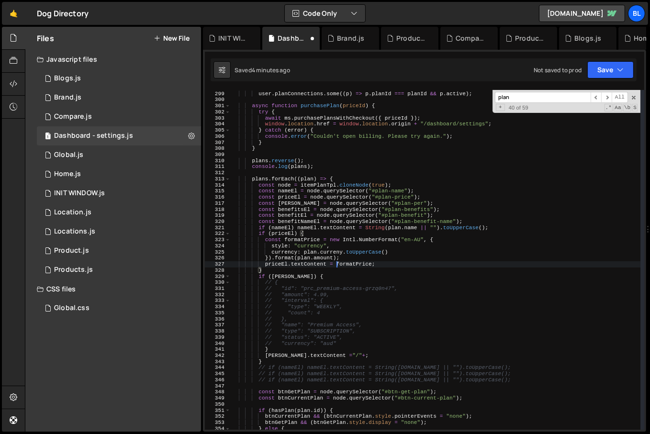
click at [337, 264] on div "Array . isArray ( user ?. planConnections ) && user . planConnections . some ((…" at bounding box center [436, 261] width 410 height 352
click at [332, 277] on div "Array . isArray ( user ?. planConnections ) && user . planConnections . some ((…" at bounding box center [436, 261] width 410 height 352
click at [302, 353] on div "Array . isArray ( user ?. planConnections ) && user . planConnections . some ((…" at bounding box center [436, 261] width 410 height 352
click at [340, 351] on div "Array . isArray ( user ?. planConnections ) && user . planConnections . some ((…" at bounding box center [436, 261] width 410 height 352
click at [322, 357] on div "Array . isArray ( user ?. planConnections ) && user . planConnections . some ((…" at bounding box center [436, 261] width 410 height 352
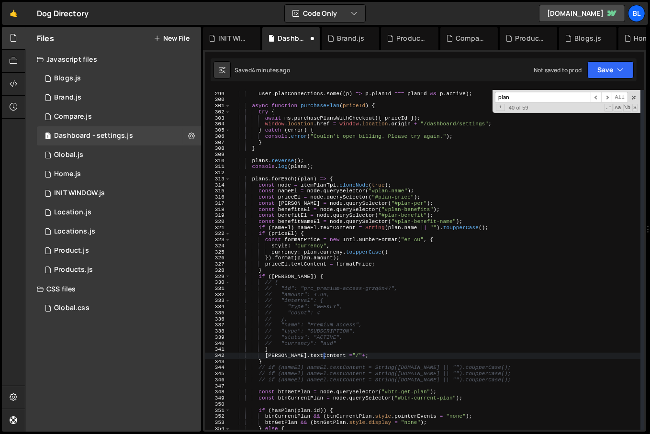
click at [336, 356] on div "Array . isArray ( user ?. planConnections ) && user . planConnections . some ((…" at bounding box center [436, 261] width 410 height 352
click at [340, 358] on div "Array . isArray ( user ?. planConnections ) && user . planConnections . some ((…" at bounding box center [436, 261] width 410 height 352
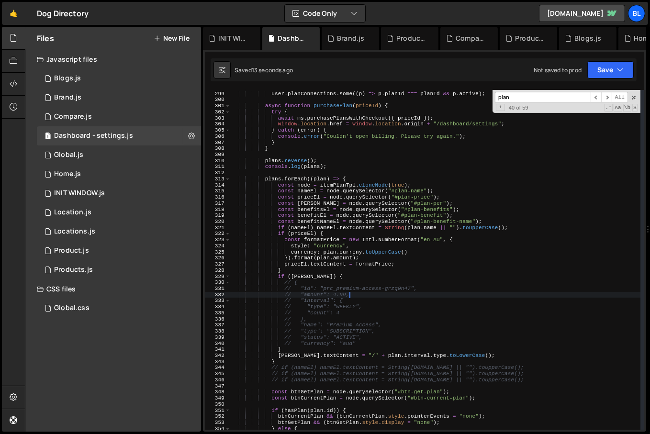
click at [353, 293] on div "Array . isArray ( user ?. planConnections ) && user . planConnections . some ((…" at bounding box center [436, 261] width 410 height 352
click at [635, 95] on span at bounding box center [634, 97] width 7 height 7
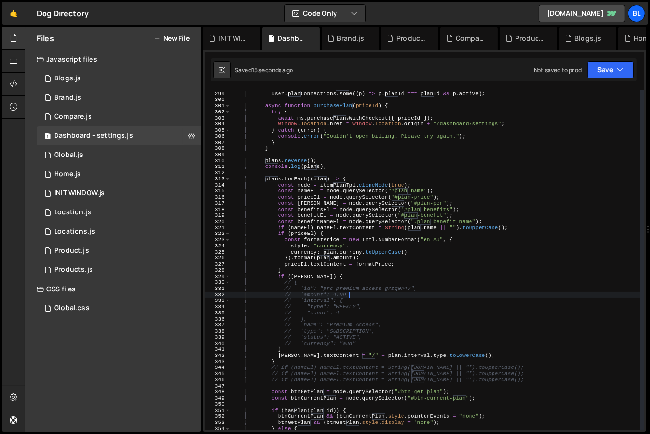
click at [481, 241] on div "Array . isArray ( user ?. planConnections ) && user . planConnections . some ((…" at bounding box center [436, 261] width 410 height 352
type textarea "const formatPrice = new Intl.NumberFormat("en-AU", {"
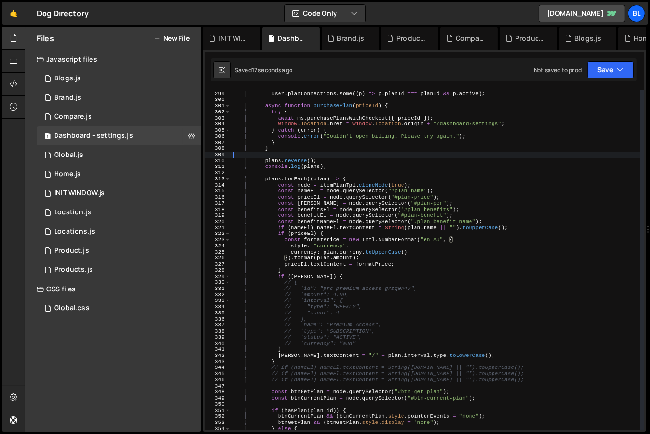
click at [330, 156] on div "Array . isArray ( user ?. planConnections ) && user . planConnections . some ((…" at bounding box center [436, 261] width 410 height 352
click at [503, 235] on div "Array . isArray ( user ?. planConnections ) && user . planConnections . some ((…" at bounding box center [436, 261] width 410 height 352
type textarea "if (priceEl) {"
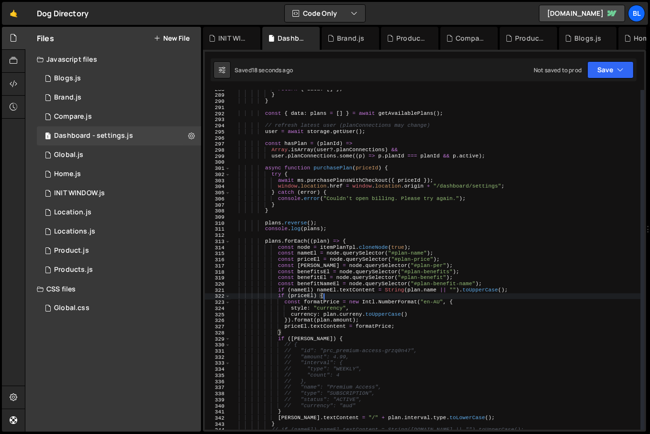
scroll to position [1722, 0]
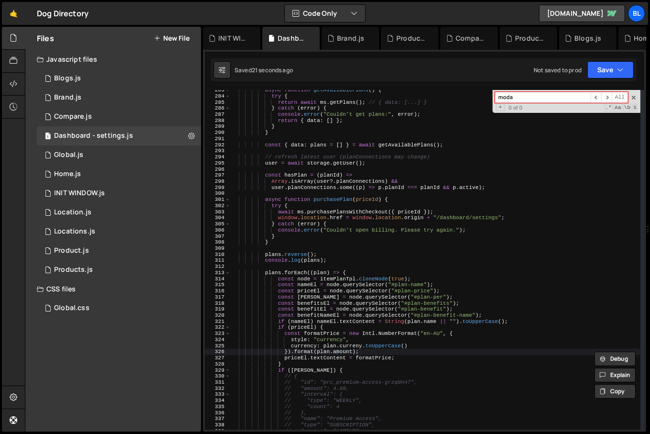
type input "modal"
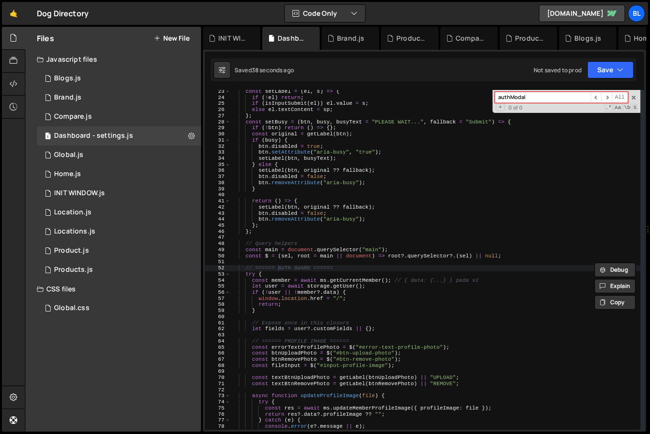
scroll to position [132, 0]
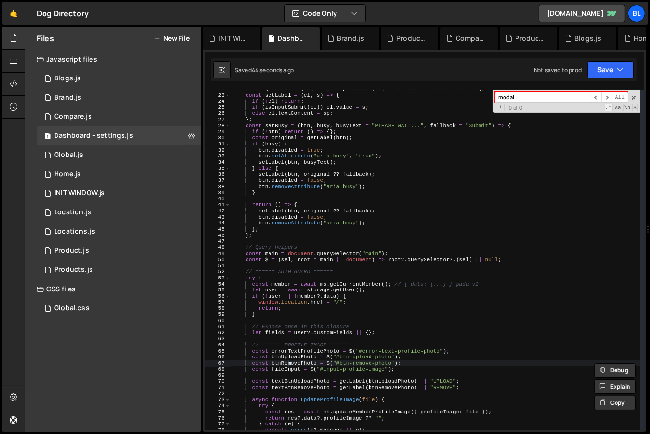
type input "modal"
click at [610, 106] on span ".*" at bounding box center [609, 108] width 9 height 8
click at [611, 105] on span ".*" at bounding box center [609, 108] width 9 height 8
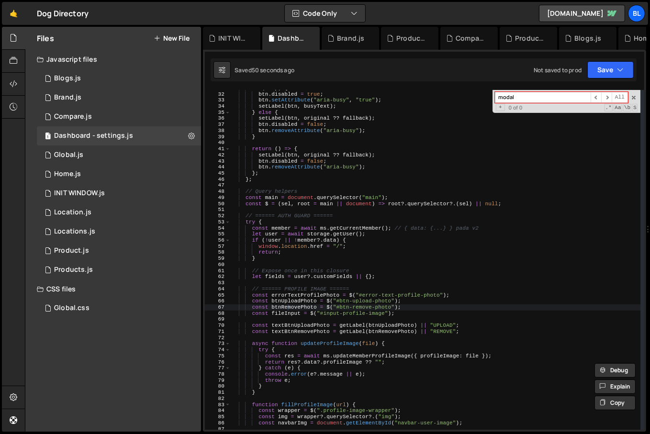
scroll to position [0, 0]
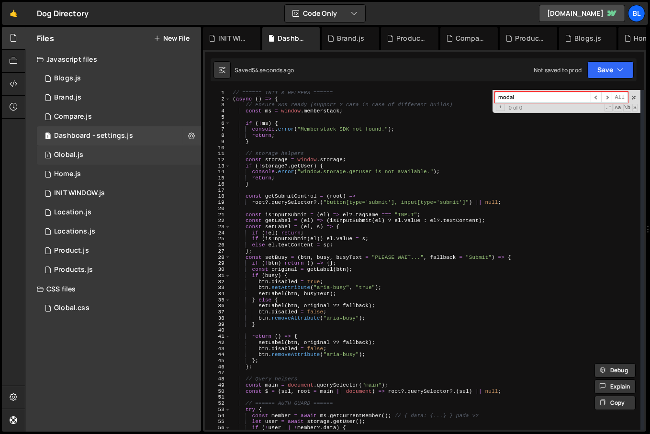
click at [81, 155] on div "Global.js" at bounding box center [68, 155] width 29 height 9
click at [395, 193] on div "// ====== INIT & HELPERS ====== ( async ( ) => { // Ensure SDK ready (support 2…" at bounding box center [436, 266] width 410 height 352
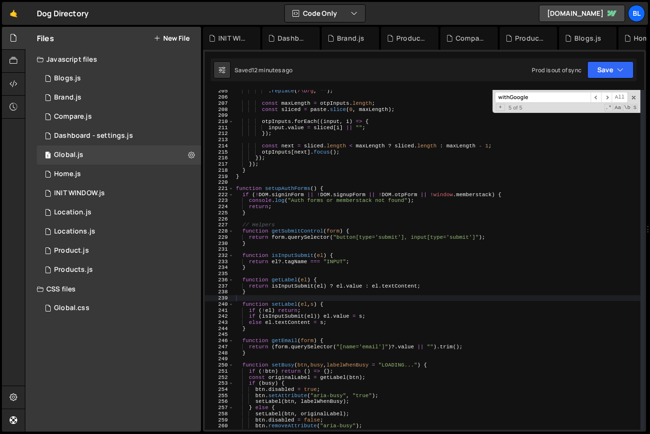
click at [404, 221] on div ". replace ( / \D /g , "" ) ; const maxLength = otpInputs . length ; const slice…" at bounding box center [437, 264] width 407 height 352
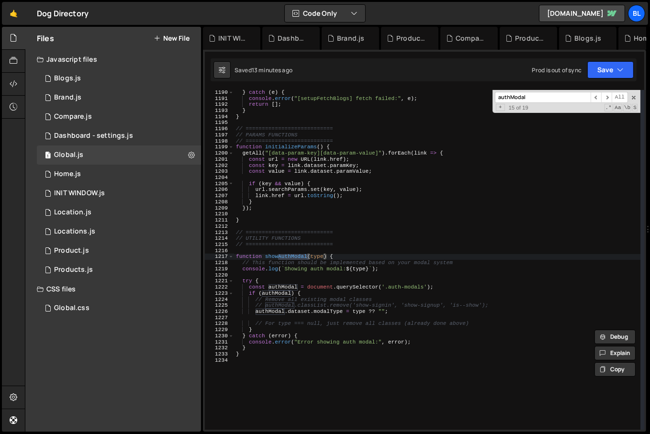
scroll to position [7247, 0]
type input "authModal"
click at [289, 250] on div "} catch ( e ) { console . error ( "[setupFetchBlogs] fetch failed:" , e ) ; ret…" at bounding box center [437, 266] width 407 height 352
click at [283, 253] on div "} catch ( e ) { console . error ( "[setupFetchBlogs] fetch failed:" , e ) ; ret…" at bounding box center [437, 266] width 407 height 352
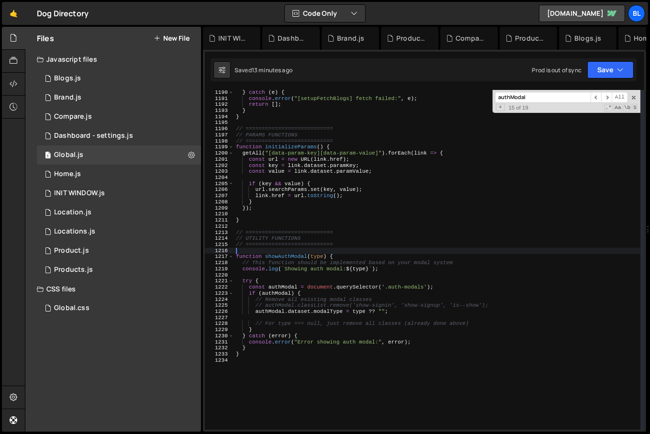
click at [284, 257] on div "} catch ( e ) { console . error ( "[setupFetchBlogs] fetch failed:" , e ) ; ret…" at bounding box center [437, 266] width 407 height 352
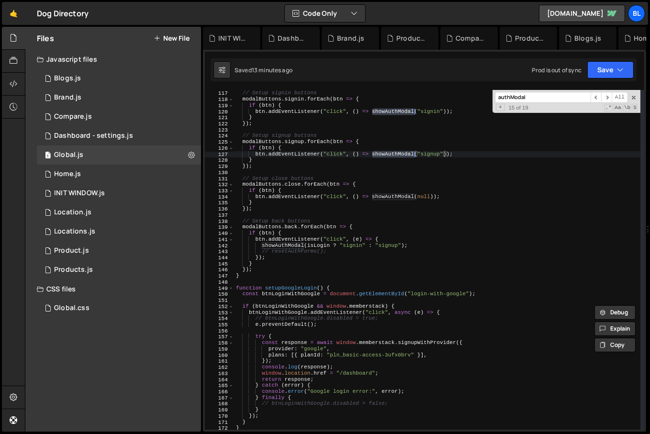
scroll to position [715, 0]
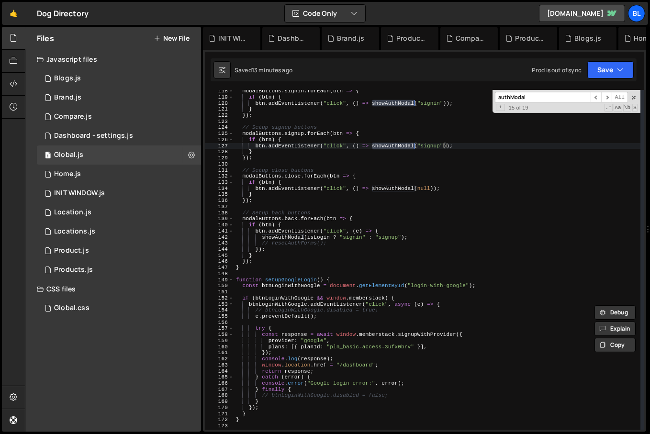
click at [318, 352] on div "modalButtons . signin . forEach ( btn => { if ( btn ) { btn . addEventListener …" at bounding box center [437, 264] width 407 height 352
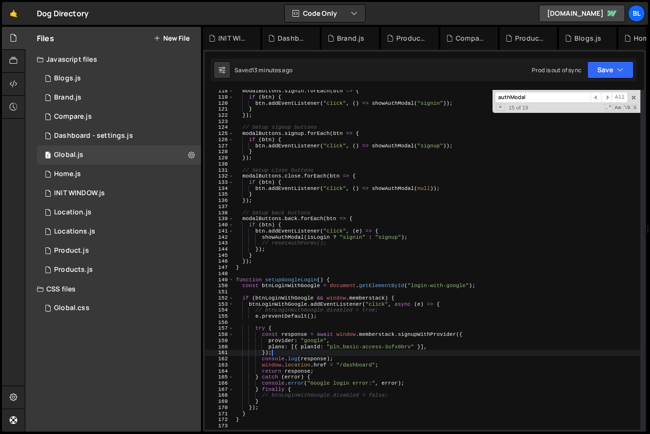
click at [322, 358] on div "modalButtons . signin . forEach ( btn => { if ( btn ) { btn . addEventListener …" at bounding box center [437, 264] width 407 height 352
click at [284, 288] on div "modalButtons . signin . forEach ( btn => { if ( btn ) { btn . addEventListener …" at bounding box center [437, 264] width 407 height 352
click at [295, 280] on div "modalButtons . signin . forEach ( btn => { if ( btn ) { btn . addEventListener …" at bounding box center [437, 264] width 407 height 352
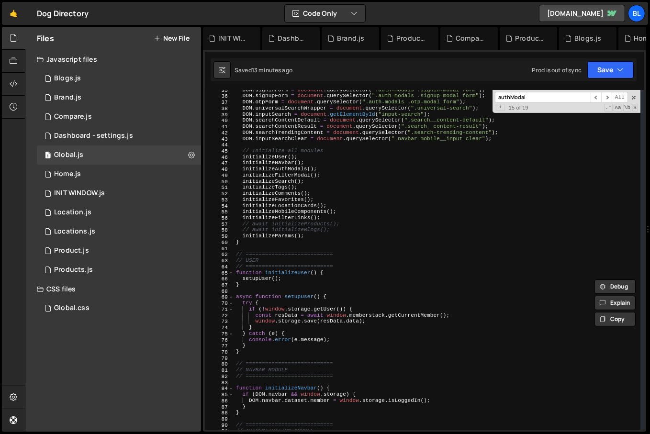
scroll to position [209, 0]
click at [284, 175] on div "DOM . signinForm = document . querySelector ( ".auth-modals .signin-modal form"…" at bounding box center [437, 264] width 407 height 352
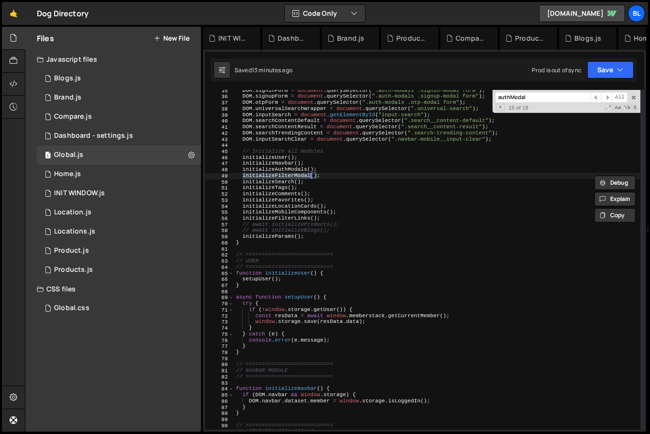
click at [291, 170] on div "DOM . signinForm = document . querySelector ( ".auth-modals .signin-modal form"…" at bounding box center [437, 264] width 407 height 352
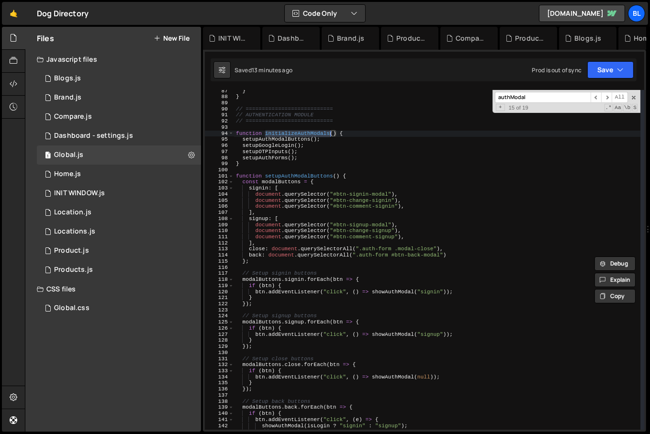
scroll to position [526, 0]
click at [267, 146] on div "} } // =========================== // AUTHENTICATION MODULE // ================…" at bounding box center [437, 264] width 407 height 352
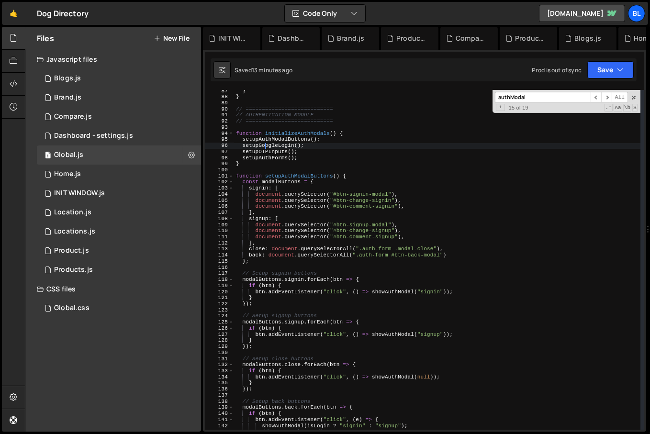
click at [276, 137] on div "} } // =========================== // AUTHENTICATION MODULE // ================…" at bounding box center [437, 264] width 407 height 352
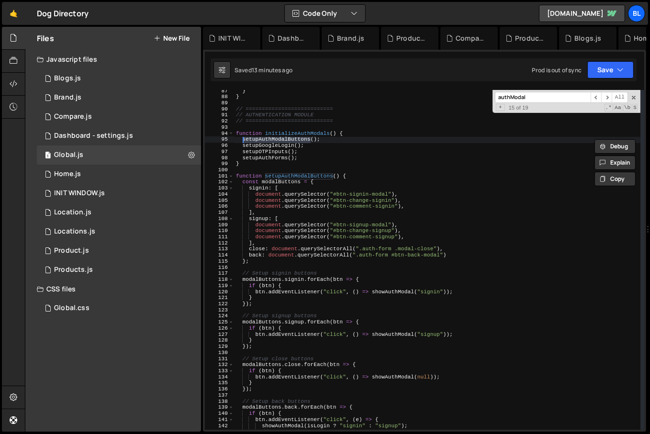
click at [388, 291] on div "} } // =========================== // AUTHENTICATION MODULE // ================…" at bounding box center [437, 264] width 407 height 352
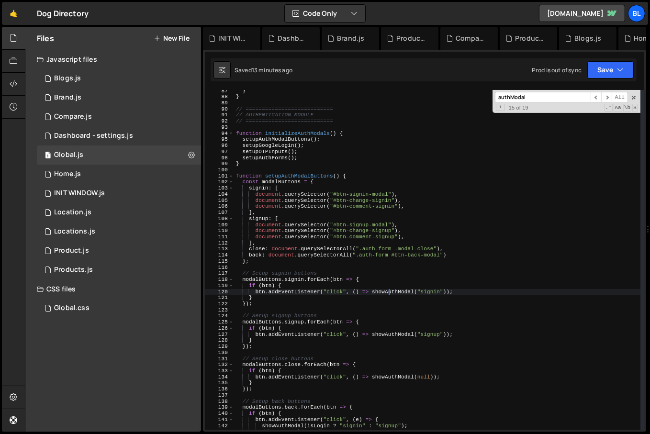
click at [388, 291] on div "} } // =========================== // AUTHENTICATION MODULE // ================…" at bounding box center [437, 264] width 407 height 352
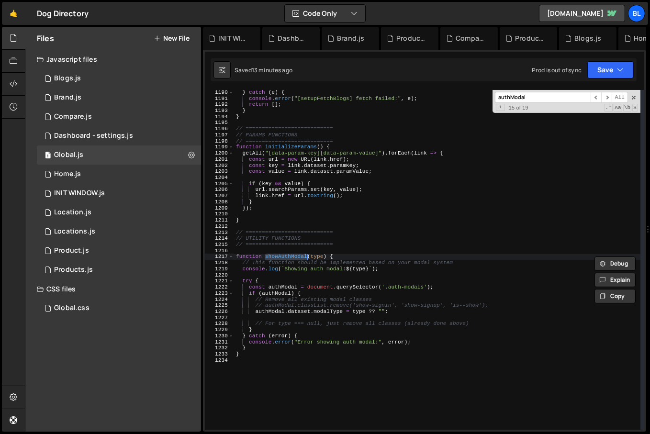
scroll to position [7247, 0]
click at [350, 302] on div "} catch ( e ) { console . error ( "[setupFetchBlogs] fetch failed:" , e ) ; ret…" at bounding box center [437, 266] width 407 height 352
click at [383, 308] on div "} catch ( e ) { console . error ( "[setupFetchBlogs] fetch failed:" , e ) ; ret…" at bounding box center [437, 266] width 407 height 352
click at [392, 309] on div "} catch ( e ) { console . error ( "[setupFetchBlogs] fetch failed:" , e ) ; ret…" at bounding box center [437, 266] width 407 height 352
type textarea "authModal.dataset.modalType = type ?? "";"
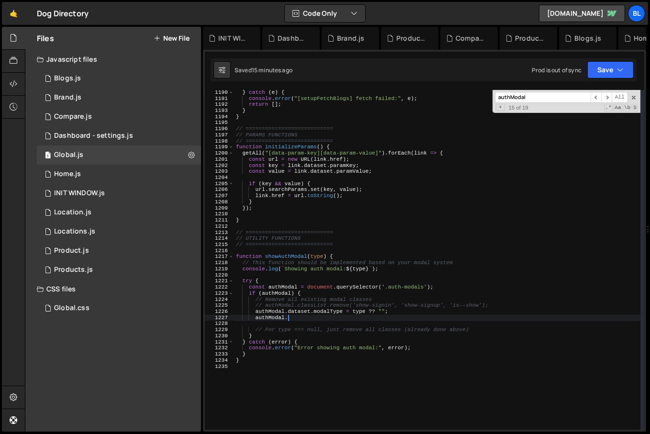
scroll to position [0, 4]
type textarea "authModal"
click at [440, 283] on div "} catch ( e ) { console . error ( "[setupFetchBlogs] fetch failed:" , e ) ; ret…" at bounding box center [437, 266] width 407 height 352
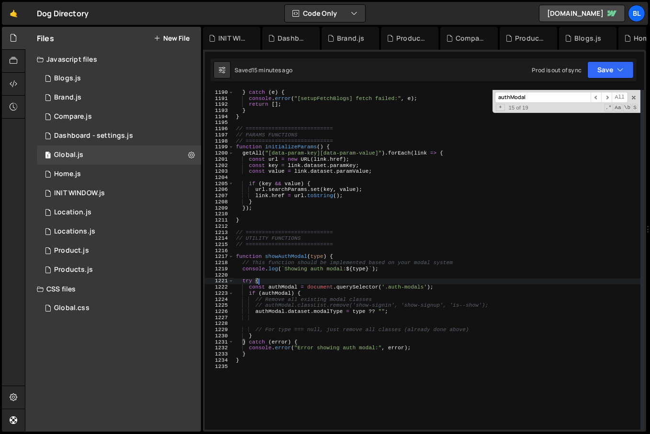
type textarea "const authModal = document.querySelector('.auth-modals');"
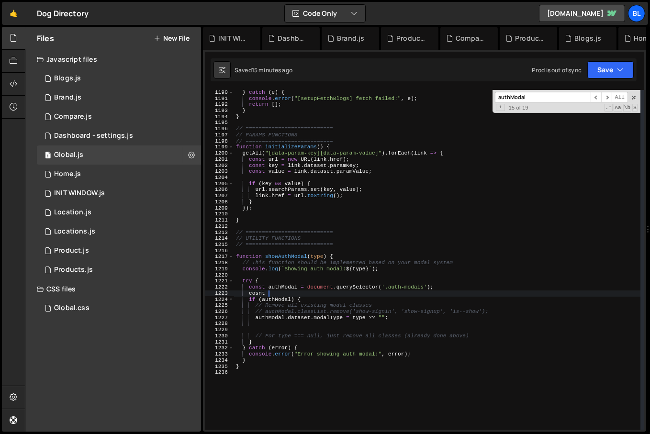
type textarea "cosnt"
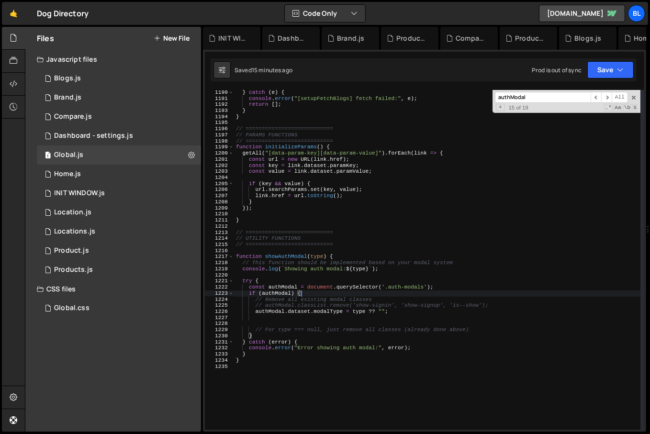
type textarea "// Remove all existing modal classes"
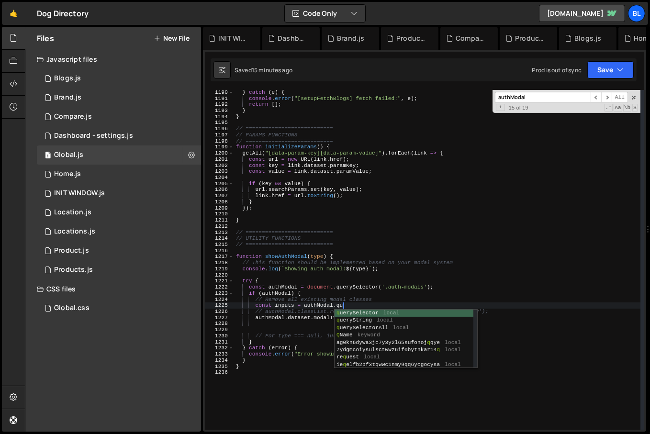
scroll to position [0, 10]
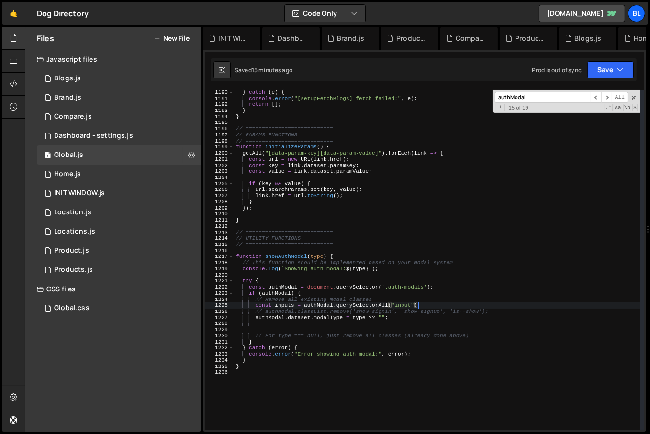
type textarea "const inputs = authModal.querySelectorAll("input");"
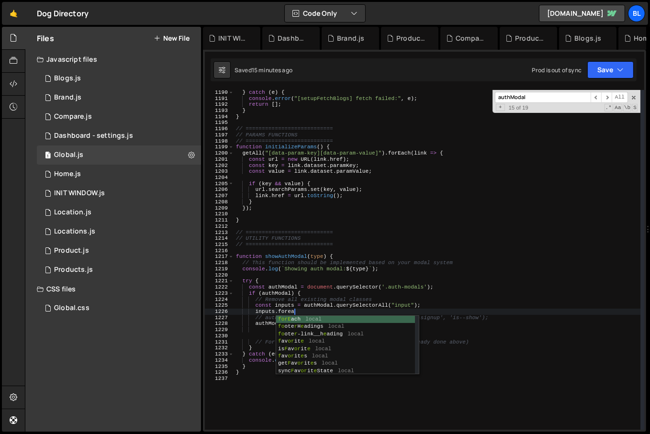
scroll to position [0, 4]
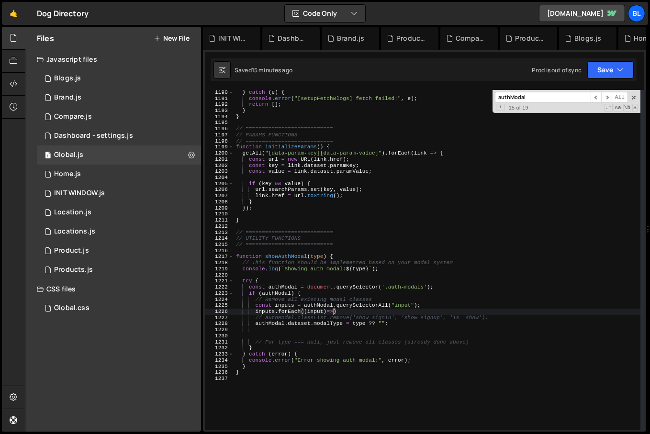
type textarea "inputs.forEach((input)=>{)"
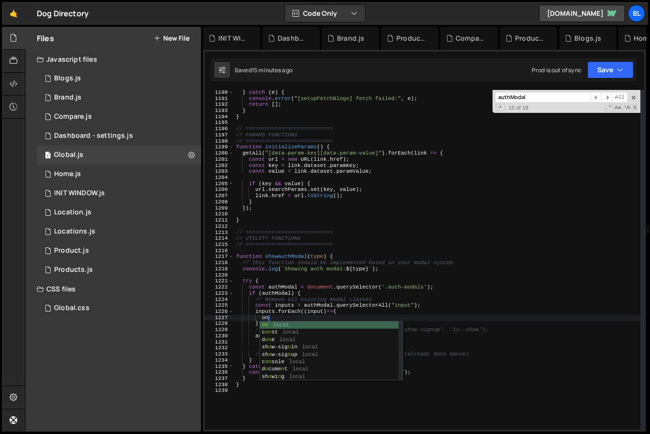
type textarea "o"
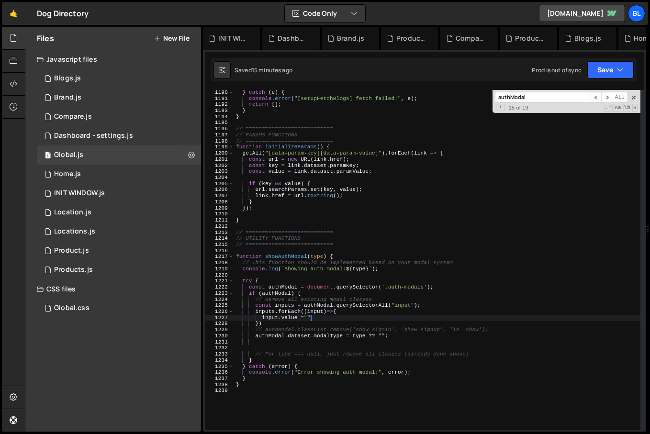
scroll to position [0, 6]
type textarea "'"
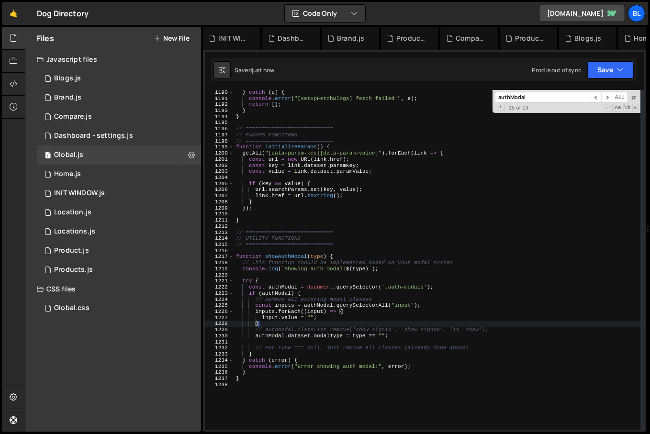
scroll to position [0, 2]
click at [363, 330] on div "} catch ( e ) { console . error ( "[setupFetchBlogs] fetch failed:" , e ) ; ret…" at bounding box center [437, 266] width 407 height 352
click at [327, 312] on div "} catch ( e ) { console . error ( "[setupFetchBlogs] fetch failed:" , e ) ; ret…" at bounding box center [437, 266] width 407 height 352
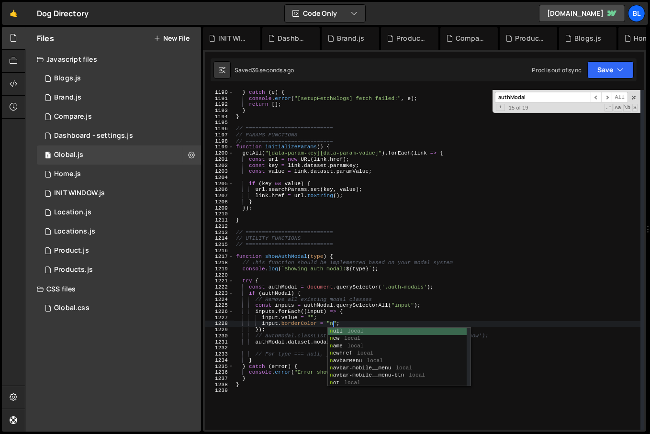
scroll to position [0, 10]
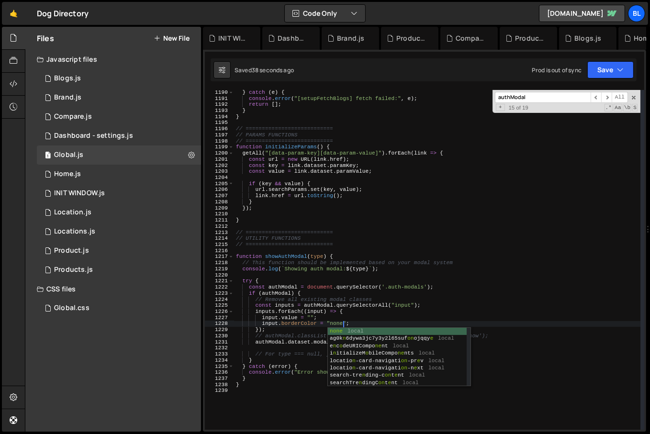
click at [322, 301] on div "} catch ( e ) { console . error ( "[setupFetchBlogs] fetch failed:" , e ) ; ret…" at bounding box center [437, 266] width 407 height 352
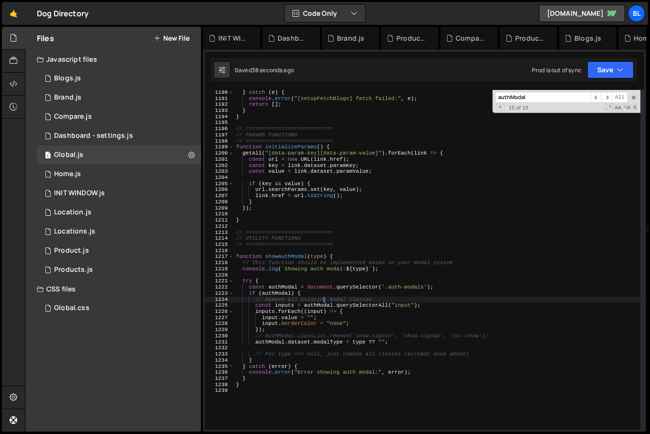
click at [349, 322] on div "} catch ( e ) { console . error ( "[setupFetchBlogs] fetch failed:" , e ) ; ret…" at bounding box center [437, 266] width 407 height 352
click at [360, 319] on div "} catch ( e ) { console . error ( "[setupFetchBlogs] fetch failed:" , e ) ; ret…" at bounding box center [437, 266] width 407 height 352
click at [542, 89] on div "XXXXXXXXXXXXXXXXXXXXXXXXXXXXXXXXXXXXXXXXXXXXXXXXXXXXXXXXXXXXXXXXXXXXXXXXXXXXXXX…" at bounding box center [424, 241] width 443 height 382
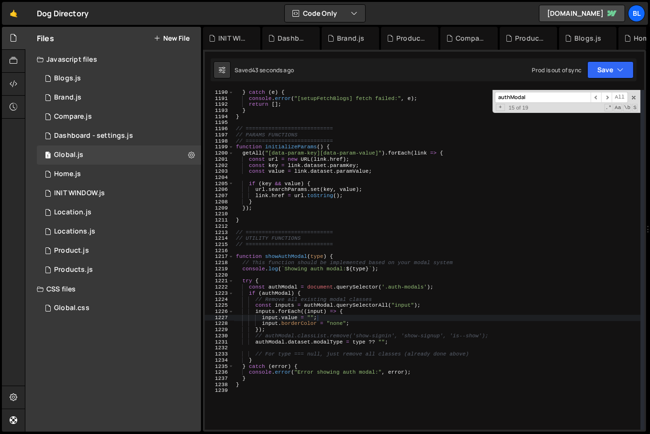
click at [537, 87] on div "XXXXXXXXXXXXXXXXXXXXXXXXXXXXXXXXXXXXXXXXXXXXXXXXXXXXXXXXXXXXXXXXXXXXXXXXXXXXXXX…" at bounding box center [424, 241] width 443 height 382
click at [533, 91] on div "authModal ​ ​ All Replace All + 15 of 19 .* Aa \b S" at bounding box center [567, 101] width 148 height 23
click at [347, 321] on div "} catch ( e ) { console . error ( "[setupFetchBlogs] fetch failed:" , e ) ; ret…" at bounding box center [437, 266] width 407 height 352
drag, startPoint x: 350, startPoint y: 323, endPoint x: 358, endPoint y: 317, distance: 10.9
click at [350, 323] on div "} catch ( e ) { console . error ( "[setupFetchBlogs] fetch failed:" , e ) ; ret…" at bounding box center [437, 266] width 407 height 352
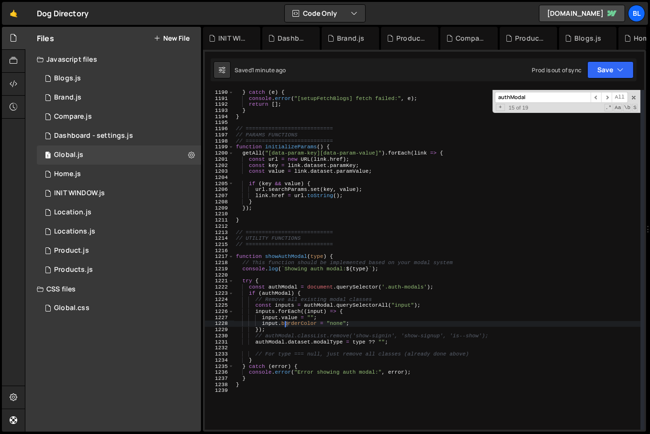
click at [285, 327] on div "} catch ( e ) { console . error ( "[setupFetchBlogs] fetch failed:" , e ) ; ret…" at bounding box center [437, 266] width 407 height 352
type textarea "});"
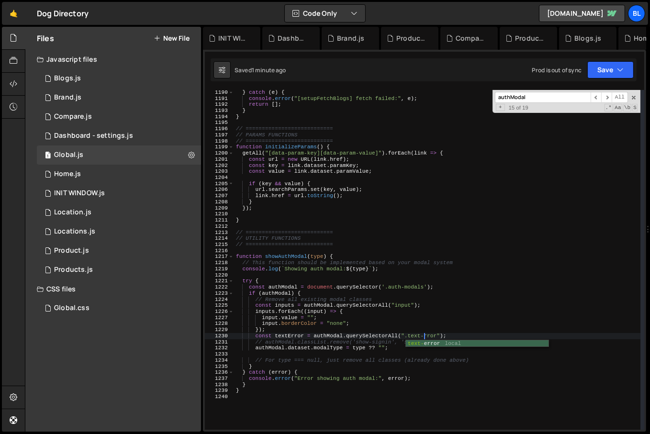
scroll to position [0, 17]
type textarea "const textError = authModal.querySelectorAll(".text-error");"
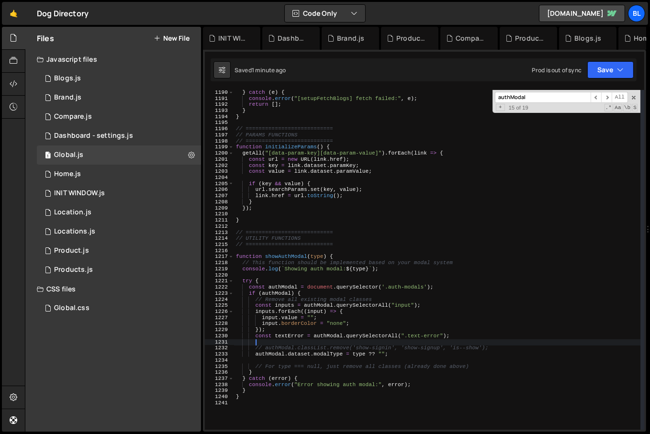
scroll to position [0, 1]
click at [302, 333] on div "} catch ( e ) { console . error ( "[setupFetchBlogs] fetch failed:" , e ) ; ret…" at bounding box center [437, 266] width 407 height 352
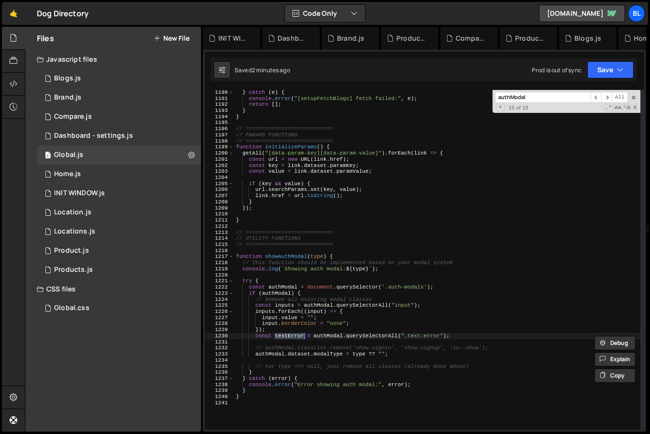
click at [292, 333] on div "} catch ( e ) { console . error ( "[setupFetchBlogs] fetch failed:" , e ) ; ret…" at bounding box center [437, 266] width 407 height 352
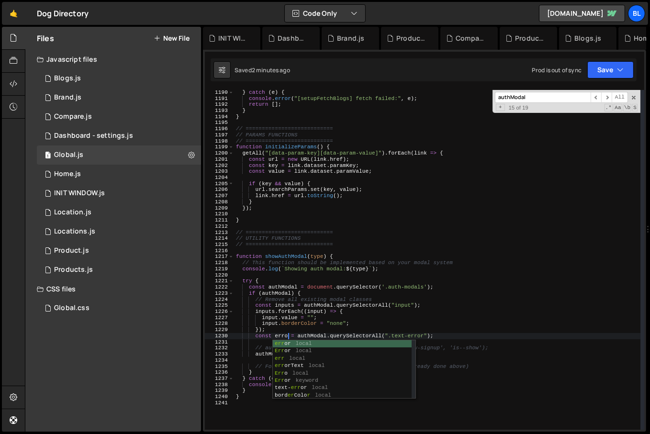
scroll to position [0, 5]
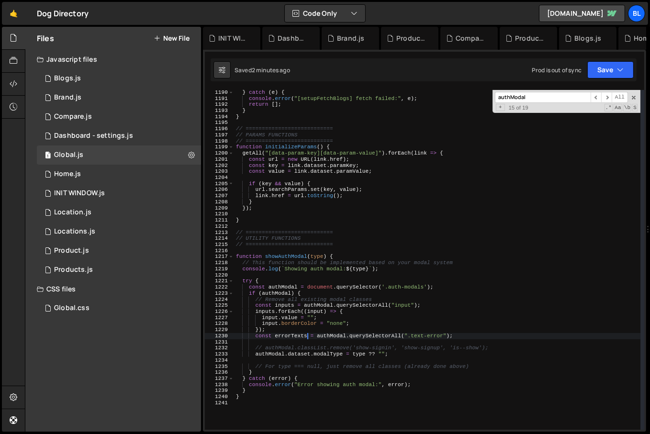
click at [294, 331] on div "} catch ( e ) { console . error ( "[setupFetchBlogs] fetch failed:" , e ) ; ret…" at bounding box center [437, 266] width 407 height 352
click at [295, 333] on div "} catch ( e ) { console . error ( "[setupFetchBlogs] fetch failed:" , e ) ; ret…" at bounding box center [437, 266] width 407 height 352
type textarea "const errorTexts = authModal.querySelectorAll(".text-error");"
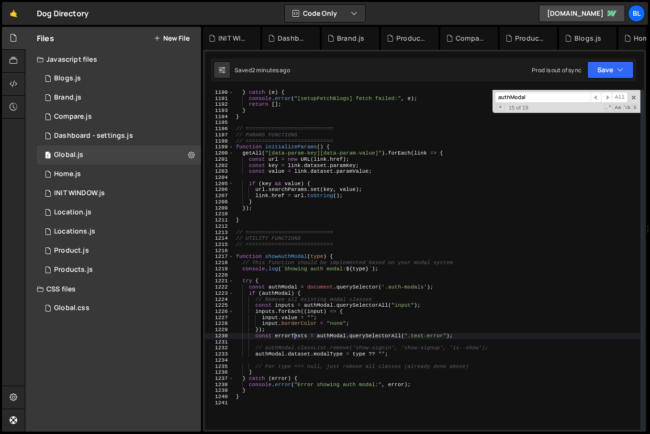
click at [295, 333] on div "} catch ( e ) { console . error ( "[setupFetchBlogs] fetch failed:" , e ) ; ret…" at bounding box center [437, 266] width 407 height 352
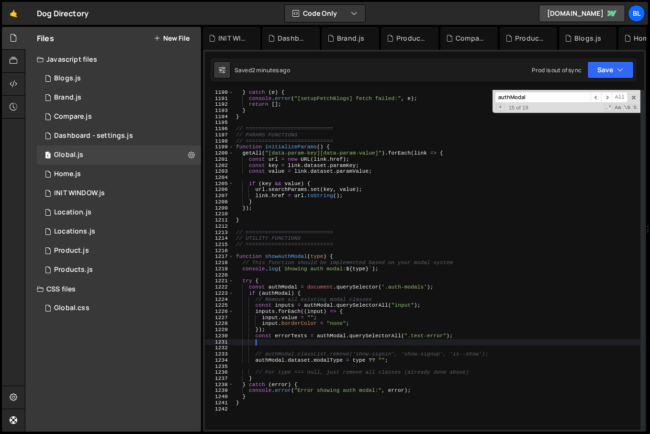
paste textarea "errorTexts"
type textarea "errorTexts.forEach((text)=>{)"
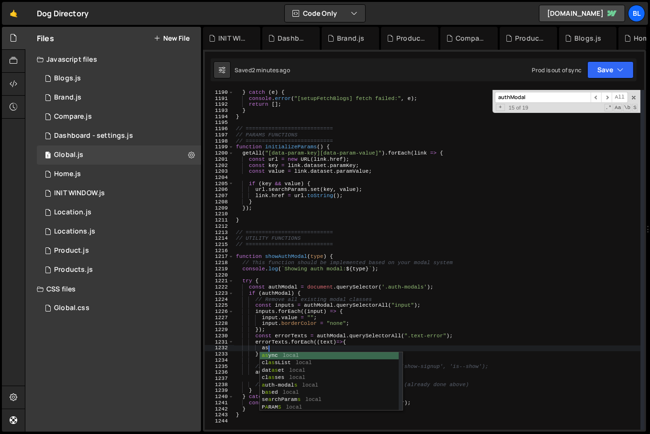
type textarea "a"
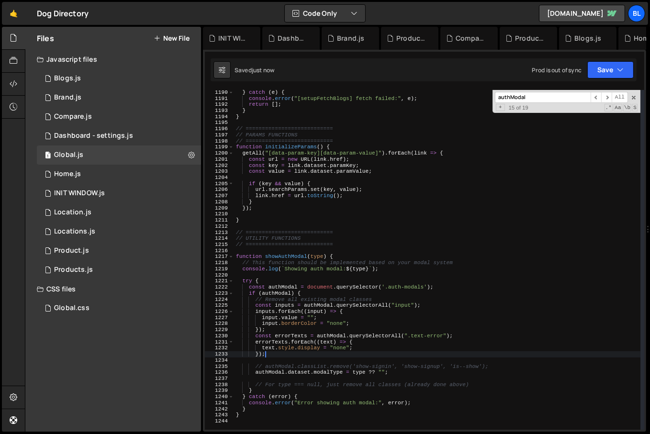
click at [370, 295] on div "} catch ( e ) { console . error ( "[setupFetchBlogs] fetch failed:" , e ) ; ret…" at bounding box center [437, 266] width 407 height 352
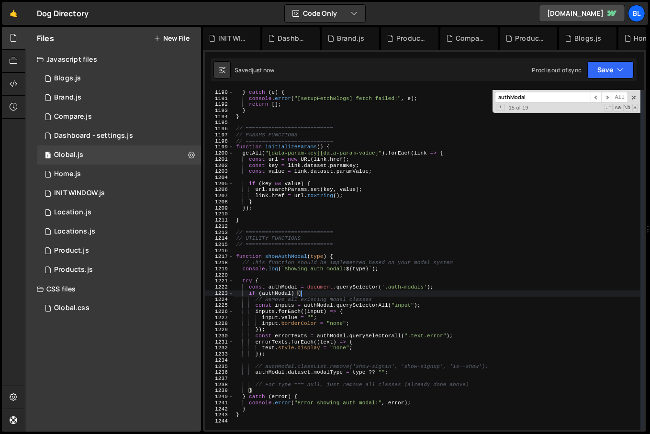
click at [390, 295] on div "} catch ( e ) { console . error ( "[setupFetchBlogs] fetch failed:" , e ) ; ret…" at bounding box center [437, 266] width 407 height 352
click at [385, 298] on div "} catch ( e ) { console . error ( "[setupFetchBlogs] fetch failed:" , e ) ; ret…" at bounding box center [437, 266] width 407 height 352
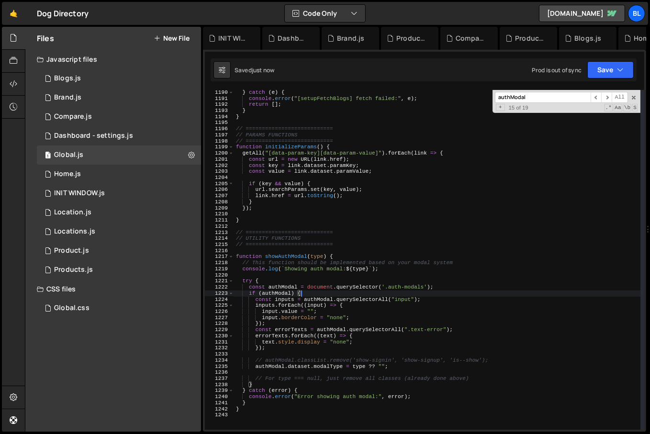
click at [635, 91] on div "authModal ​ ​ All Replace All + 15 of 19 .* Aa \b S" at bounding box center [567, 101] width 148 height 23
click at [633, 97] on span at bounding box center [634, 97] width 7 height 7
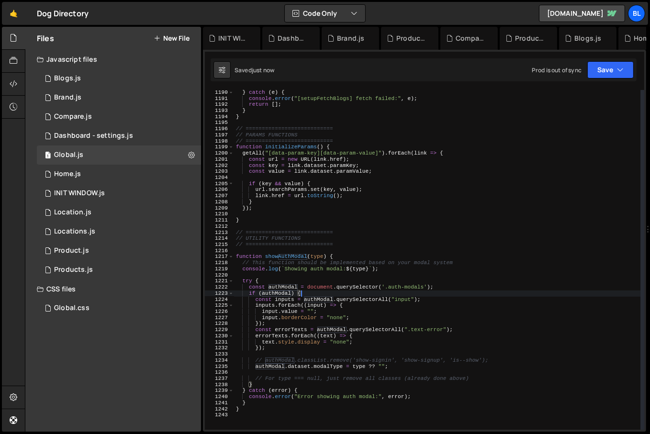
click at [329, 350] on div "} catch ( e ) { console . error ( "[setupFetchBlogs] fetch failed:" , e ) ; ret…" at bounding box center [437, 266] width 407 height 352
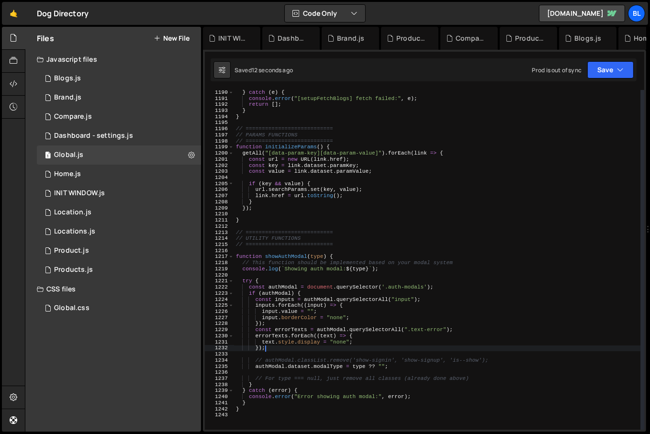
click at [325, 349] on div "} catch ( e ) { console . error ( "[setupFetchBlogs] fetch failed:" , e ) ; ret…" at bounding box center [437, 266] width 407 height 352
click at [309, 350] on div "} catch ( e ) { console . error ( "[setupFetchBlogs] fetch failed:" , e ) ; ret…" at bounding box center [437, 266] width 407 height 352
click at [303, 349] on div "} catch ( e ) { console . error ( "[setupFetchBlogs] fetch failed:" , e ) ; ret…" at bounding box center [437, 266] width 407 height 352
click at [299, 345] on div "} catch ( e ) { console . error ( "[setupFetchBlogs] fetch failed:" , e ) ; ret…" at bounding box center [437, 266] width 407 height 352
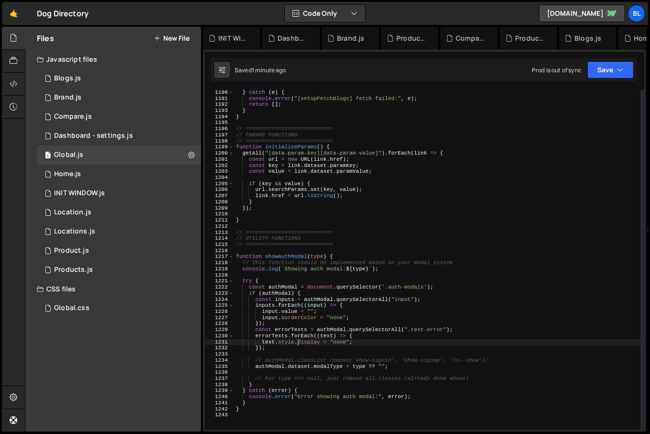
click at [353, 315] on div "} catch ( e ) { console . error ( "[setupFetchBlogs] fetch failed:" , e ) ; ret…" at bounding box center [437, 266] width 407 height 352
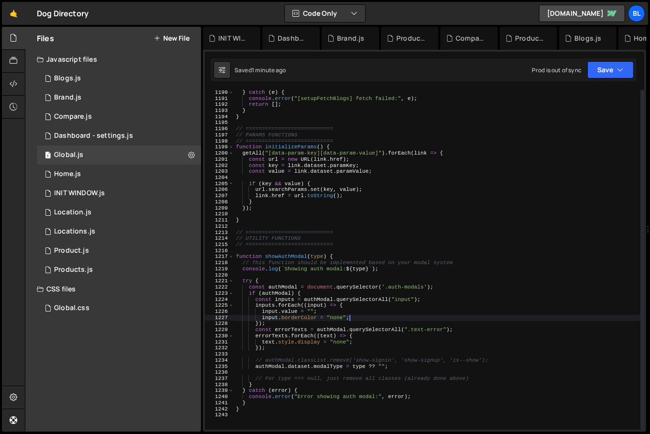
click at [312, 315] on div "} catch ( e ) { console . error ( "[setupFetchBlogs] fetch failed:" , e ) ; ret…" at bounding box center [437, 266] width 407 height 352
click at [299, 315] on div "} catch ( e ) { console . error ( "[setupFetchBlogs] fetch failed:" , e ) ; ret…" at bounding box center [437, 266] width 407 height 352
click at [291, 313] on div "} catch ( e ) { console . error ( "[setupFetchBlogs] fetch failed:" , e ) ; ret…" at bounding box center [437, 266] width 407 height 352
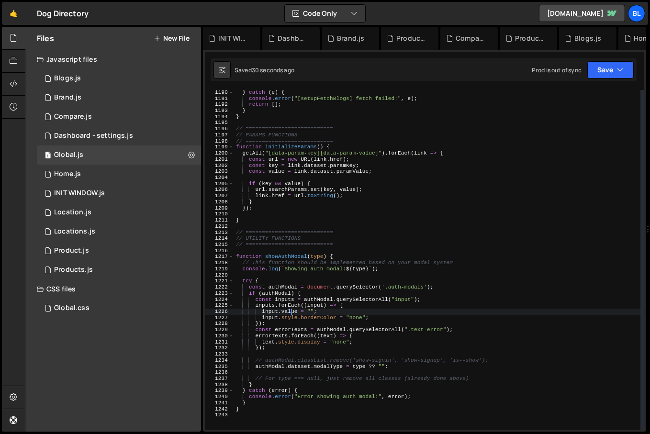
click at [291, 313] on div "} catch ( e ) { console . error ( "[setupFetchBlogs] fetch failed:" , e ) ; ret…" at bounding box center [437, 266] width 407 height 352
click at [272, 322] on div "} catch ( e ) { console . error ( "[setupFetchBlogs] fetch failed:" , e ) ; ret…" at bounding box center [437, 266] width 407 height 352
click at [333, 345] on div "} catch ( e ) { console . error ( "[setupFetchBlogs] fetch failed:" , e ) ; ret…" at bounding box center [437, 266] width 407 height 352
click at [318, 348] on div "} catch ( e ) { console . error ( "[setupFetchBlogs] fetch failed:" , e ) ; ret…" at bounding box center [437, 266] width 407 height 352
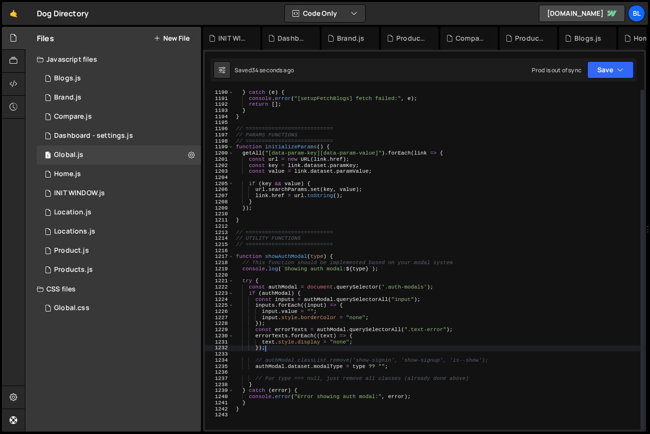
click at [284, 340] on div "} catch ( e ) { console . error ( "[setupFetchBlogs] fetch failed:" , e ) ; ret…" at bounding box center [437, 266] width 407 height 352
click at [294, 317] on div "} catch ( e ) { console . error ( "[setupFetchBlogs] fetch failed:" , e ) ; ret…" at bounding box center [437, 266] width 407 height 352
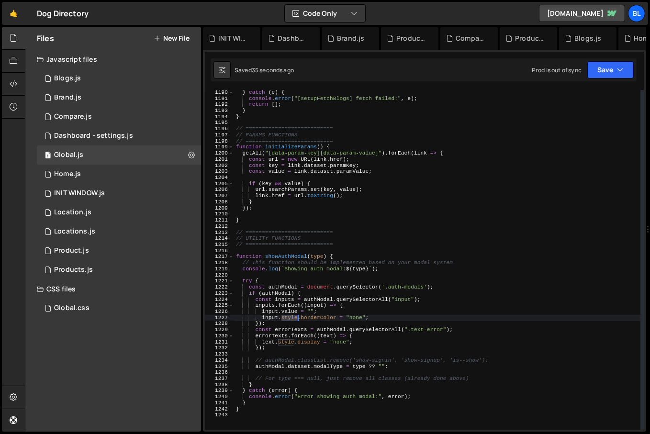
click at [294, 317] on div "} catch ( e ) { console . error ( "[setupFetchBlogs] fetch failed:" , e ) ; ret…" at bounding box center [437, 266] width 407 height 352
paste textarea "value = ""
click at [317, 317] on div "} catch ( e ) { console . error ( "[setupFetchBlogs] fetch failed:" , e ) ; ret…" at bounding box center [437, 266] width 407 height 352
click at [359, 314] on div "} catch ( e ) { console . error ( "[setupFetchBlogs] fetch failed:" , e ) ; ret…" at bounding box center [437, 266] width 407 height 352
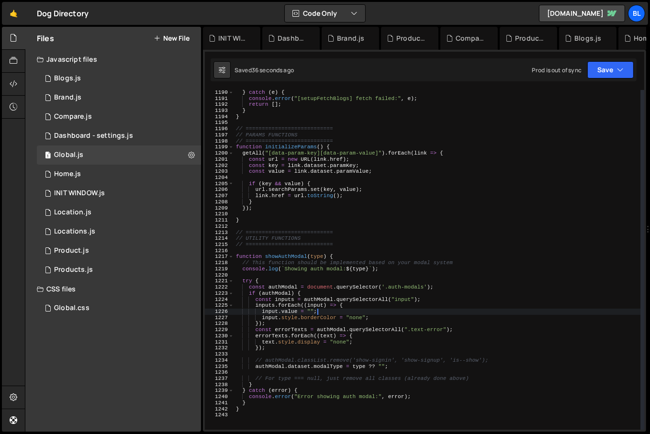
click at [359, 314] on div "} catch ( e ) { console . error ( "[setupFetchBlogs] fetch failed:" , e ) ; ret…" at bounding box center [437, 266] width 407 height 352
click at [356, 317] on div "} catch ( e ) { console . error ( "[setupFetchBlogs] fetch failed:" , e ) ; ret…" at bounding box center [437, 266] width 407 height 352
click at [354, 319] on div "} catch ( e ) { console . error ( "[setupFetchBlogs] fetch failed:" , e ) ; ret…" at bounding box center [437, 266] width 407 height 352
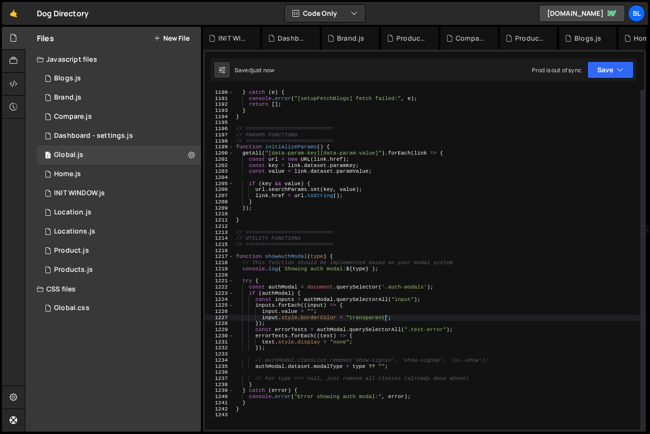
click at [365, 313] on div "} catch ( e ) { console . error ( "[setupFetchBlogs] fetch failed:" , e ) ; ret…" at bounding box center [437, 266] width 407 height 352
click at [366, 317] on div "} catch ( e ) { console . error ( "[setupFetchBlogs] fetch failed:" , e ) ; ret…" at bounding box center [437, 266] width 407 height 352
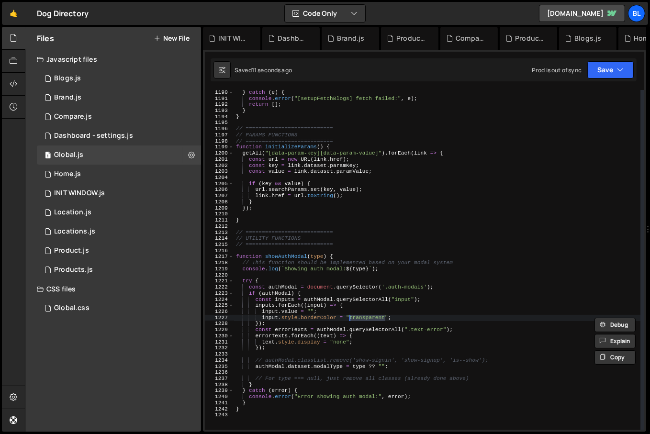
click at [329, 316] on div "} catch ( e ) { console . error ( "[setupFetchBlogs] fetch failed:" , e ) ; ret…" at bounding box center [437, 266] width 407 height 352
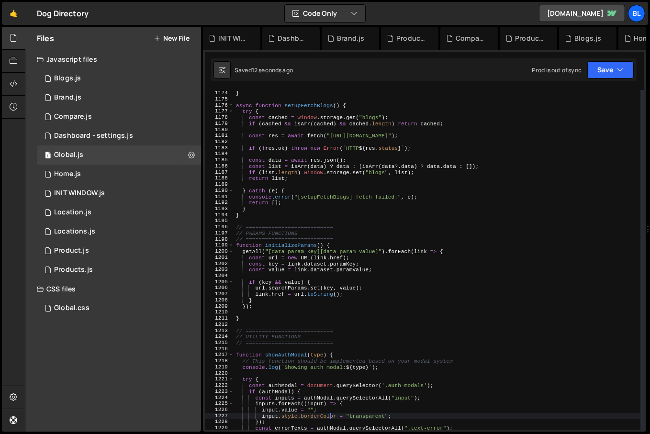
click at [379, 302] on div "} } async function setupFetchBlogs ( ) { try { const cached = window . storage …" at bounding box center [437, 260] width 407 height 352
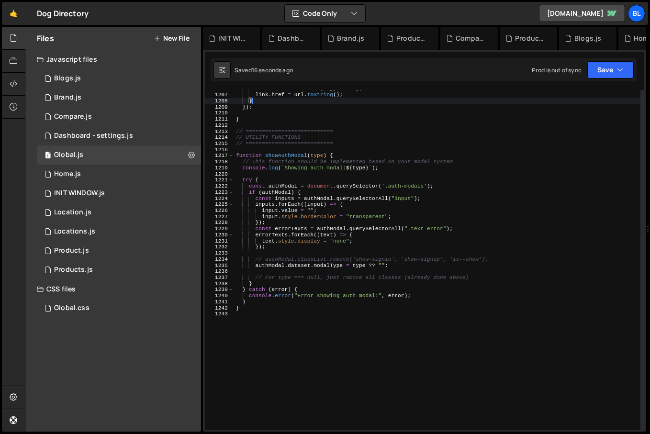
scroll to position [7349, 0]
drag, startPoint x: 368, startPoint y: 244, endPoint x: 368, endPoint y: 217, distance: 26.8
click at [368, 242] on div "url . searchParams . set ( key , value ) ; link . href = url . toString ( ) ; }…" at bounding box center [437, 262] width 407 height 352
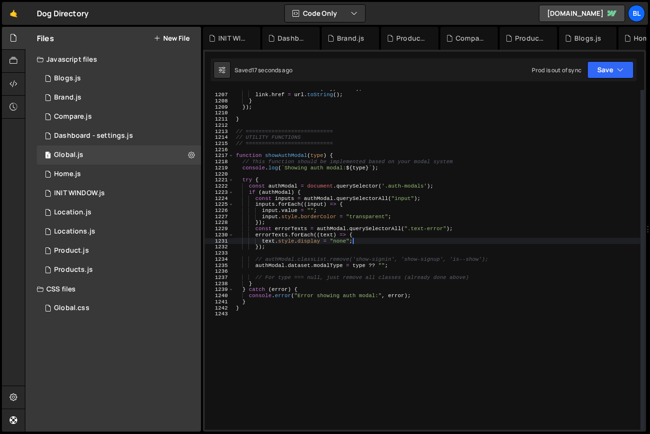
click at [368, 216] on div "url . searchParams . set ( key , value ) ; link . href = url . toString ( ) ; }…" at bounding box center [437, 262] width 407 height 352
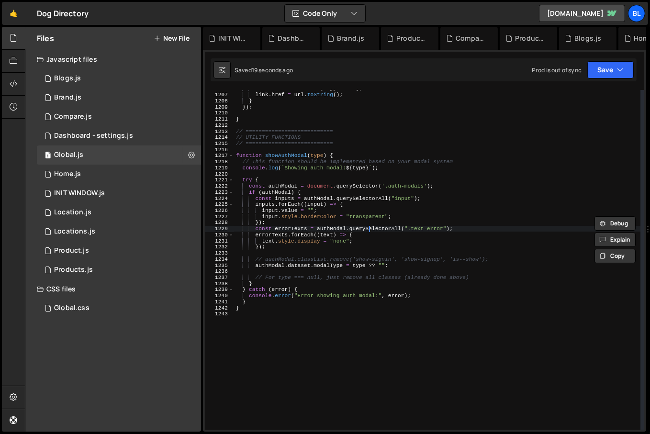
click at [369, 227] on div "url . searchParams . set ( key , value ) ; link . href = url . toString ( ) ; }…" at bounding box center [437, 262] width 407 height 352
click at [341, 221] on div "url . searchParams . set ( key , value ) ; link . href = url . toString ( ) ; }…" at bounding box center [437, 262] width 407 height 352
click at [318, 218] on div "url . searchParams . set ( key , value ) ; link . href = url . toString ( ) ; }…" at bounding box center [437, 262] width 407 height 352
click at [343, 211] on div "url . searchParams . set ( key , value ) ; link . href = url . toString ( ) ; }…" at bounding box center [437, 262] width 407 height 352
click at [316, 193] on div "url . searchParams . set ( key , value ) ; link . href = url . toString ( ) ; }…" at bounding box center [437, 262] width 407 height 352
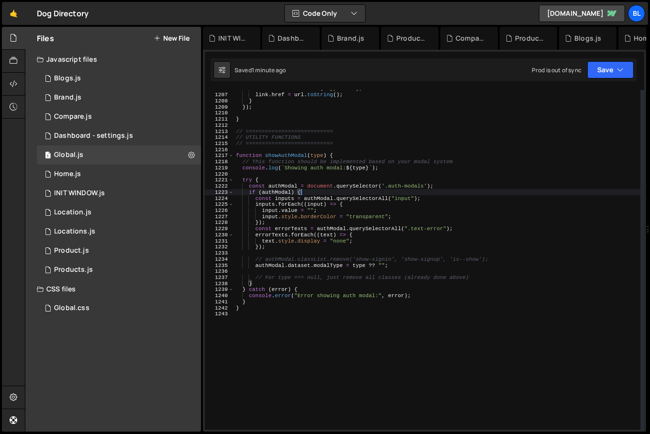
click at [374, 214] on div "url . searchParams . set ( key , value ) ; link . href = url . toString ( ) ; }…" at bounding box center [437, 262] width 407 height 352
click at [396, 208] on div "url . searchParams . set ( key , value ) ; link . href = url . toString ( ) ; }…" at bounding box center [437, 262] width 407 height 352
click at [397, 210] on div "url . searchParams . set ( key , value ) ; link . href = url . toString ( ) ; }…" at bounding box center [437, 262] width 407 height 352
click at [401, 215] on div "url . searchParams . set ( key , value ) ; link . href = url . toString ( ) ; }…" at bounding box center [437, 262] width 407 height 352
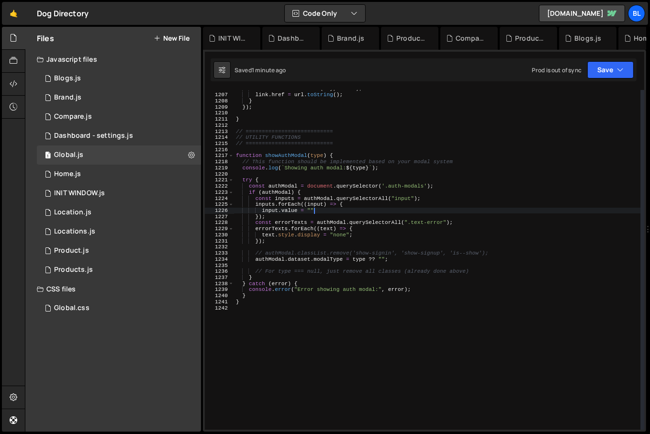
type textarea "input.value = "";"
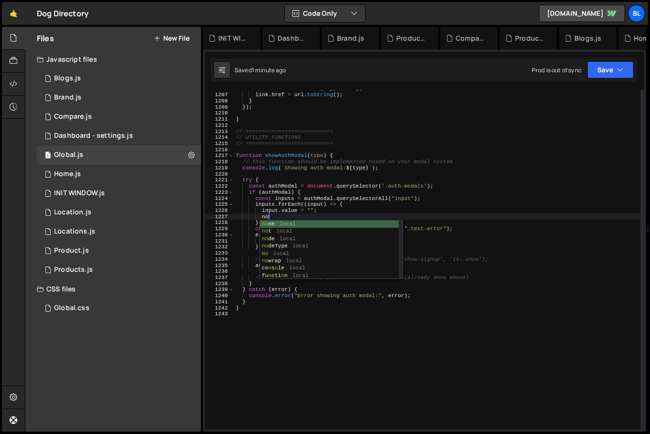
type textarea "n"
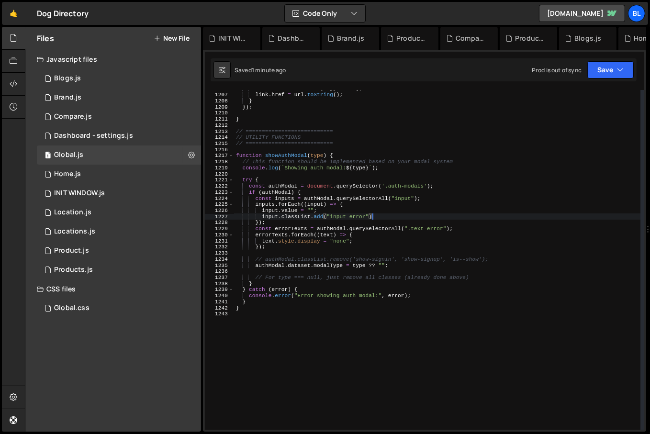
scroll to position [0, 11]
click at [363, 205] on div "url . searchParams . set ( key , value ) ; link . href = url . toString ( ) ; }…" at bounding box center [437, 262] width 407 height 352
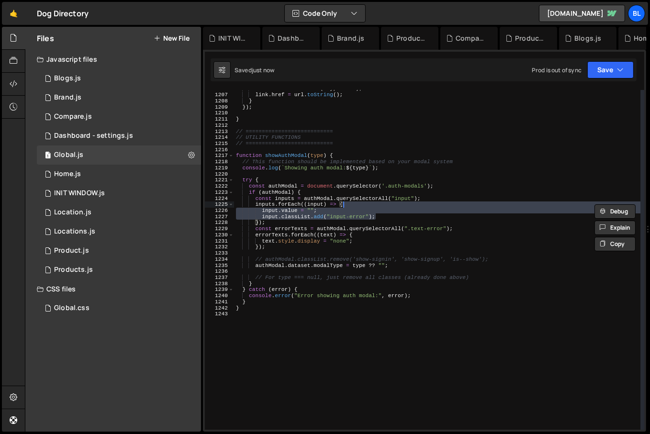
scroll to position [0, 9]
click at [329, 208] on div "url . searchParams . set ( key , value ) ; link . href = url . toString ( ) ; }…" at bounding box center [437, 260] width 407 height 340
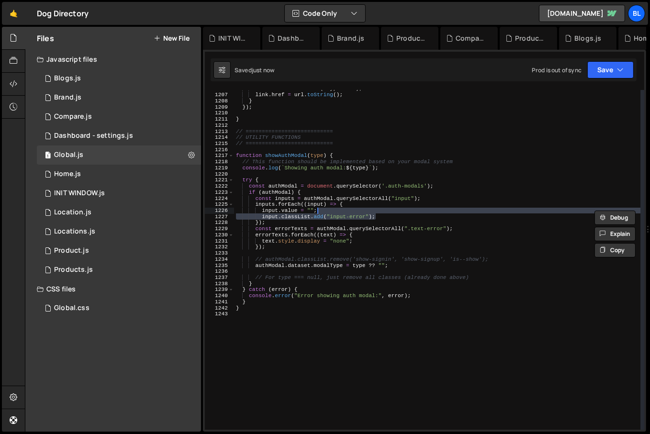
click at [390, 216] on div "url . searchParams . set ( key , value ) ; link . href = url . toString ( ) ; }…" at bounding box center [437, 260] width 407 height 340
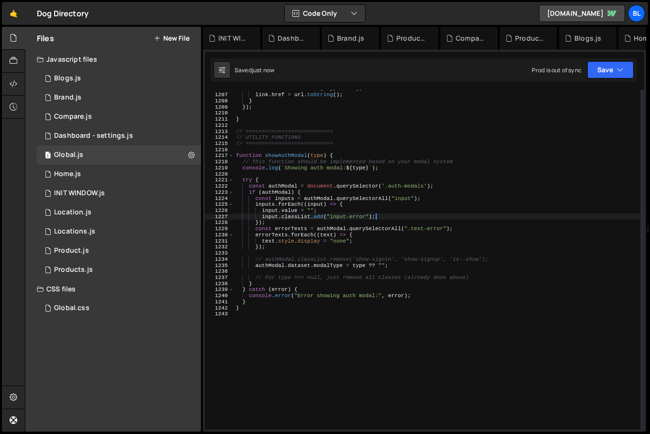
click at [379, 203] on div "url . searchParams . set ( key , value ) ; link . href = url . toString ( ) ; }…" at bounding box center [437, 262] width 407 height 352
click at [408, 193] on div "url . searchParams . set ( key , value ) ; link . href = url . toString ( ) ; }…" at bounding box center [437, 262] width 407 height 352
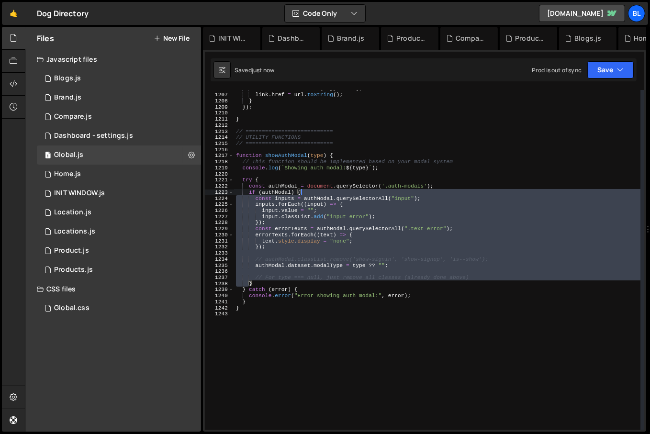
click at [408, 193] on div "url . searchParams . set ( key , value ) ; link . href = url . toString ( ) ; }…" at bounding box center [437, 262] width 407 height 352
click at [348, 246] on div "url . searchParams . set ( key , value ) ; link . href = url . toString ( ) ; }…" at bounding box center [437, 260] width 407 height 340
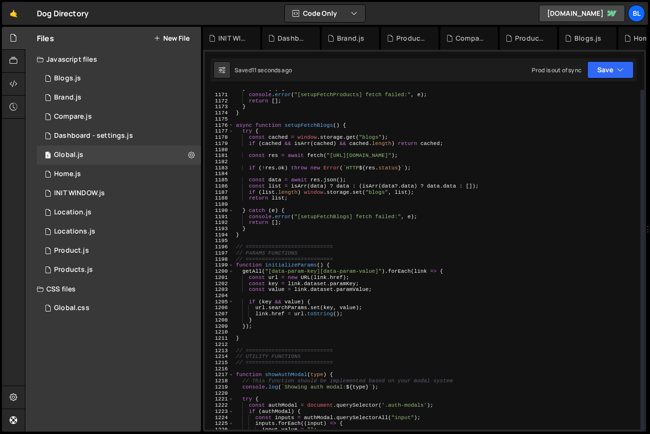
scroll to position [7066, 0]
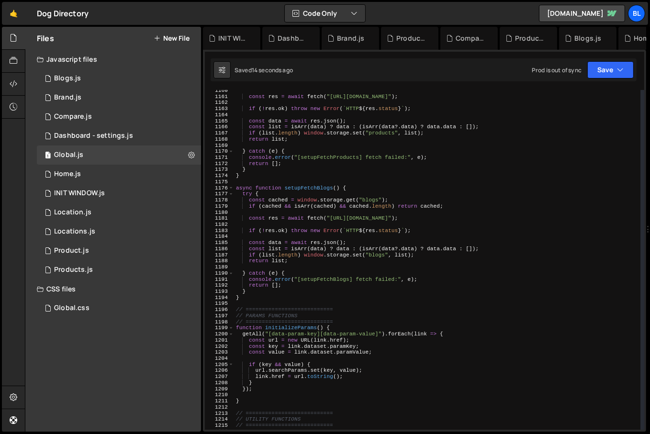
click at [382, 286] on div "const res = await fetch ( "[URL][DOMAIN_NAME]" ) ; if ( ! res . ok ) throw new …" at bounding box center [437, 264] width 407 height 352
type textarea "return [];"
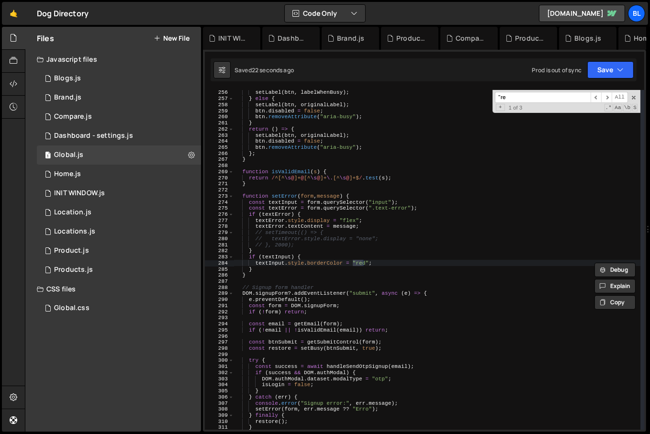
scroll to position [1554, 0]
type input ""red""
click at [383, 256] on div "setLabel ( btn , labelWhenBusy ) ; } else { setLabel ( btn , originalLabel ) ; …" at bounding box center [437, 266] width 407 height 352
click at [380, 260] on div "setLabel ( btn , labelWhenBusy ) ; } else { setLabel ( btn , originalLabel ) ; …" at bounding box center [437, 266] width 407 height 352
click at [377, 263] on div "setLabel ( btn , labelWhenBusy ) ; } else { setLabel ( btn , originalLabel ) ; …" at bounding box center [437, 266] width 407 height 352
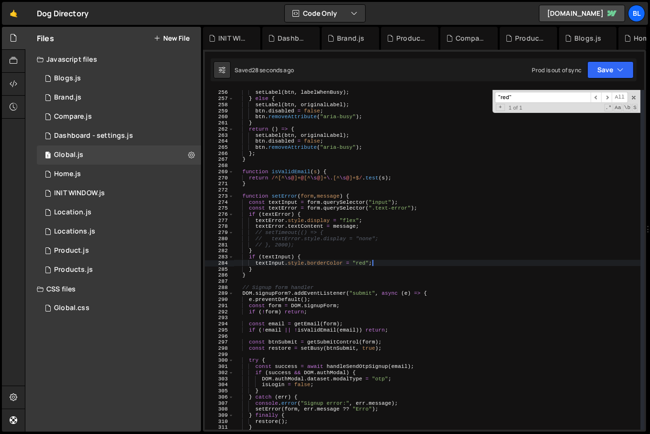
click at [290, 262] on div "setLabel ( btn , labelWhenBusy ) ; } else { setLabel ( btn , originalLabel ) ; …" at bounding box center [437, 266] width 407 height 352
paste textarea "input.classList.add("input-error");"
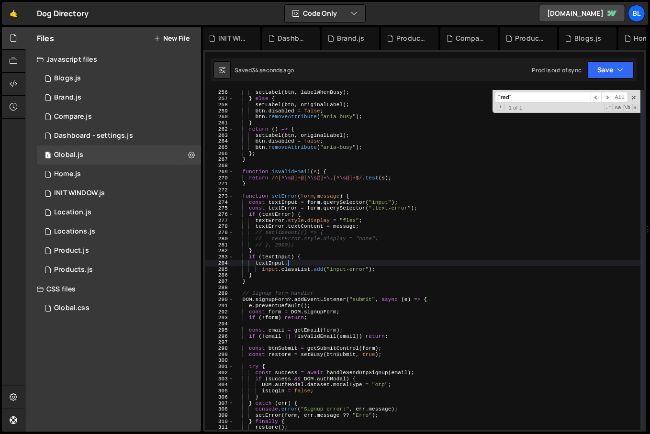
type textarea "textInput"
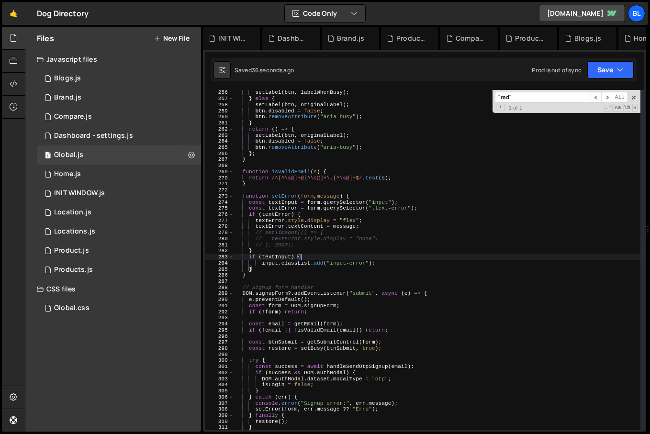
click at [273, 261] on div "setLabel ( btn , labelWhenBusy ) ; } else { setLabel ( btn , originalLabel ) ; …" at bounding box center [437, 266] width 407 height 352
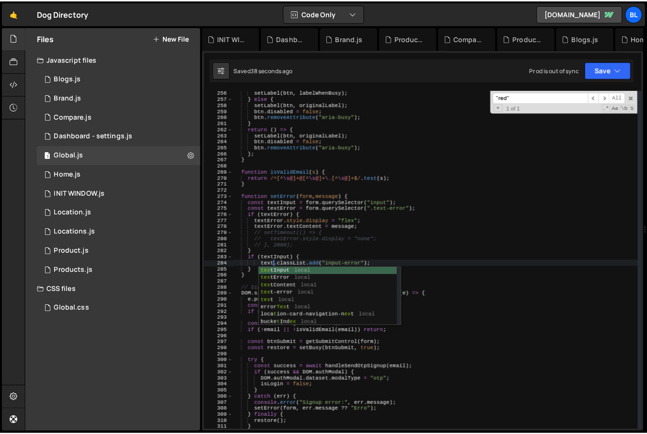
scroll to position [0, 3]
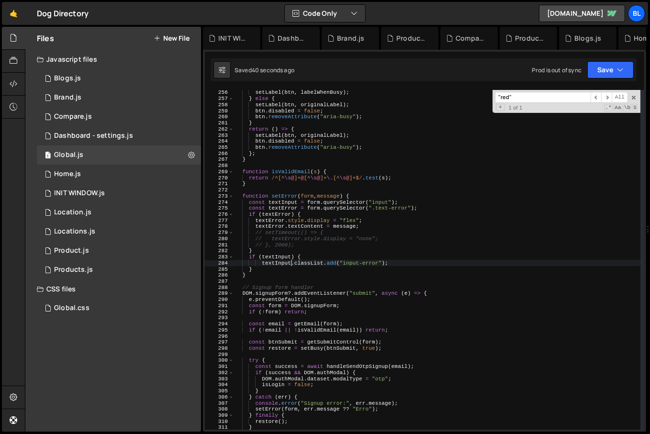
click at [334, 258] on div "setLabel ( btn , labelWhenBusy ) ; } else { setLabel ( btn , originalLabel ) ; …" at bounding box center [437, 266] width 407 height 352
click at [302, 265] on div "setLabel ( btn , labelWhenBusy ) ; } else { setLabel ( btn , originalLabel ) ; …" at bounding box center [437, 266] width 407 height 352
click at [273, 261] on div "setLabel ( btn , labelWhenBusy ) ; } else { setLabel ( btn , originalLabel ) ; …" at bounding box center [437, 266] width 407 height 352
click at [351, 263] on div "setLabel ( btn , labelWhenBusy ) ; } else { setLabel ( btn , originalLabel ) ; …" at bounding box center [437, 266] width 407 height 352
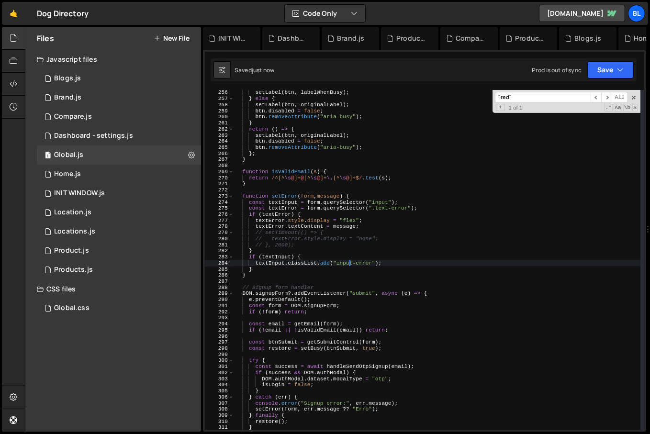
click at [351, 263] on div "setLabel ( btn , labelWhenBusy ) ; } else { setLabel ( btn , originalLabel ) ; …" at bounding box center [437, 266] width 407 height 352
click at [374, 261] on div "setLabel ( btn , labelWhenBusy ) ; } else { setLabel ( btn , originalLabel ) ; …" at bounding box center [437, 266] width 407 height 352
click at [371, 261] on div "setLabel ( btn , labelWhenBusy ) ; } else { setLabel ( btn , originalLabel ) ; …" at bounding box center [437, 266] width 407 height 352
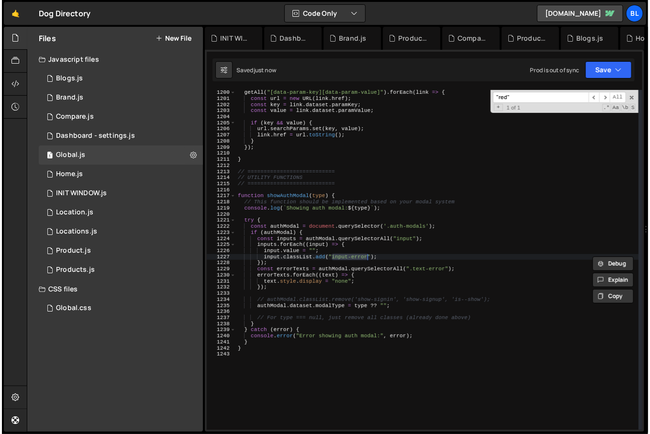
scroll to position [7308, 0]
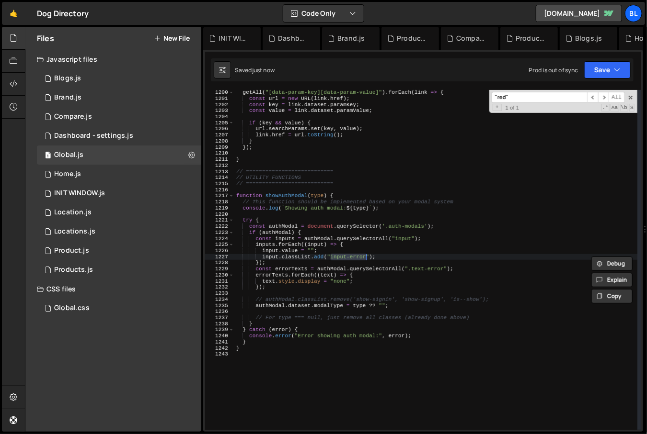
click at [318, 253] on div "getAll ( "[data-param-key][data-param-value]" ) . forEach ( link => { const url…" at bounding box center [437, 266] width 407 height 352
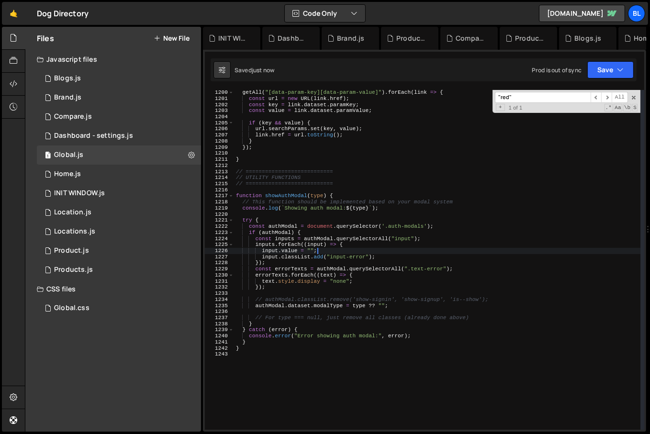
click at [318, 253] on div "getAll ( "[data-param-key][data-param-value]" ) . forEach ( link => { const url…" at bounding box center [437, 266] width 407 height 352
click at [323, 257] on div "getAll ( "[data-param-key][data-param-value]" ) . forEach ( link => { const url…" at bounding box center [437, 266] width 407 height 352
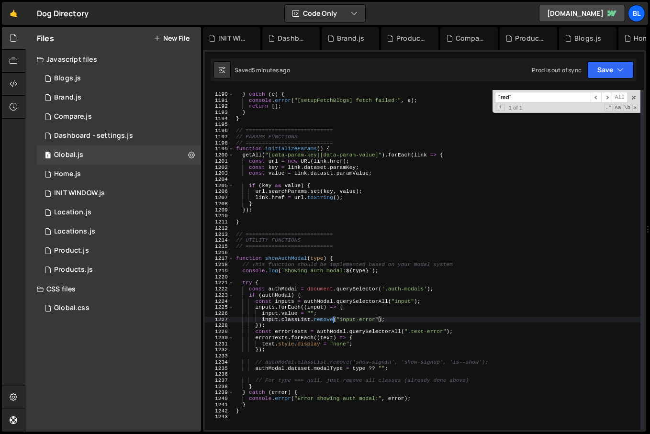
scroll to position [7145, 0]
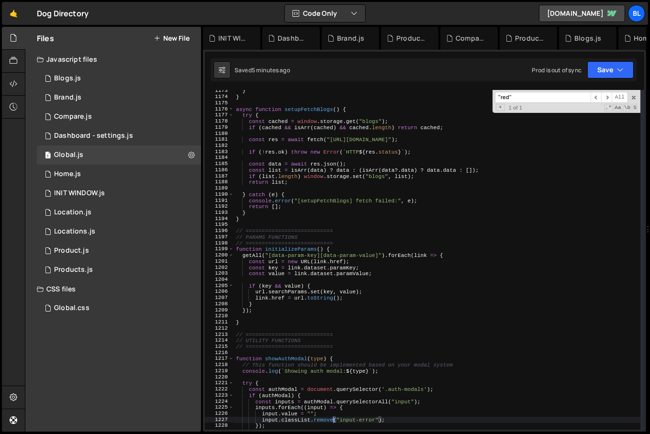
click at [637, 89] on div "XXXXXXXXXXXXXXXXXXXXXXXXXXXXXXXXXXXXXXXXXXXXXXXXXXXXXXXXXXXXXXXXXXXXXXXXXXXXXXX…" at bounding box center [424, 241] width 443 height 382
click at [636, 90] on div ""red" ​ ​ All Replace All + 1 of 1 .* Aa \b S" at bounding box center [567, 101] width 148 height 23
click at [635, 87] on div "XXXXXXXXXXXXXXXXXXXXXXXXXXXXXXXXXXXXXXXXXXXXXXXXXXXXXXXXXXXXXXXXXXXXXXXXXXXXXXX…" at bounding box center [424, 241] width 443 height 382
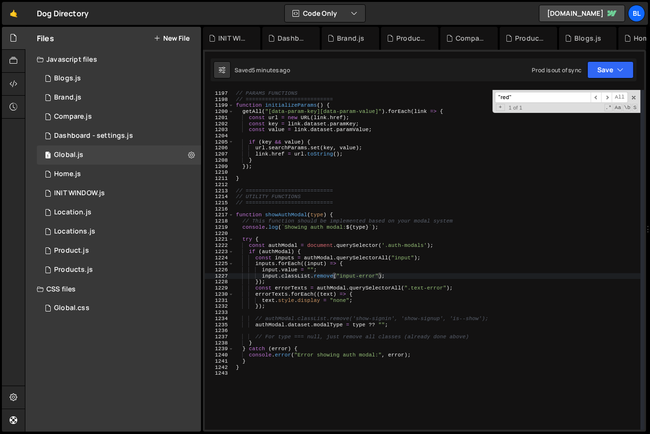
scroll to position [7320, 0]
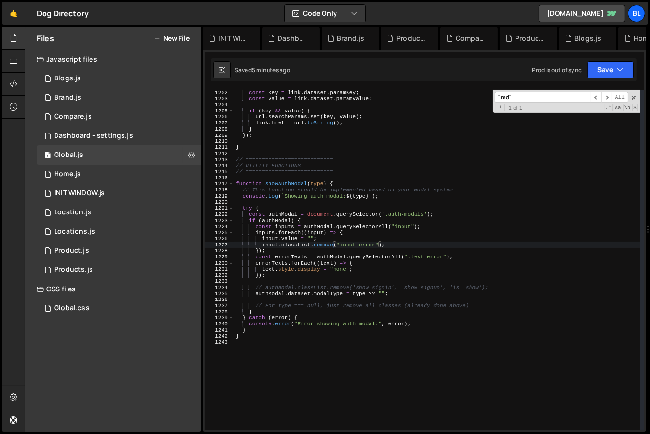
click at [636, 89] on div "XXXXXXXXXXXXXXXXXXXXXXXXXXXXXXXXXXXXXXXXXXXXXXXXXXXXXXXXXXXXXXXXXXXXXXXXXXXXXXX…" at bounding box center [424, 241] width 443 height 382
click at [635, 89] on div "XXXXXXXXXXXXXXXXXXXXXXXXXXXXXXXXXXXXXXXXXXXXXXXXXXXXXXXXXXXXXXXXXXXXXXXXXXXXXXX…" at bounding box center [424, 241] width 443 height 382
click at [458, 278] on div "const key = link . dataset . paramKey ; const value = link . dataset . paramVal…" at bounding box center [437, 266] width 407 height 352
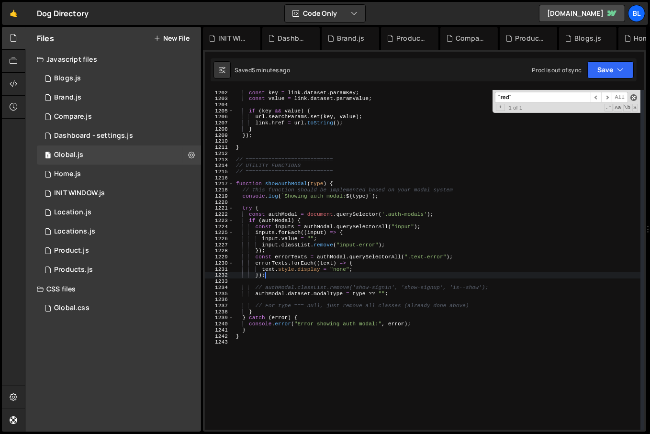
click at [635, 96] on span at bounding box center [634, 97] width 7 height 7
click at [357, 330] on div "const key = link . dataset . paramKey ; const value = link . dataset . paramVal…" at bounding box center [437, 266] width 407 height 352
type textarea "}"
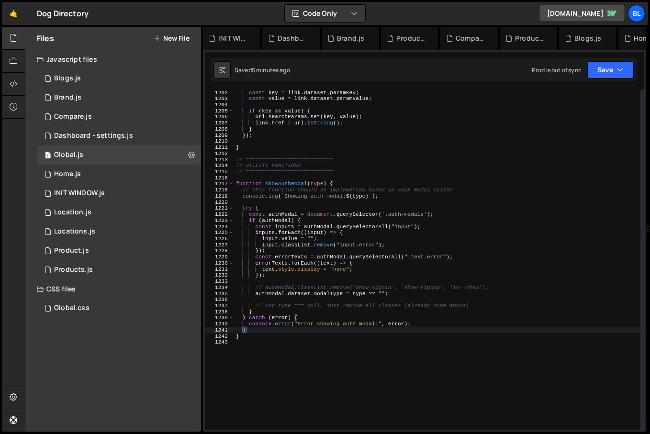
click at [358, 329] on div "const key = link . dataset . paramKey ; const value = link . dataset . paramVal…" at bounding box center [437, 266] width 407 height 352
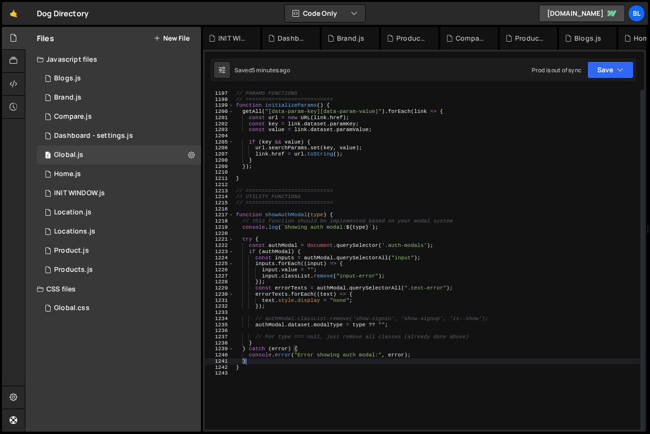
scroll to position [7289, 0]
click at [329, 362] on div "// =========================== // PARAMS FUNCTIONS // =========================…" at bounding box center [437, 260] width 407 height 352
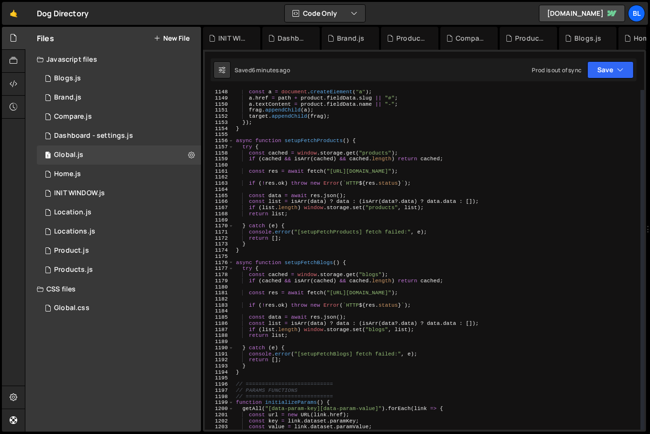
scroll to position [6960, 0]
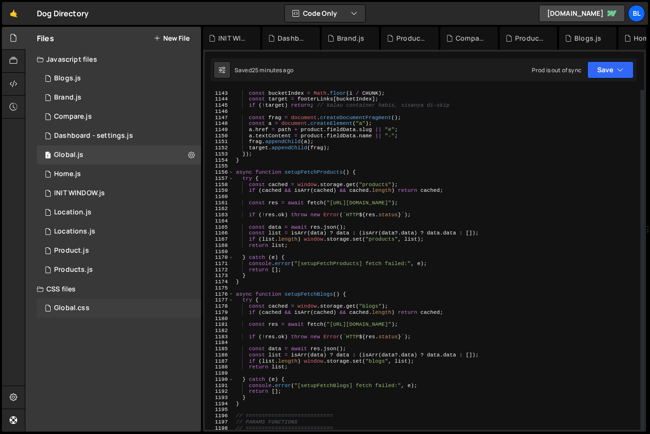
click at [86, 299] on div "Global.css 0" at bounding box center [119, 308] width 164 height 19
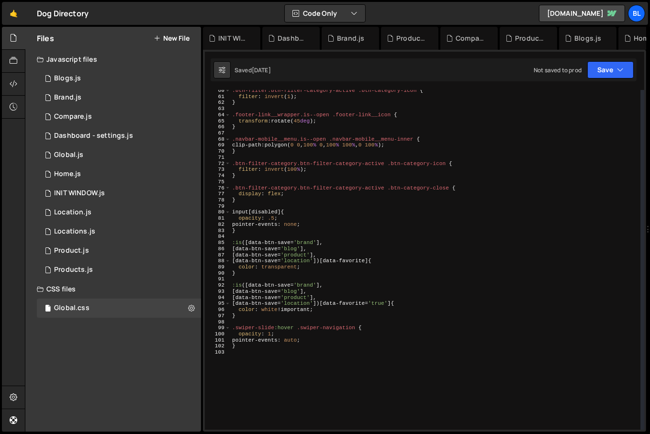
scroll to position [454, 0]
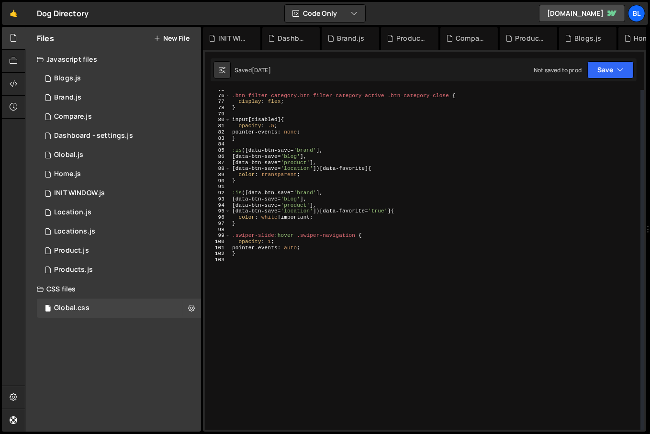
click at [280, 253] on div ".btn-filter-category.btn-filter-category-active .btn-category-close { display :…" at bounding box center [435, 263] width 411 height 352
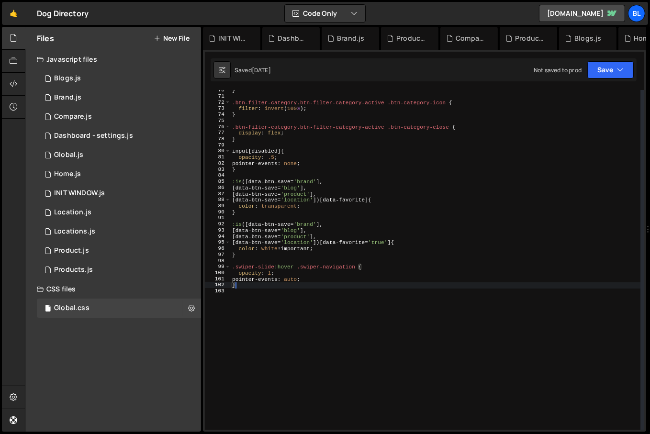
scroll to position [423, 0]
click at [265, 274] on div "} .btn-filter-category.btn-filter-category-active .btn-category-icon { filter :…" at bounding box center [435, 264] width 411 height 352
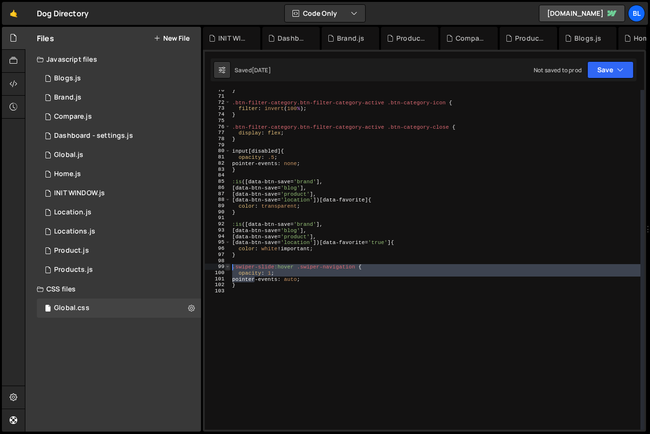
drag, startPoint x: 254, startPoint y: 280, endPoint x: 227, endPoint y: 265, distance: 30.7
click at [227, 265] on div "opacity: 1; 70 71 72 73 74 75 76 77 78 79 80 81 82 83 84 85 86 87 88 89 90 91 9…" at bounding box center [425, 260] width 440 height 340
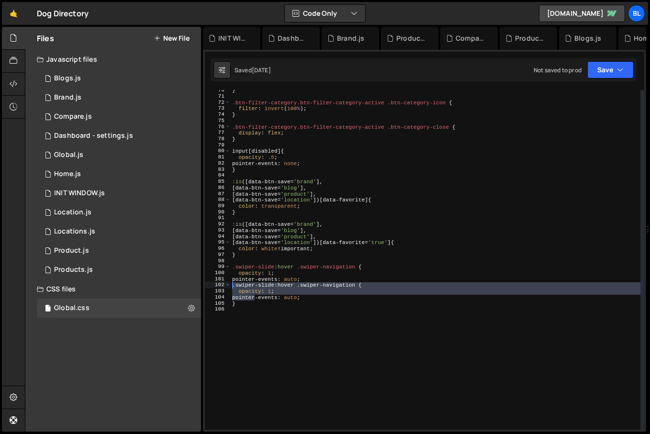
type textarea "}"
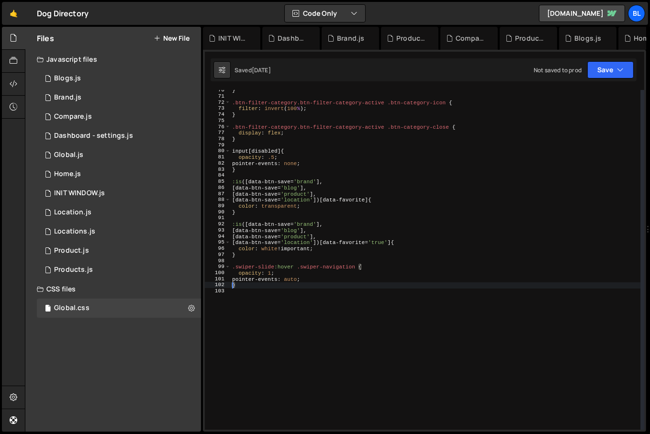
click at [347, 254] on div "} .btn-filter-category.btn-filter-category-active .btn-category-icon { filter :…" at bounding box center [435, 264] width 411 height 352
drag, startPoint x: 358, startPoint y: 258, endPoint x: 231, endPoint y: 261, distance: 126.4
click at [231, 261] on div "} .btn-filter-category.btn-filter-category-active .btn-category-icon { filter :…" at bounding box center [435, 264] width 411 height 352
drag, startPoint x: 359, startPoint y: 262, endPoint x: 365, endPoint y: 267, distance: 7.9
click at [365, 267] on div "} .btn-filter-category.btn-filter-category-active .btn-category-icon { filter :…" at bounding box center [435, 264] width 411 height 352
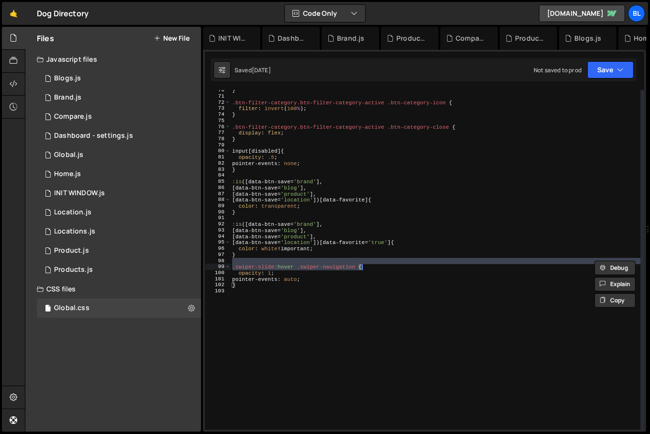
click at [354, 281] on div "} .btn-filter-category.btn-filter-category-active .btn-category-icon { filter :…" at bounding box center [435, 264] width 411 height 352
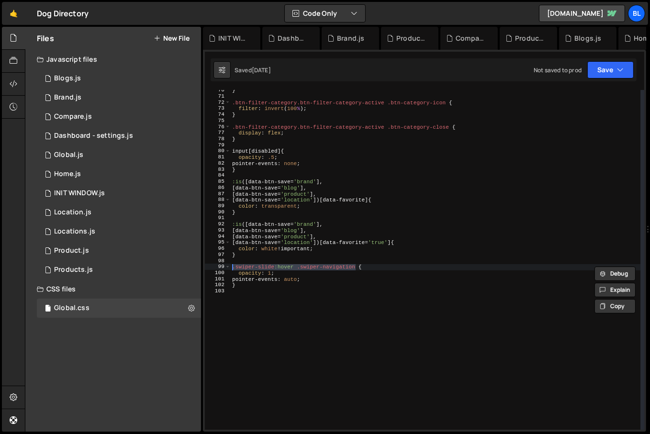
drag, startPoint x: 357, startPoint y: 269, endPoint x: 232, endPoint y: 269, distance: 125.5
click at [232, 269] on div "} .btn-filter-category.btn-filter-category-active .btn-category-icon { filter :…" at bounding box center [435, 264] width 411 height 352
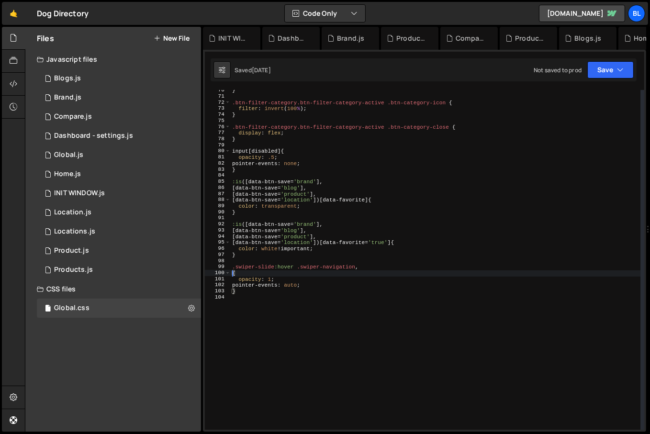
scroll to position [0, 0]
paste textarea ".swiper-slide:hover .swiper-navigation"
type textarea ".swiper-slide:hover .swiper-pagination {"
click at [349, 330] on div "} .btn-filter-category.btn-filter-category-active .btn-category-icon { filter :…" at bounding box center [435, 264] width 411 height 352
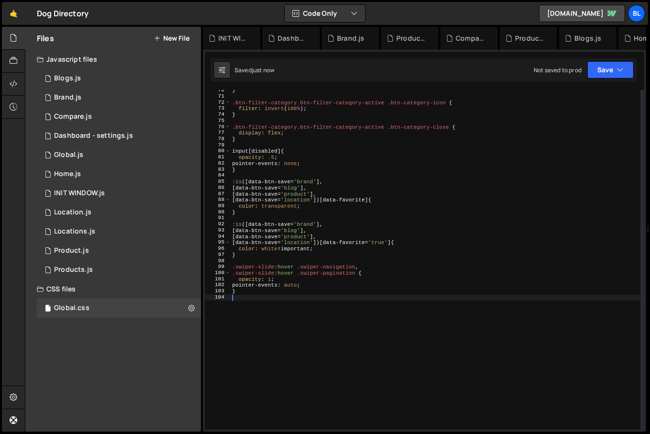
scroll to position [0, 0]
click at [329, 317] on div "} .btn-filter-category.btn-filter-category-active .btn-category-icon { filter :…" at bounding box center [436, 264] width 410 height 352
click at [333, 331] on div "} .btn-filter-category.btn-filter-category-active .btn-category-icon { filter :…" at bounding box center [436, 264] width 410 height 352
paste textarea "brand-products"
type textarea "brand-products"
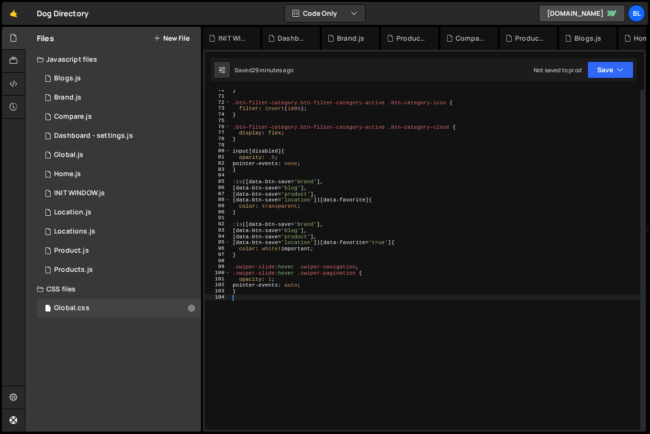
click at [300, 313] on div "} .btn-filter-category.btn-filter-category-active .btn-category-icon { filter :…" at bounding box center [436, 264] width 410 height 352
click at [93, 169] on div "1 Home.js 0" at bounding box center [119, 174] width 164 height 19
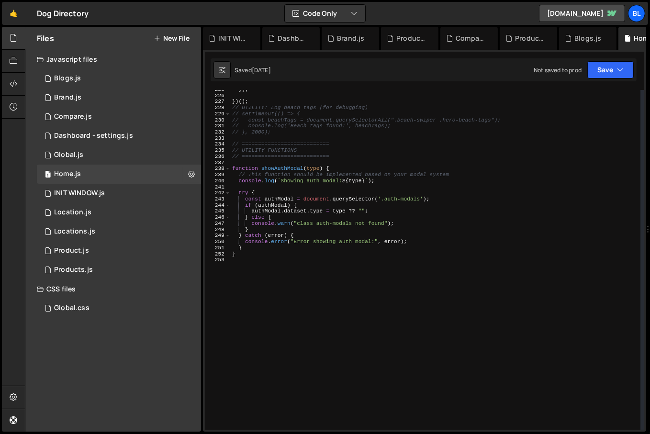
scroll to position [1369, 0]
click at [263, 318] on div "}) ; }) ( ) ; // UTILITY: Log beach tags (for debugging) // setTimeout(() => { …" at bounding box center [435, 263] width 411 height 352
type textarea "function brandProducts(){"
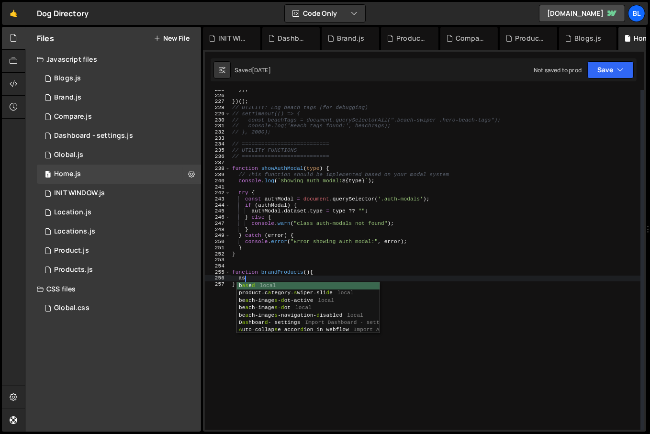
type textarea "a"
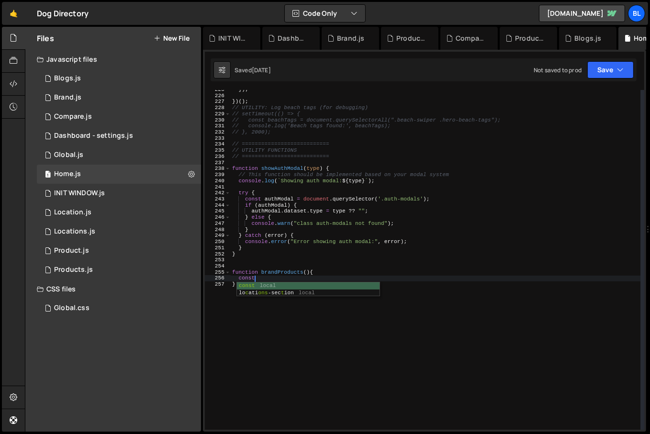
scroll to position [0, 1]
paste textarea "brand-products"
paste textarea "brand-products")"
type textarea "const brandProducts = document.querySelector(".brand-products");"
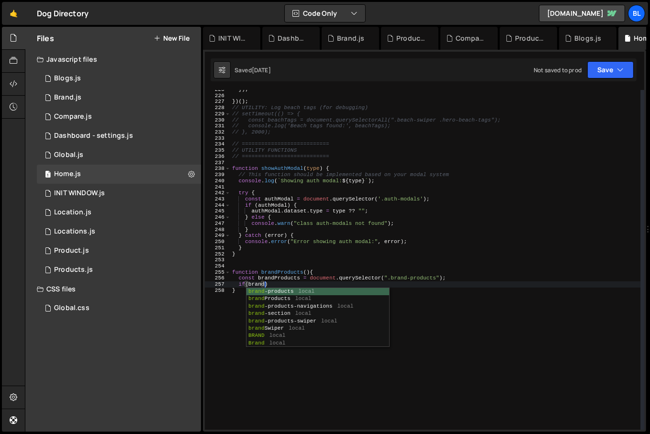
scroll to position [0, 2]
type textarea "if(brand)"
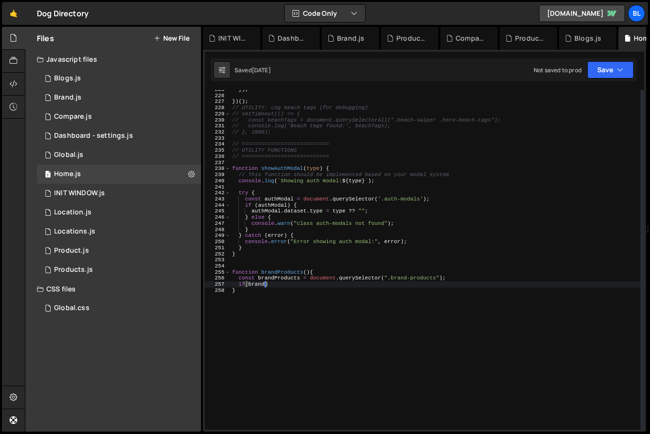
scroll to position [0, 3]
type textarea "if(brandProducts){"
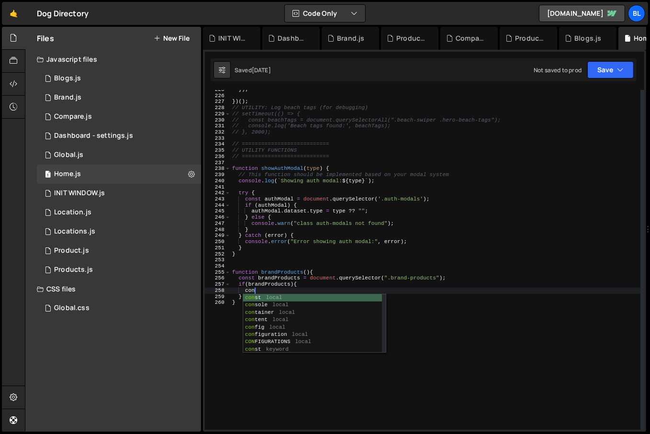
type textarea "const"
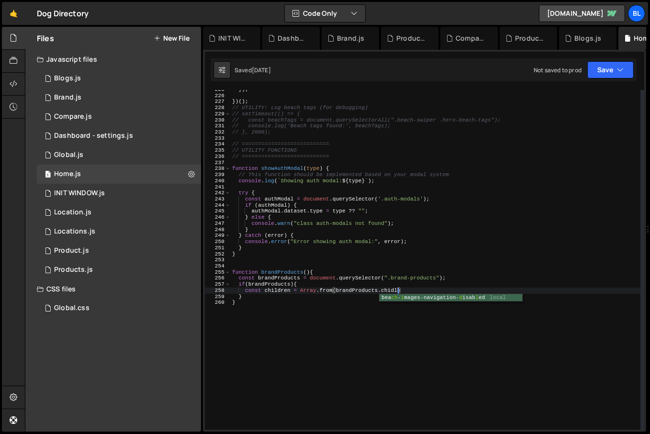
scroll to position [0, 14]
type textarea "const children = [PERSON_NAME].from(brandProducts.children);"
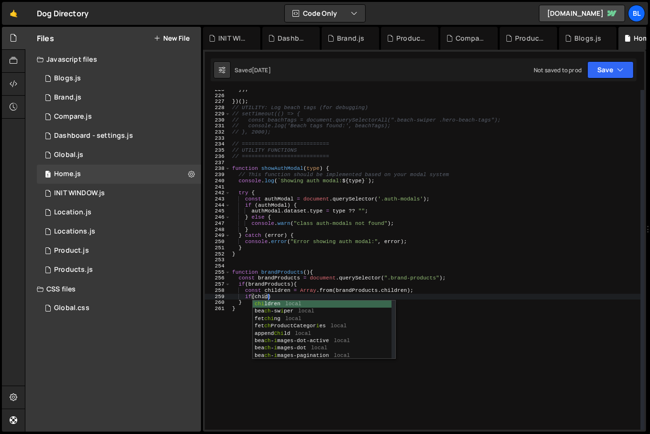
scroll to position [0, 3]
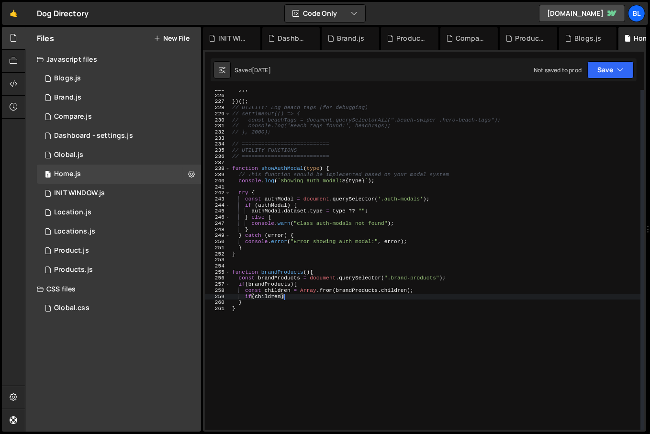
type textarea "if(children){"
paste textarea "brand-product__swiper-wrapper"
type textarea "brand-product__swiper-wrapper"
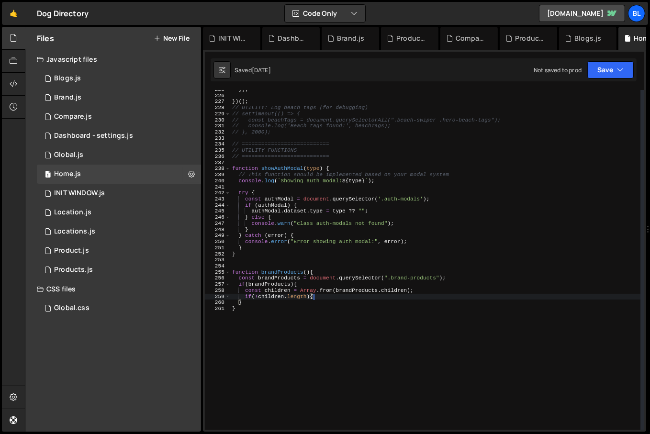
type textarea "if(!children.length){}"
paste textarea "brand-product__swiper-wrapper"
type textarea "brand-product__swiper-wrapper"
click at [309, 274] on div "}) ; }) ( ) ; // UTILITY: Log beach tags (for debugging) // setTimeout(() => { …" at bounding box center [435, 263] width 411 height 352
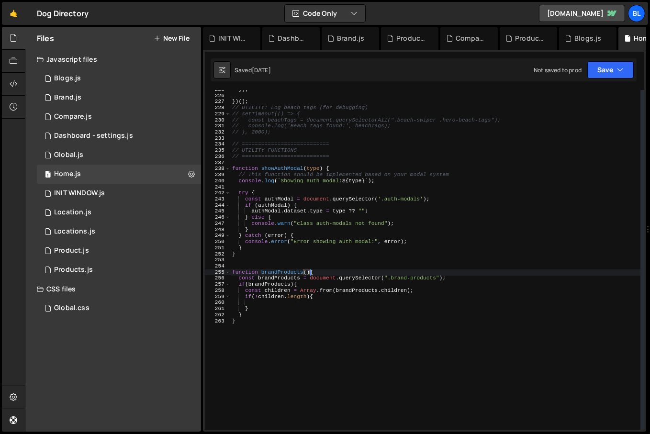
type textarea "const brandProducts = document.querySelector(".brand-products");"
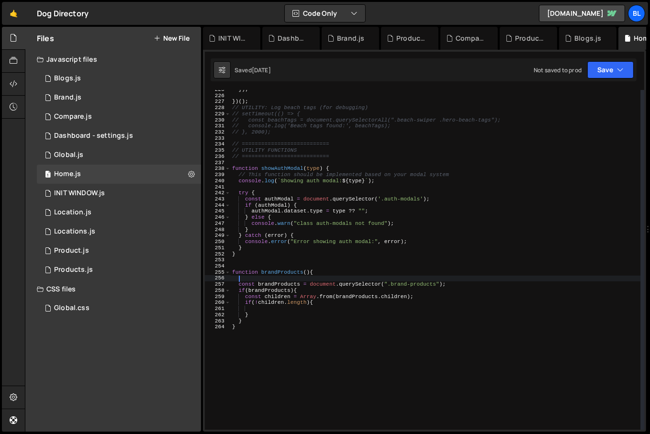
scroll to position [0, 0]
paste textarea "brand-product__swiper-wrapper"
type textarea "brand-product__swiper-wrapper"
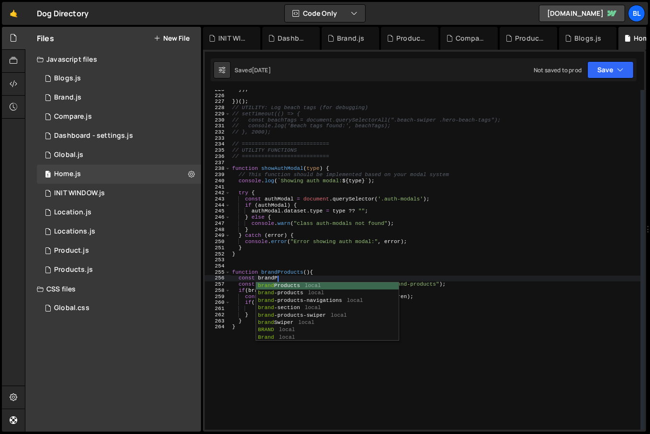
scroll to position [0, 4]
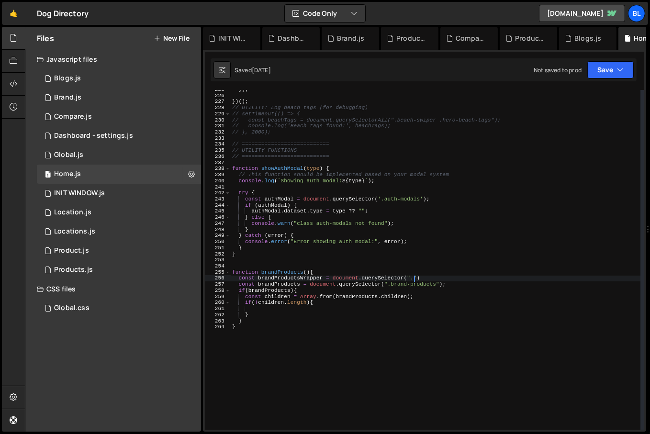
paste textarea "brand-product__swiper-wrapper")"
click at [288, 272] on div "}) ; }) ( ) ; // UTILITY: Log beach tags (for debugging) // setTimeout(() => { …" at bounding box center [435, 263] width 411 height 352
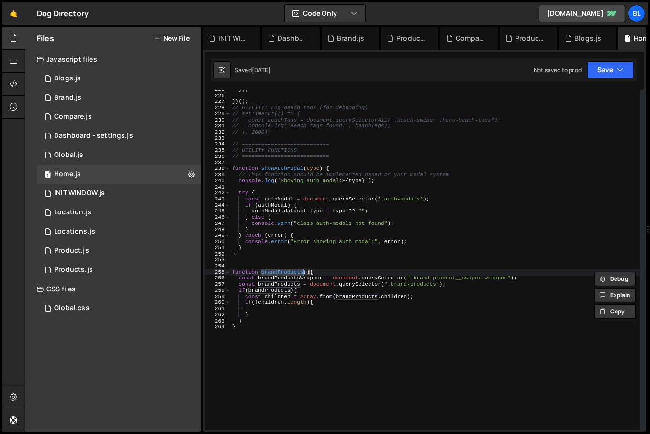
click at [282, 279] on div "}) ; }) ( ) ; // UTILITY: Log beach tags (for debugging) // setTimeout(() => { …" at bounding box center [435, 263] width 411 height 352
paste textarea "-product__swiper-w"
click at [305, 304] on div "}) ; }) ( ) ; // UTILITY: Log beach tags (for debugging) // setTimeout(() => { …" at bounding box center [435, 263] width 411 height 352
type textarea "if(!children.length){"
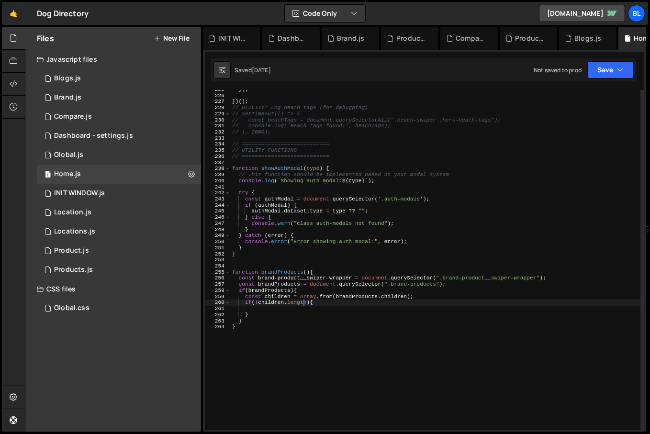
click at [294, 309] on div "}) ; }) ( ) ; // UTILITY: Log beach tags (for debugging) // setTimeout(() => { …" at bounding box center [435, 263] width 411 height 352
paste textarea "brand-product__swiper-wrapper"
type textarea "if(!children.length && brand-product__swiper-wrapper){"
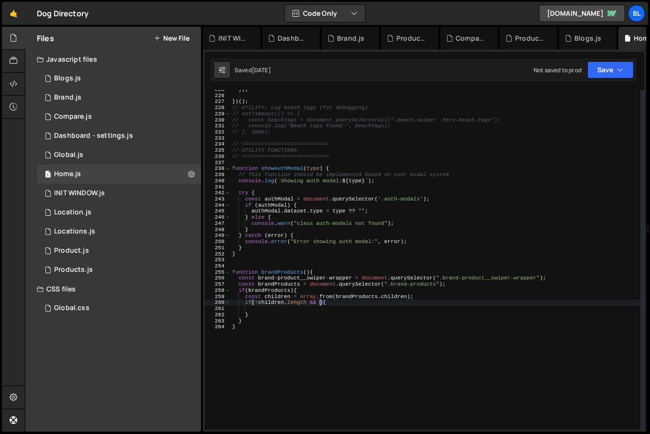
click at [348, 271] on div "}) ; }) ( ) ; // UTILITY: Log beach tags (for debugging) // setTimeout(() => { …" at bounding box center [435, 263] width 411 height 352
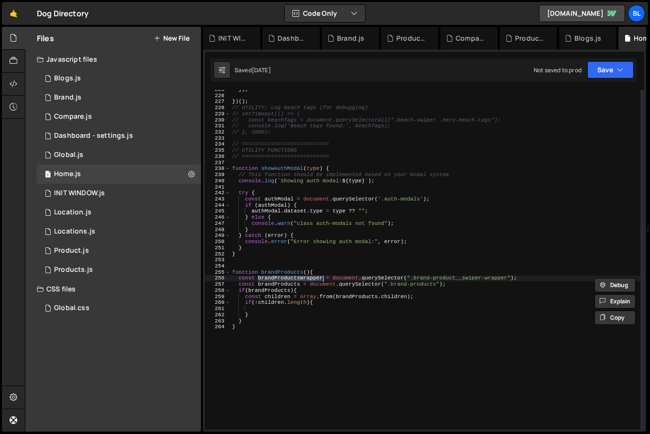
click at [308, 299] on div "}) ; }) ( ) ; // UTILITY: Log beach tags (for debugging) // setTimeout(() => { …" at bounding box center [435, 263] width 411 height 352
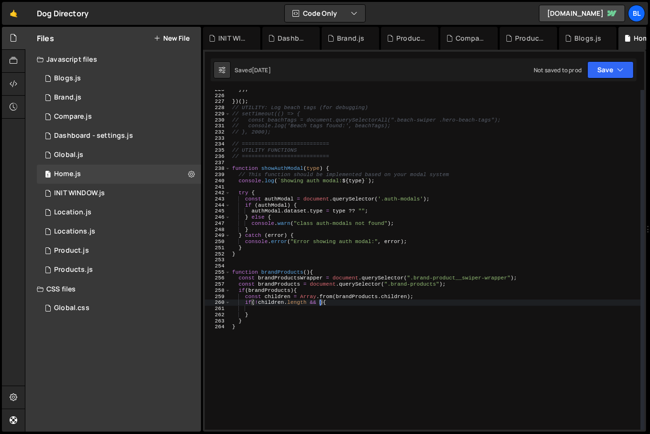
paste textarea "brandProductsWrapper"
type textarea "if(!children.length && brandProductsWrapper){"
paste textarea "brandProductsWrapper"
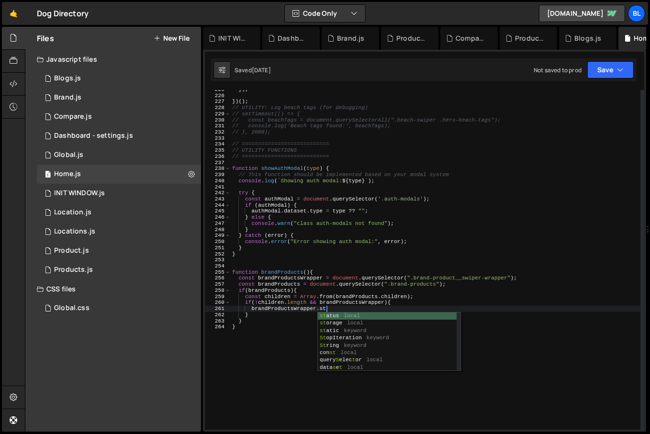
type textarea "brandProductsWrapper.styl"
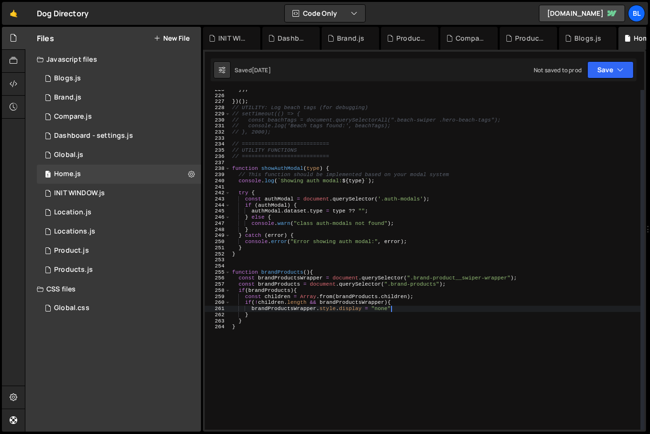
type textarea "}"
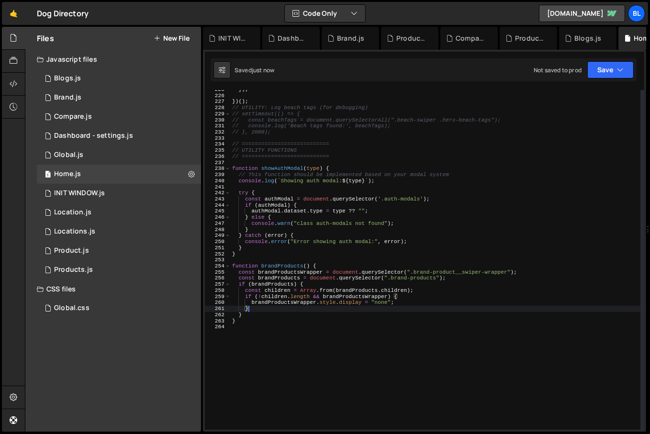
click at [264, 338] on div "}) ; }) ( ) ; // UTILITY: Log beach tags (for debugging) // setTimeout(() => { …" at bounding box center [435, 263] width 411 height 352
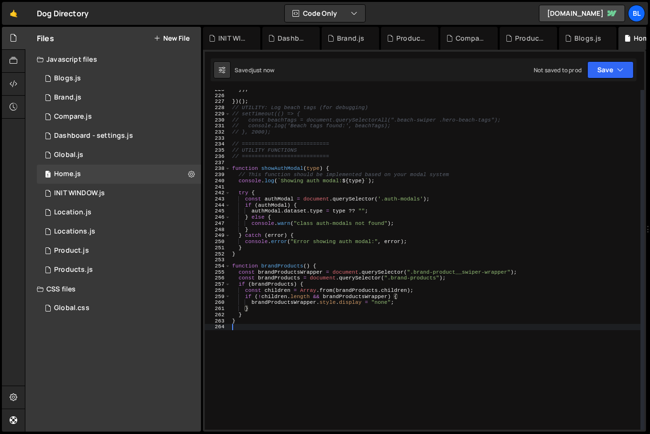
scroll to position [0, 0]
click at [238, 281] on div "}) ; }) ( ) ; // UTILITY: Log beach tags (for debugging) // setTimeout(() => { …" at bounding box center [435, 263] width 411 height 352
type textarea "const brandProducts = document.querySelector(".brand-products");"
click at [238, 276] on div "}) ; }) ( ) ; // UTILITY: Log beach tags (for debugging) // setTimeout(() => { …" at bounding box center [435, 263] width 411 height 352
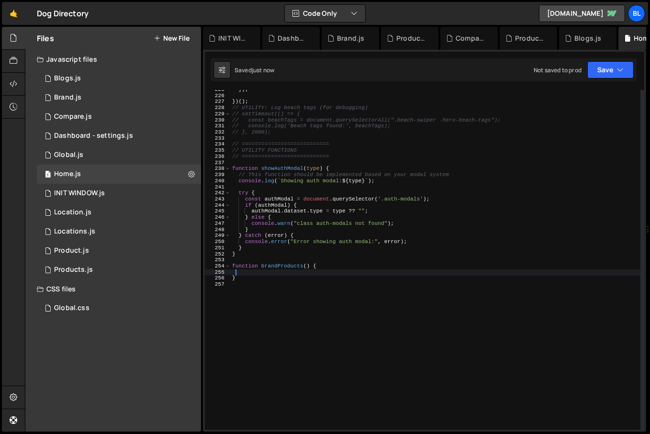
drag, startPoint x: 249, startPoint y: 316, endPoint x: 237, endPoint y: 272, distance: 45.5
click at [237, 272] on div "}) ; }) ( ) ; // UTILITY: Log beach tags (for debugging) // setTimeout(() => { …" at bounding box center [435, 263] width 411 height 352
drag, startPoint x: 250, startPoint y: 291, endPoint x: 230, endPoint y: 264, distance: 33.2
click at [230, 264] on div "}) ; }) ( ) ; // UTILITY: Log beach tags (for debugging) // setTimeout(() => { …" at bounding box center [435, 263] width 411 height 352
type textarea "(function(){)"
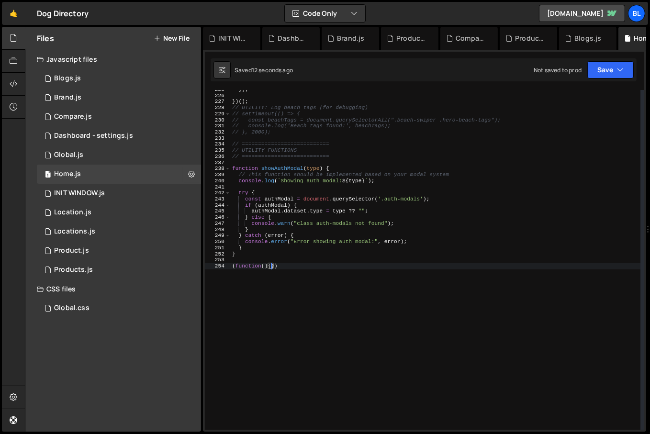
paste textarea "}"
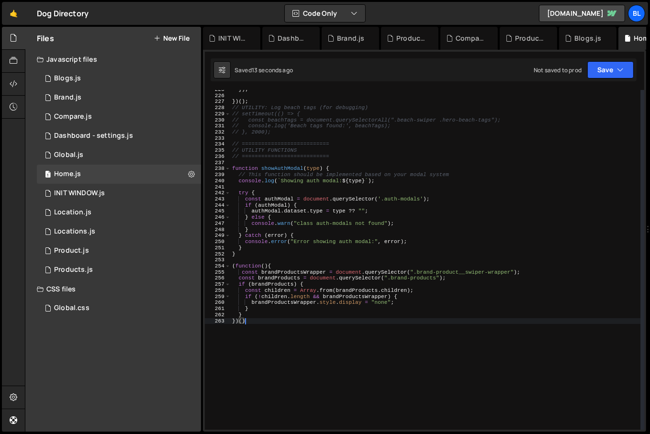
scroll to position [0, 0]
type textarea "})();"
